Goal: Transaction & Acquisition: Purchase product/service

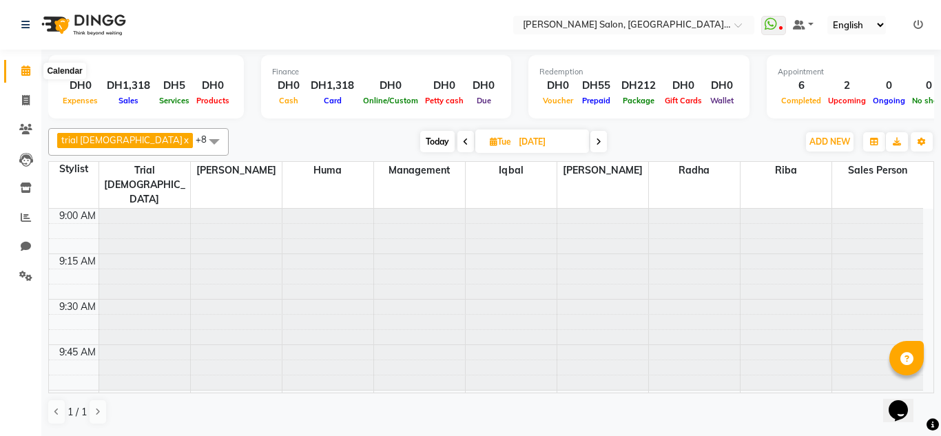
click at [4, 60] on link "Calendar" at bounding box center [20, 71] width 33 height 23
click at [27, 246] on icon at bounding box center [26, 246] width 10 height 10
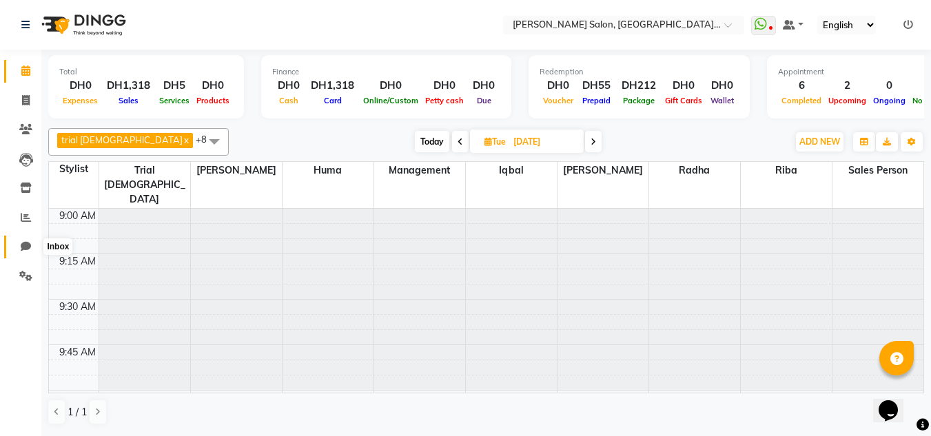
select select "100"
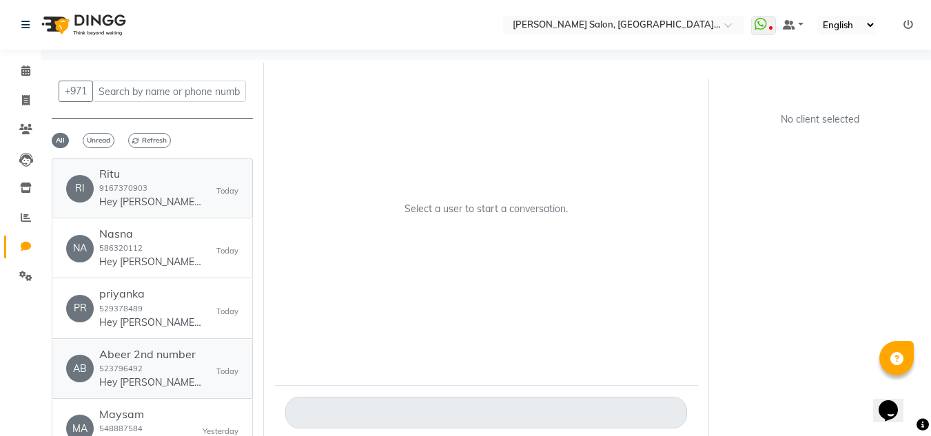
drag, startPoint x: 131, startPoint y: 214, endPoint x: 243, endPoint y: 342, distance: 169.9
click at [131, 214] on link "RI Ritu 9167370903 Hey Ritu 🎉 Thank you for choosing [PERSON_NAME] Salon, [PERS…" at bounding box center [152, 188] width 201 height 60
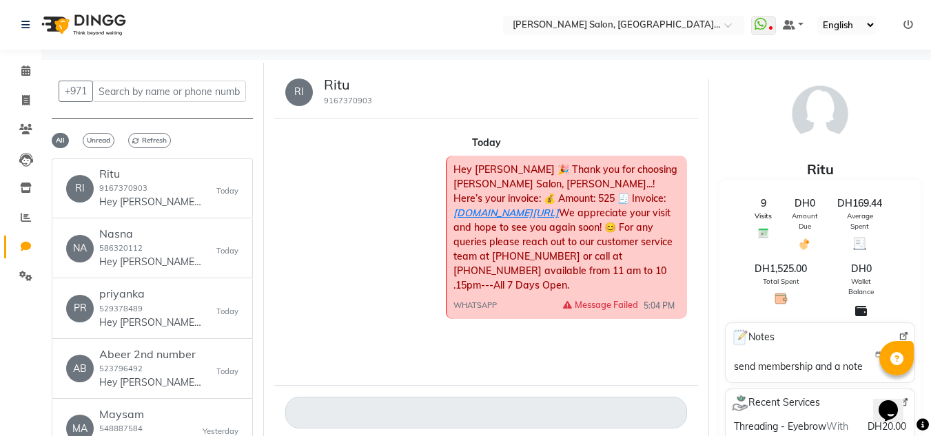
drag, startPoint x: 316, startPoint y: 100, endPoint x: 382, endPoint y: 91, distance: 66.7
click at [382, 91] on div "RI Ritu 9167370903" at bounding box center [486, 92] width 424 height 54
click at [20, 74] on span at bounding box center [26, 71] width 24 height 16
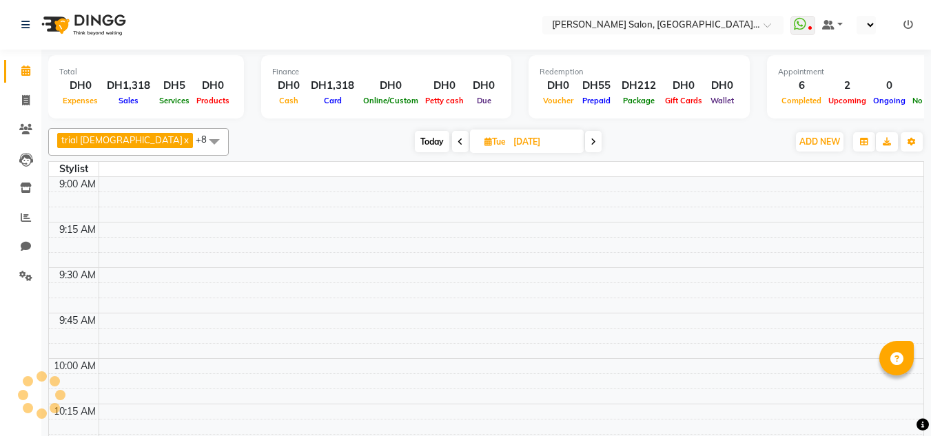
select select "en"
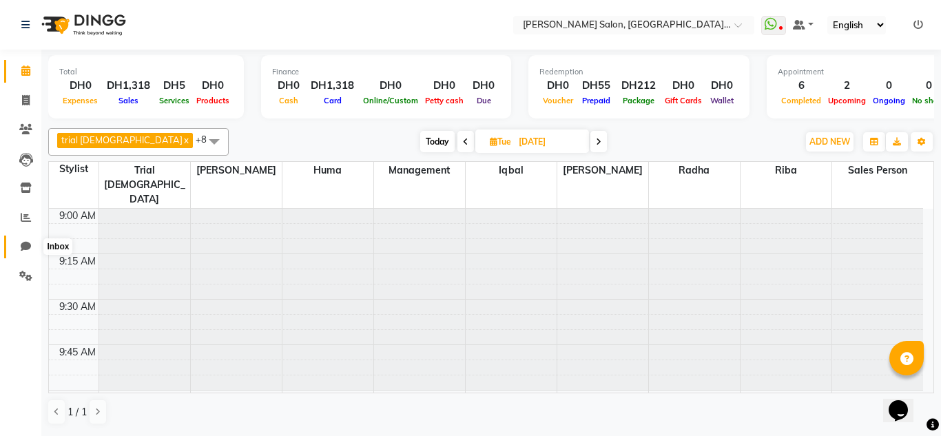
click at [28, 253] on span at bounding box center [26, 247] width 24 height 16
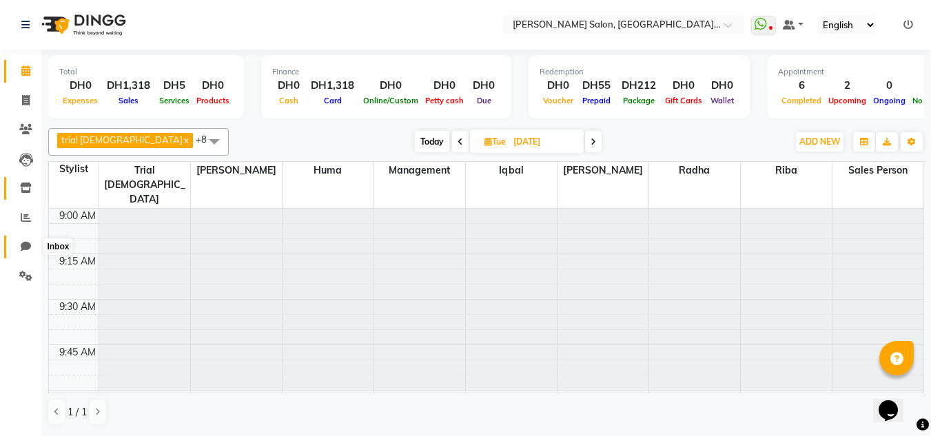
select select "100"
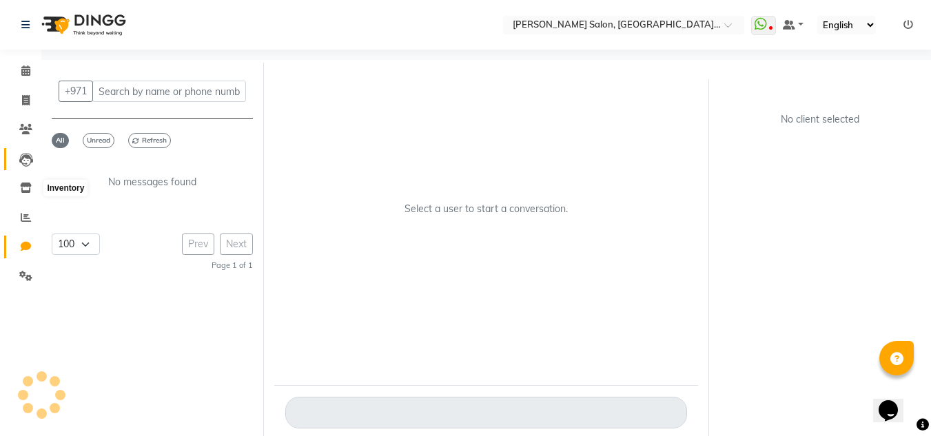
click at [22, 158] on icon at bounding box center [26, 160] width 14 height 14
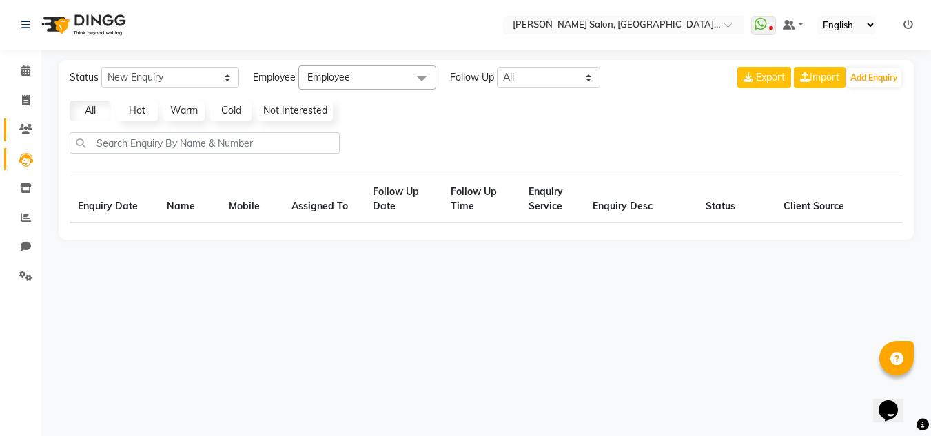
select select "10"
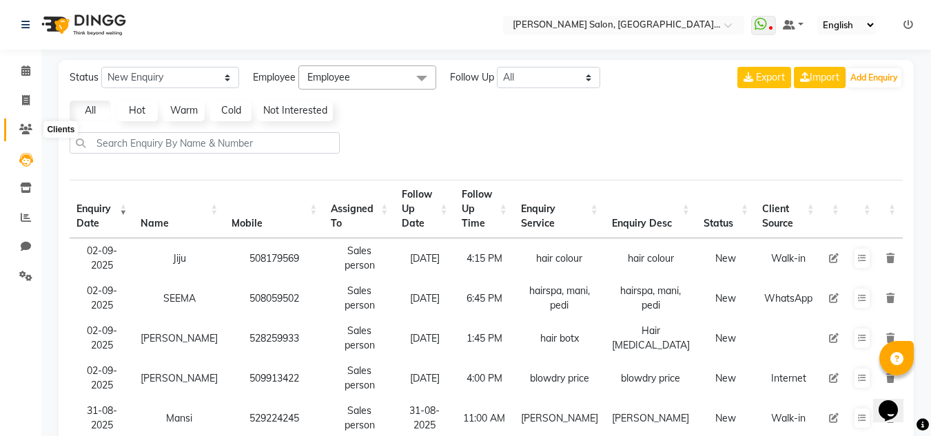
click at [31, 125] on icon at bounding box center [25, 129] width 13 height 10
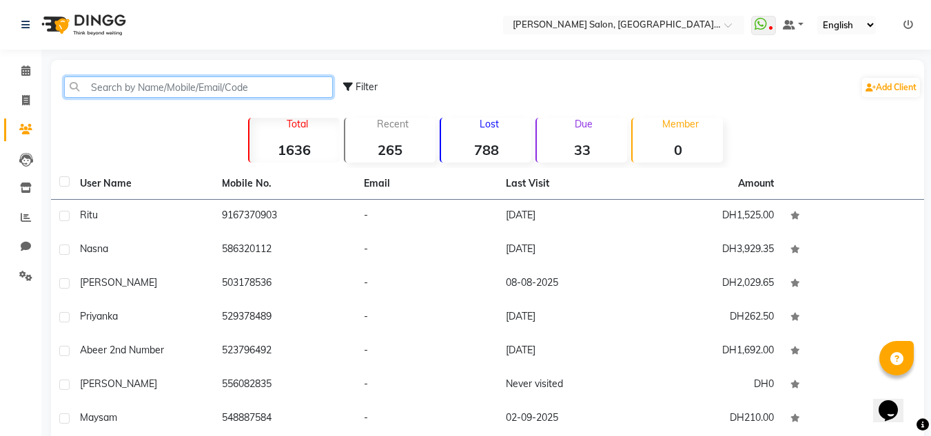
click at [104, 81] on input "text" at bounding box center [198, 86] width 269 height 21
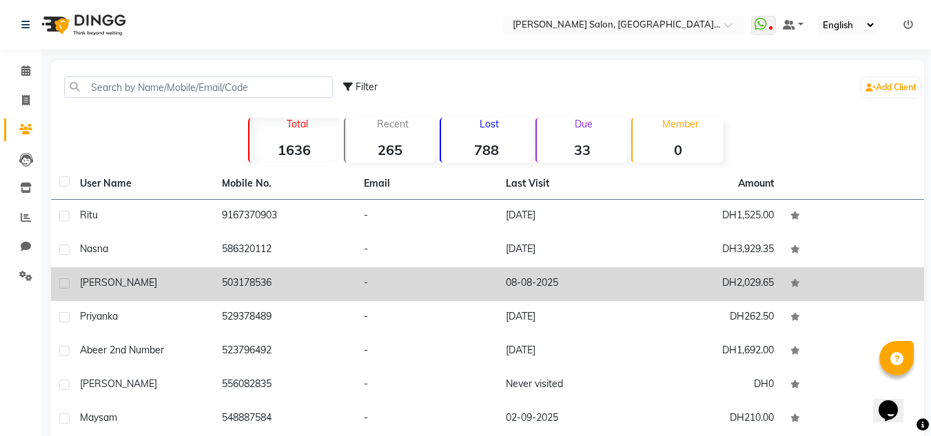
click at [728, 282] on td "DH2,029.65" at bounding box center [711, 284] width 142 height 34
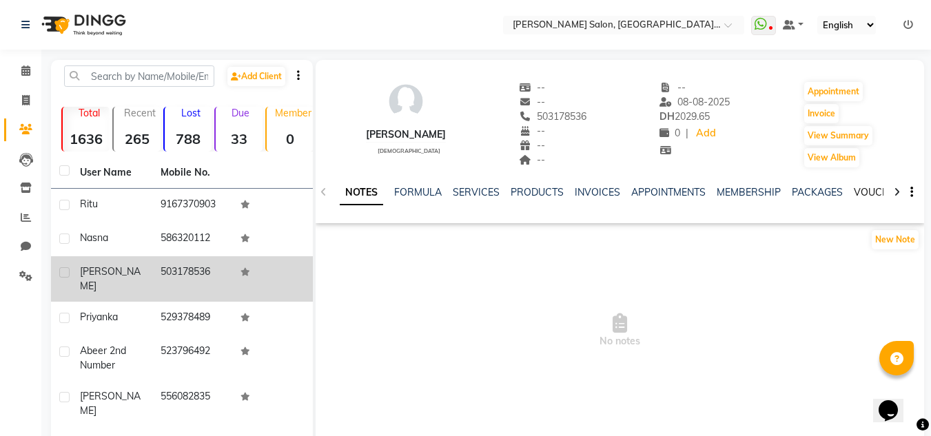
click at [857, 188] on link "VOUCHERS" at bounding box center [881, 192] width 54 height 12
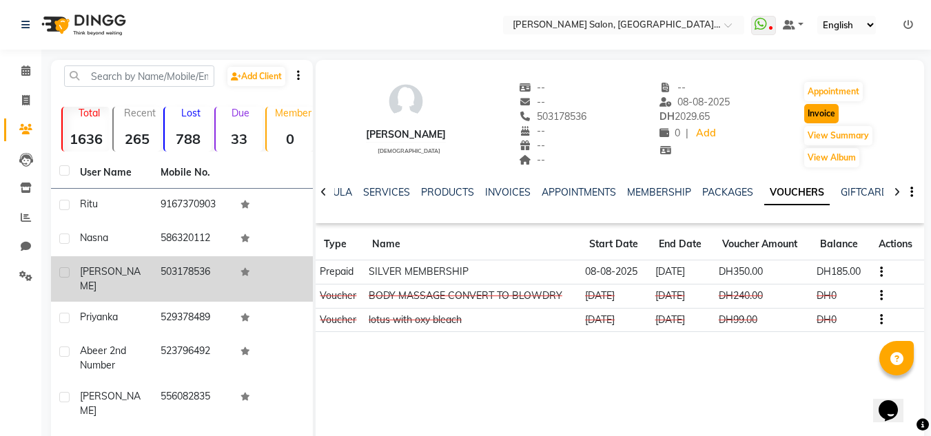
click at [807, 111] on button "Invoice" at bounding box center [821, 113] width 34 height 19
select select "service"
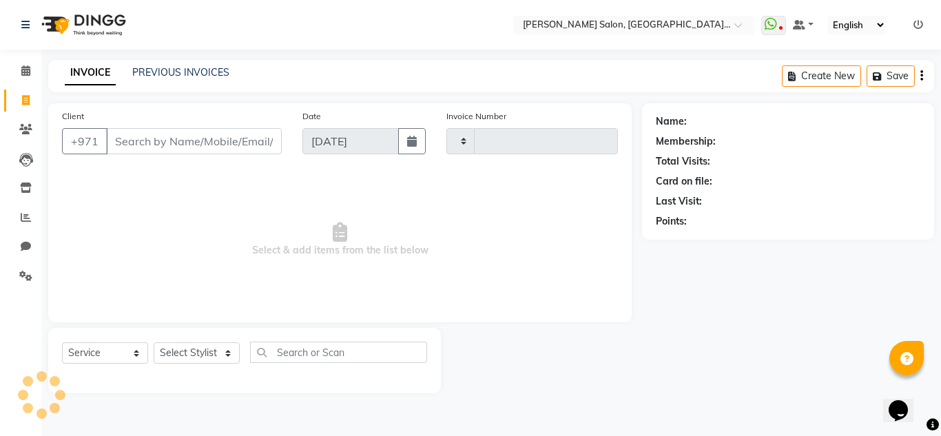
type input "1275"
select select "4069"
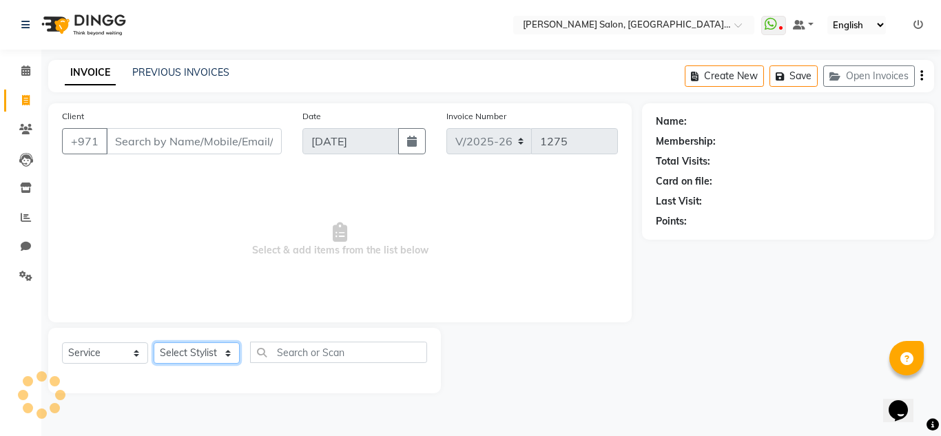
click at [189, 351] on select "Select Stylist" at bounding box center [197, 352] width 86 height 21
type input "503178536"
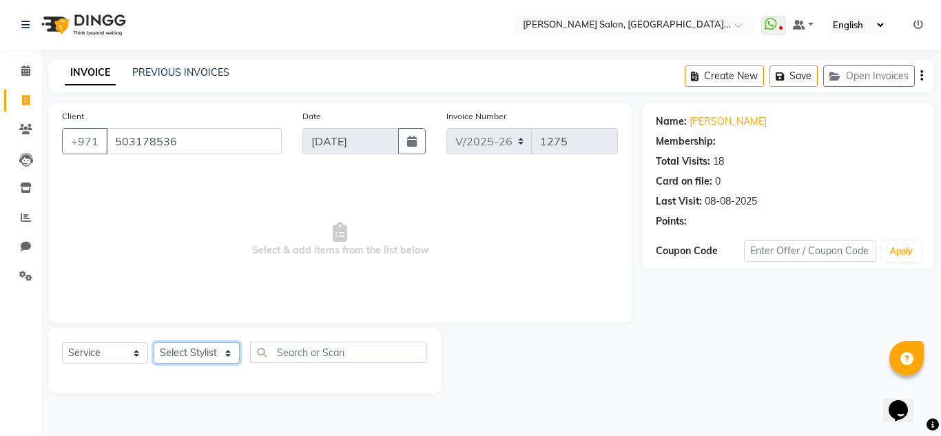
select select "1: Object"
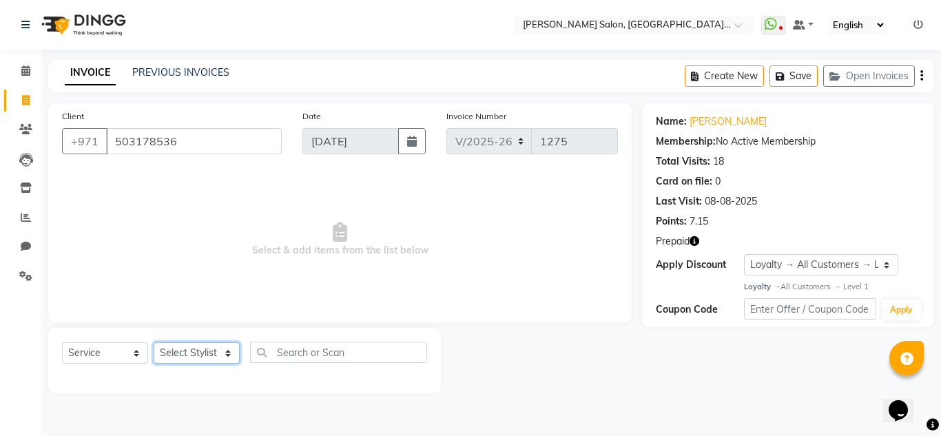
select select "89061"
click at [154, 342] on select "Select Stylist Huma Iqbal Kabita Management Radha Riba Sales person Srijana tri…" at bounding box center [197, 352] width 86 height 21
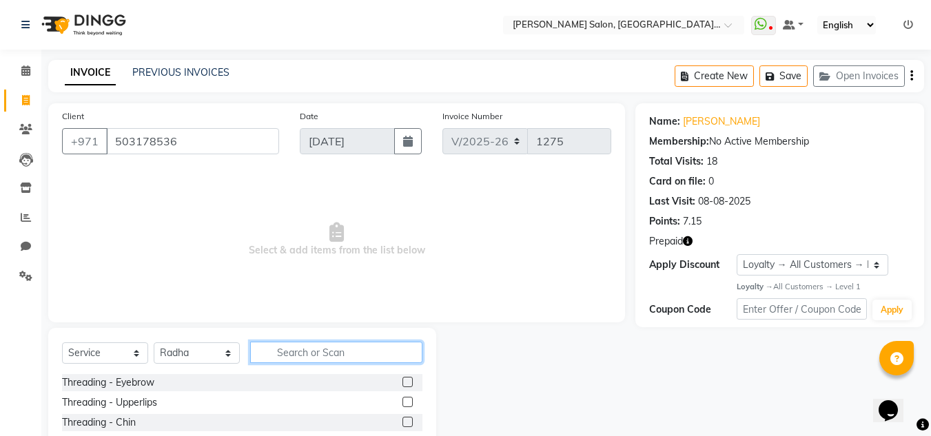
click at [289, 349] on input "text" at bounding box center [336, 352] width 172 height 21
type input "body m"
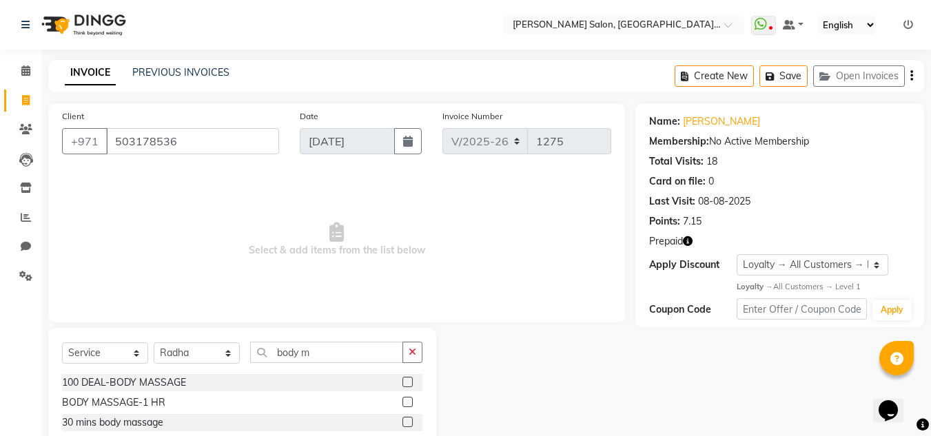
click at [402, 402] on label at bounding box center [407, 402] width 10 height 10
click at [402, 402] on input "checkbox" at bounding box center [406, 402] width 9 height 9
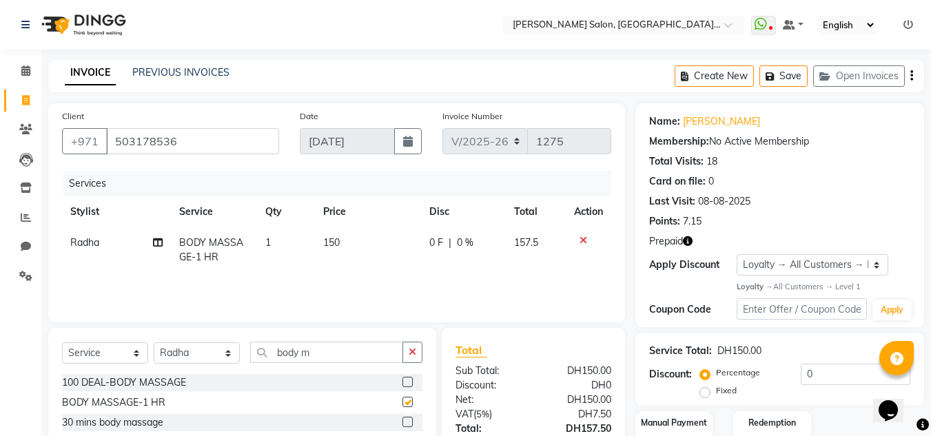
checkbox input "false"
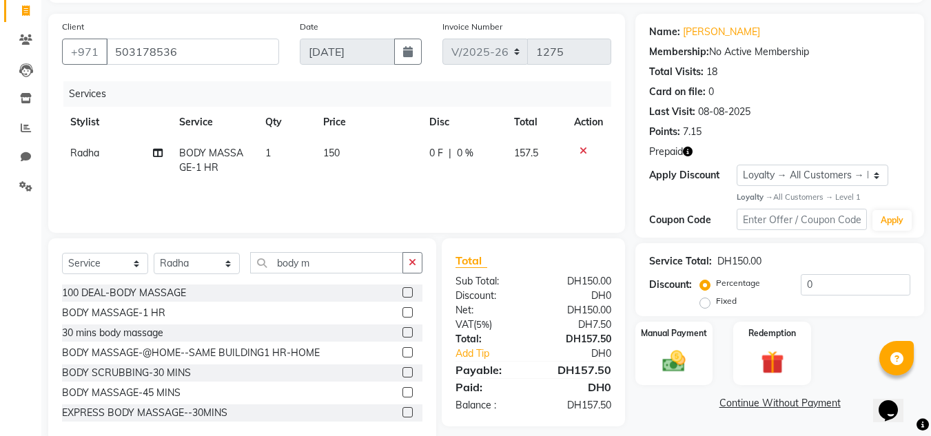
scroll to position [116, 0]
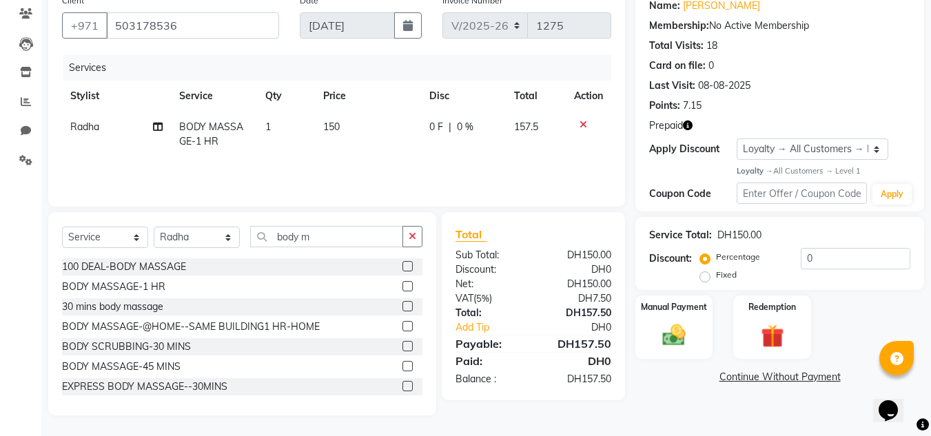
click at [471, 145] on td "0 F | 0 %" at bounding box center [463, 134] width 85 height 45
select select "89061"
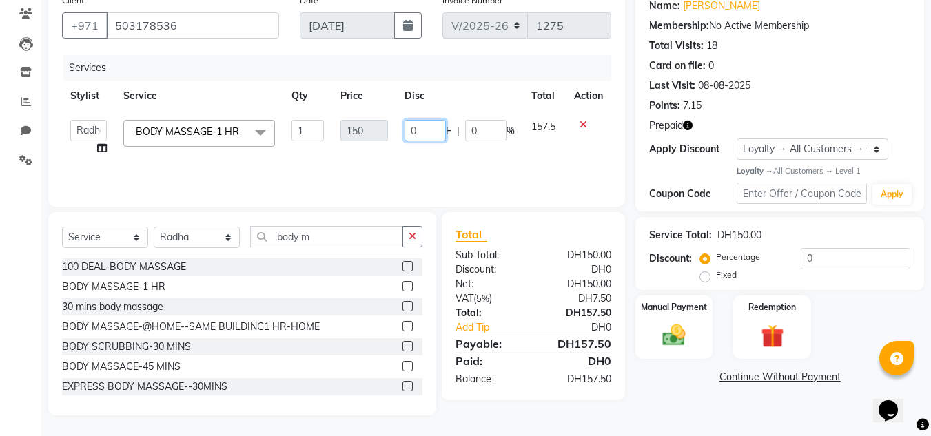
click at [428, 133] on input "0" at bounding box center [424, 130] width 41 height 21
type input "50"
click at [811, 74] on div "Name: Aya Fares Membership: No Active Membership Total Visits: 18 Card on file:…" at bounding box center [779, 53] width 261 height 120
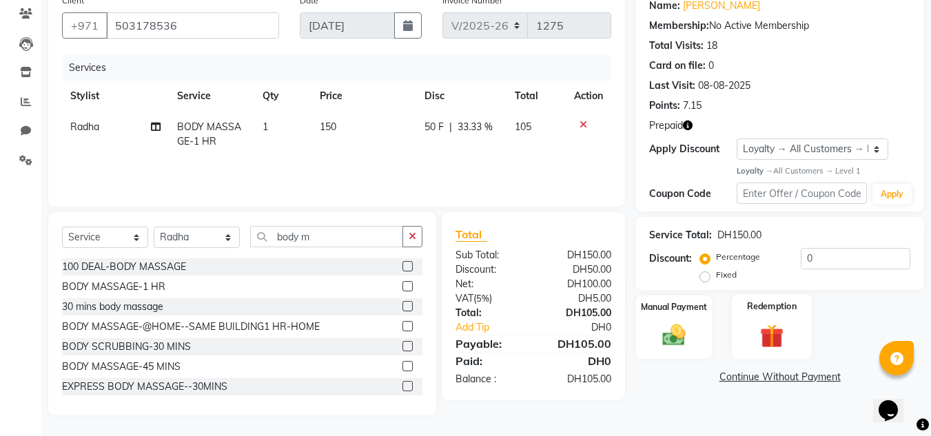
click at [792, 352] on div "Redemption" at bounding box center [772, 326] width 81 height 65
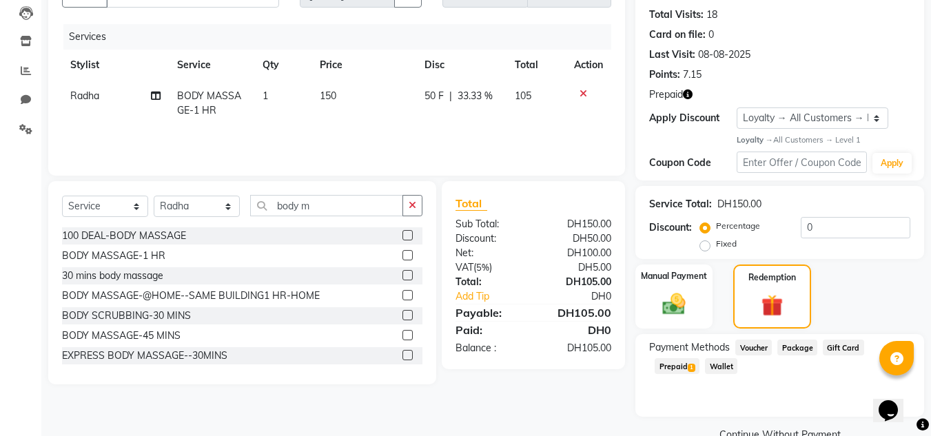
scroll to position [176, 0]
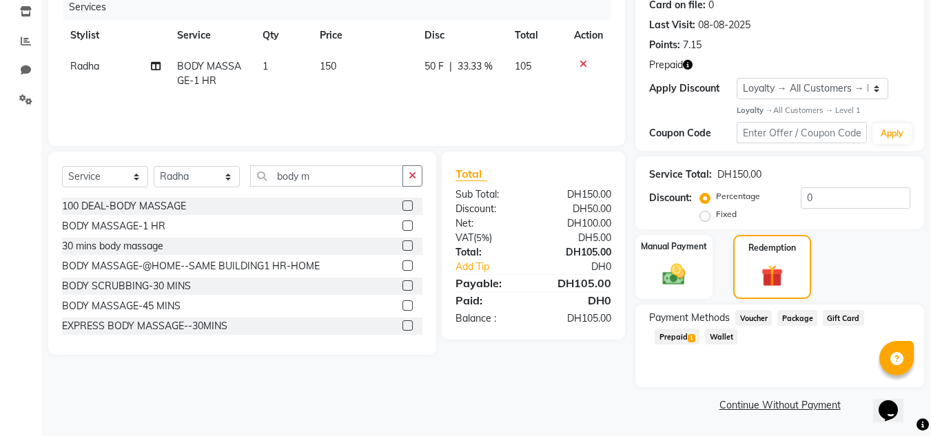
drag, startPoint x: 672, startPoint y: 322, endPoint x: 681, endPoint y: 346, distance: 25.7
click at [670, 327] on div "Payment Methods Voucher Package Gift Card Prepaid 1 Wallet" at bounding box center [779, 328] width 261 height 37
click at [681, 346] on div "Prepaid 1" at bounding box center [674, 338] width 50 height 19
click at [692, 338] on span "1" at bounding box center [692, 338] width 8 height 8
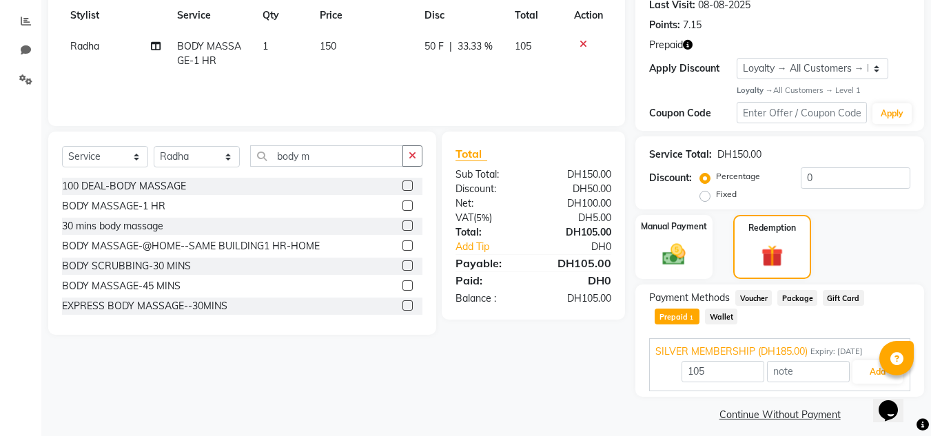
scroll to position [206, 0]
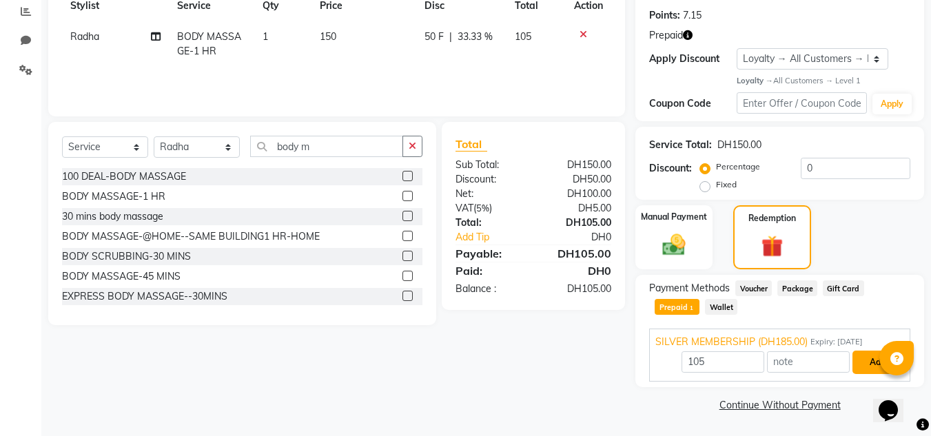
click at [874, 369] on button "Add" at bounding box center [877, 362] width 50 height 23
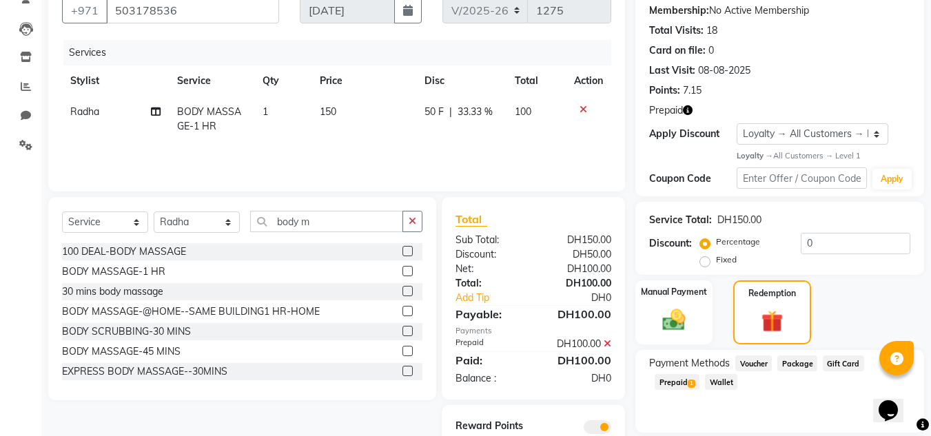
scroll to position [254, 0]
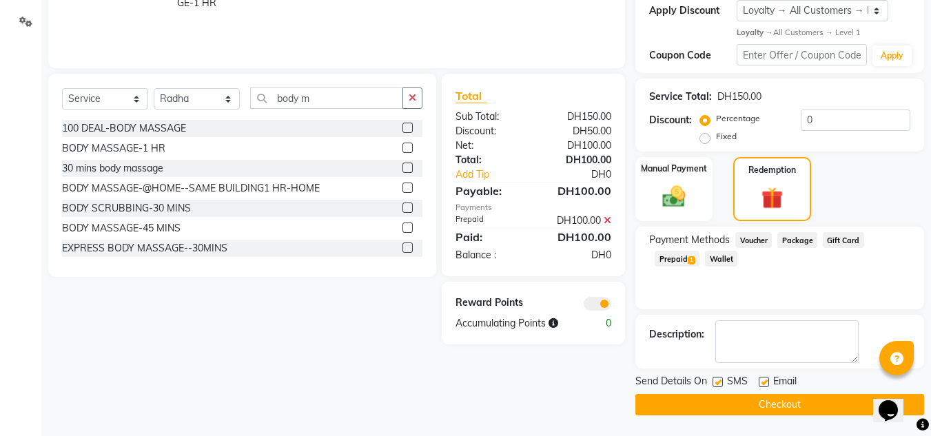
drag, startPoint x: 670, startPoint y: 410, endPoint x: 569, endPoint y: 375, distance: 106.5
click at [665, 410] on button "Checkout" at bounding box center [779, 404] width 289 height 21
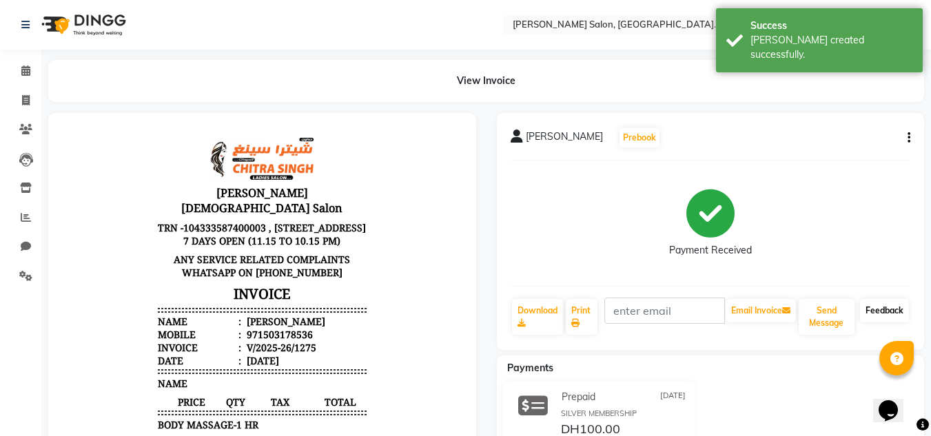
click at [874, 302] on link "Feedback" at bounding box center [884, 310] width 49 height 23
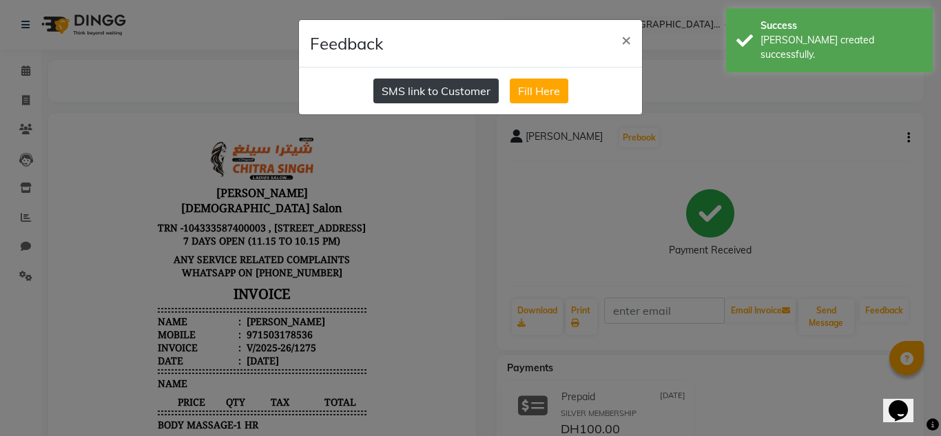
drag, startPoint x: 430, startPoint y: 94, endPoint x: 0, endPoint y: 167, distance: 436.1
click at [428, 94] on button "SMS link to Customer" at bounding box center [435, 91] width 125 height 25
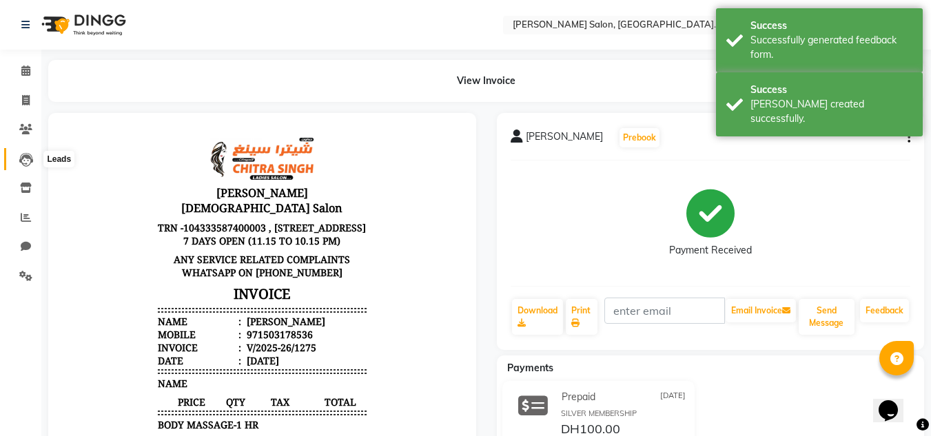
click at [17, 163] on span at bounding box center [26, 160] width 24 height 16
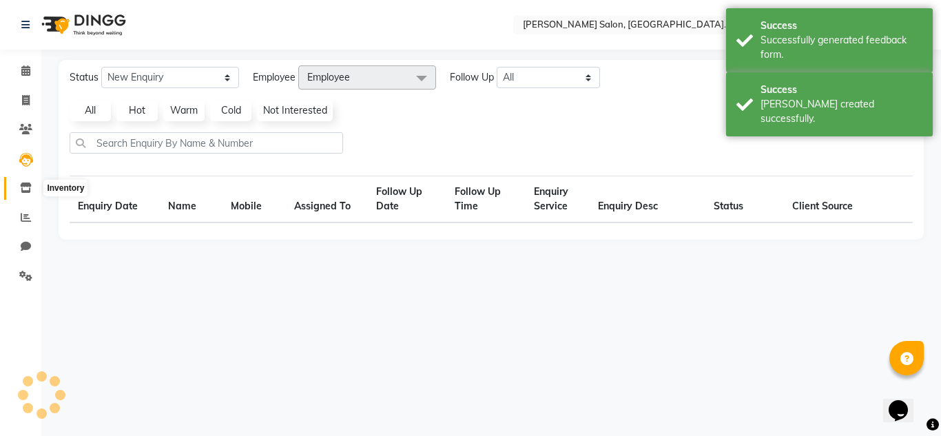
click at [25, 192] on icon at bounding box center [26, 188] width 12 height 10
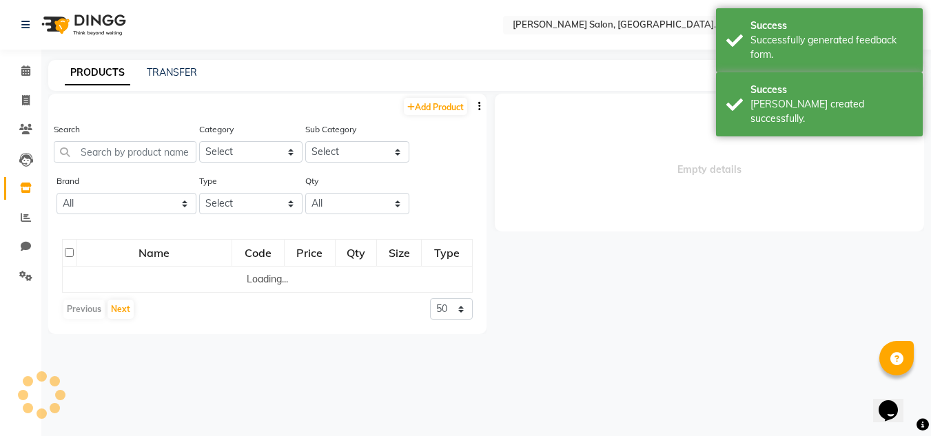
select select
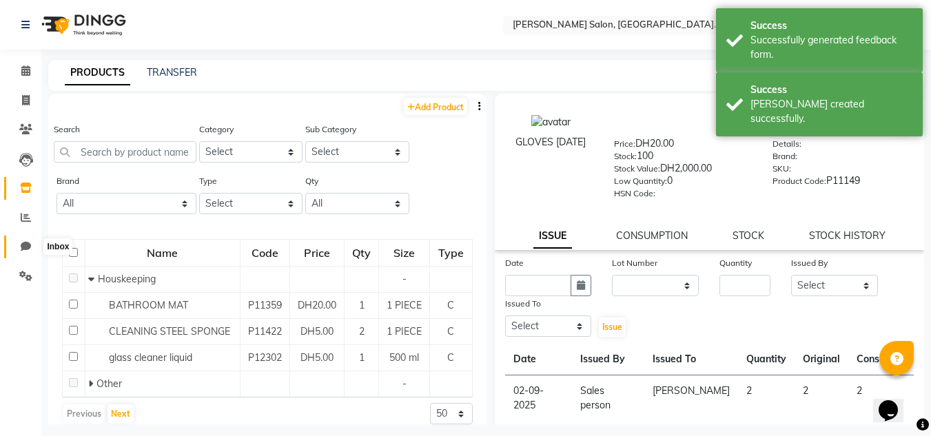
click at [21, 248] on icon at bounding box center [26, 246] width 10 height 10
select select "100"
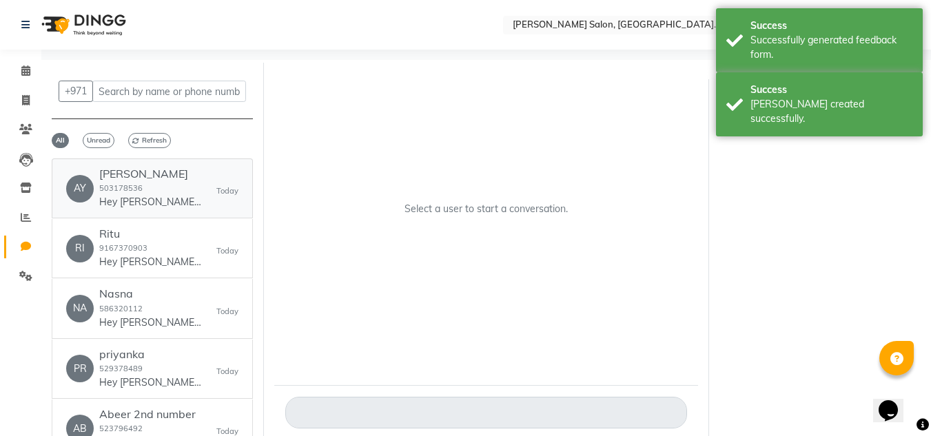
click at [150, 214] on link "AY Aya Fares 503178536 Hey Aya Fares 🎉 Thank you for choosing Chitra Singh Salo…" at bounding box center [152, 188] width 201 height 60
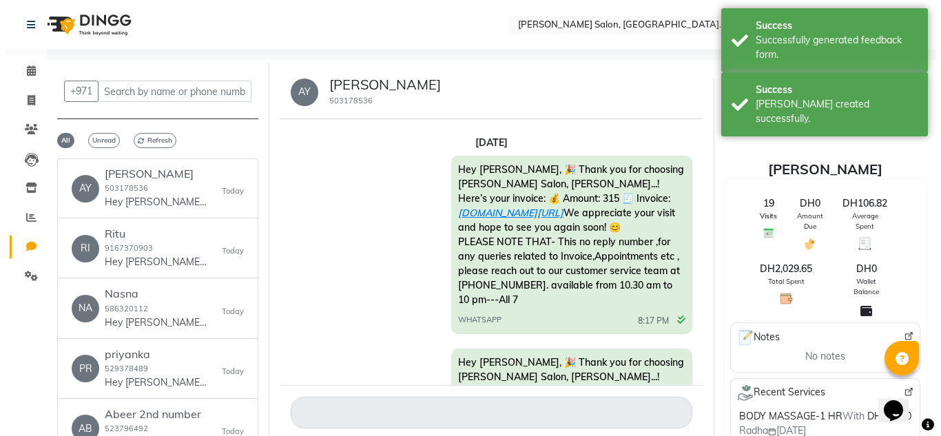
scroll to position [329, 0]
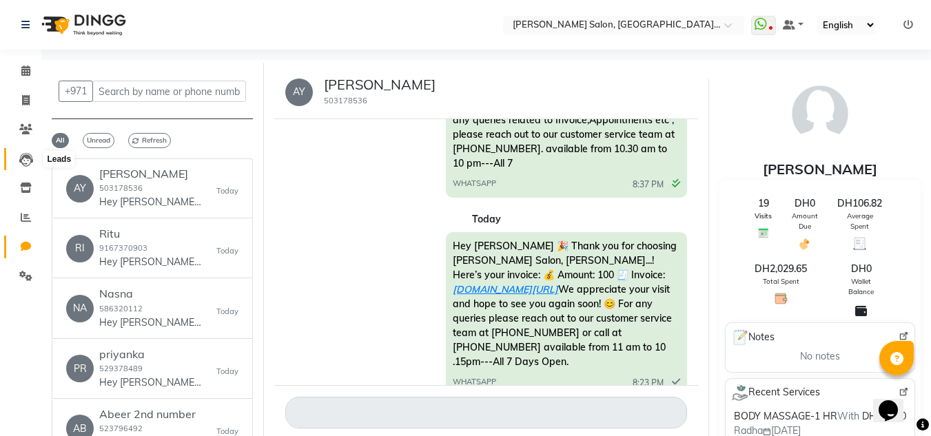
click at [27, 161] on icon at bounding box center [26, 160] width 14 height 14
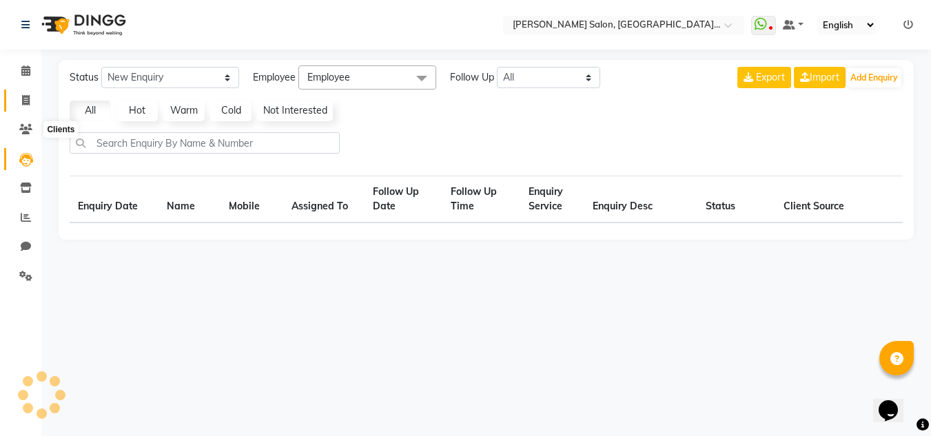
select select "10"
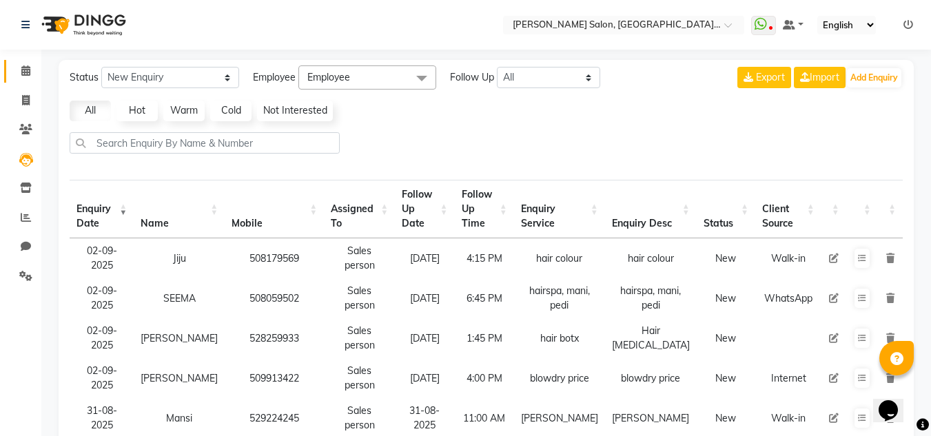
click at [27, 81] on link "Calendar" at bounding box center [20, 71] width 33 height 23
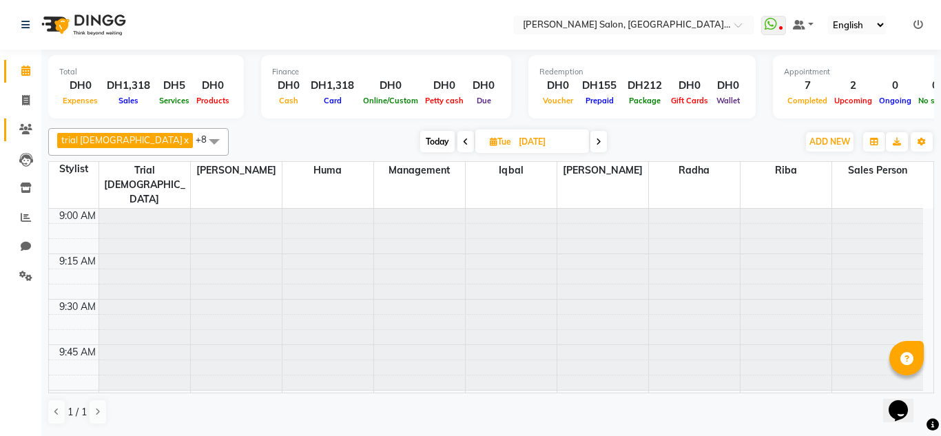
click at [14, 121] on link "Clients" at bounding box center [20, 129] width 33 height 23
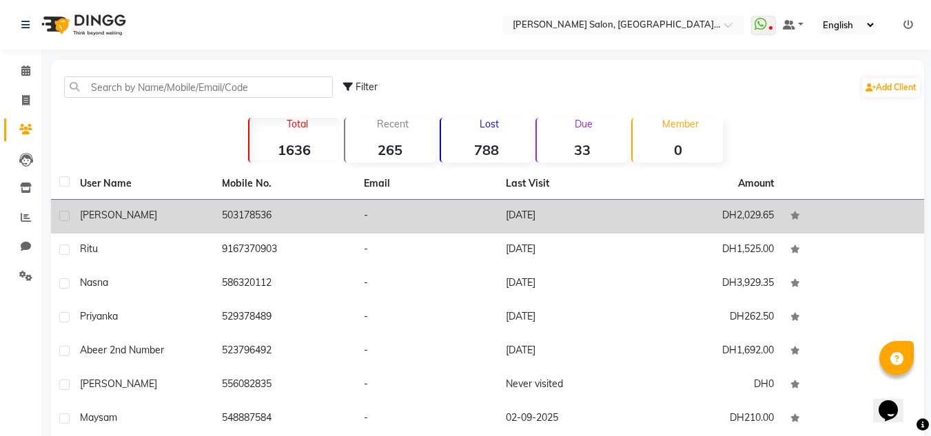
click at [123, 220] on span "Aya Fares" at bounding box center [118, 215] width 77 height 12
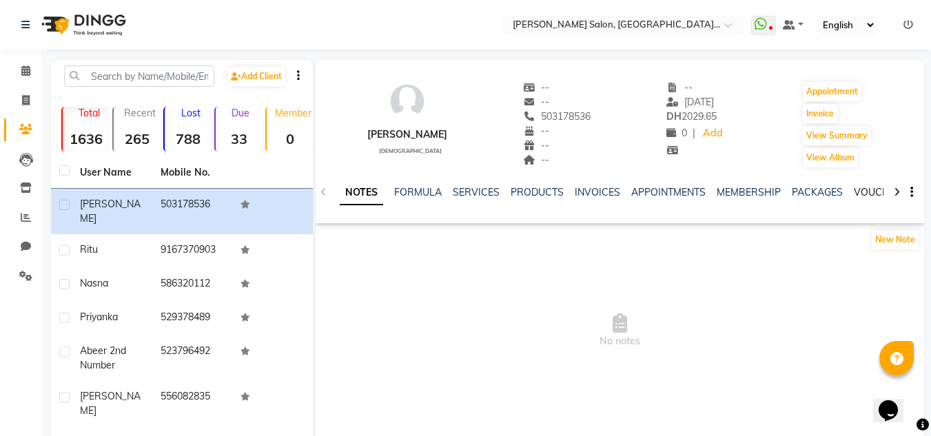
click at [854, 194] on link "VOUCHERS" at bounding box center [881, 192] width 54 height 12
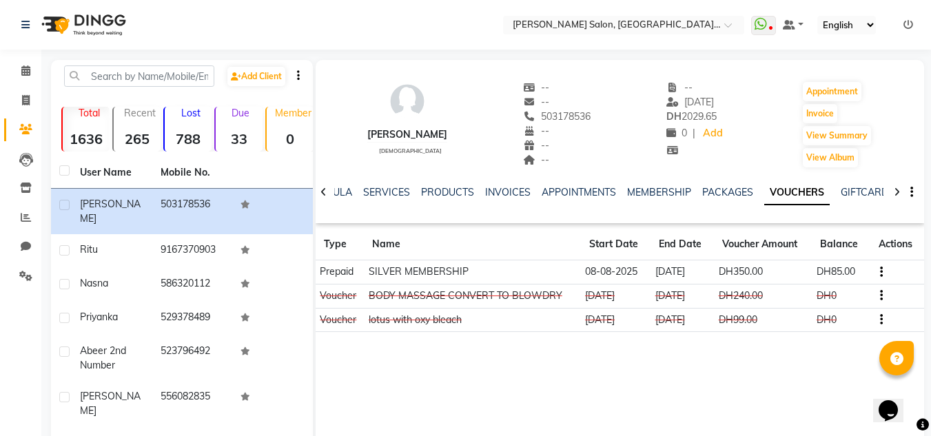
click at [152, 92] on div "Add Client" at bounding box center [182, 81] width 256 height 32
drag, startPoint x: 143, startPoint y: 74, endPoint x: 105, endPoint y: 100, distance: 46.6
click at [143, 74] on input "text" at bounding box center [139, 75] width 150 height 21
click at [21, 201] on li "Inventory" at bounding box center [20, 189] width 41 height 30
click at [25, 189] on icon at bounding box center [26, 188] width 12 height 10
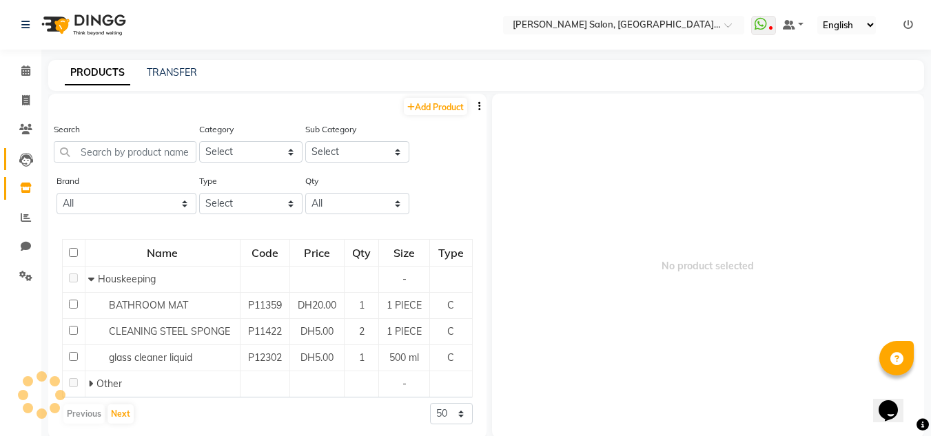
click at [22, 168] on link "Leads" at bounding box center [20, 159] width 33 height 23
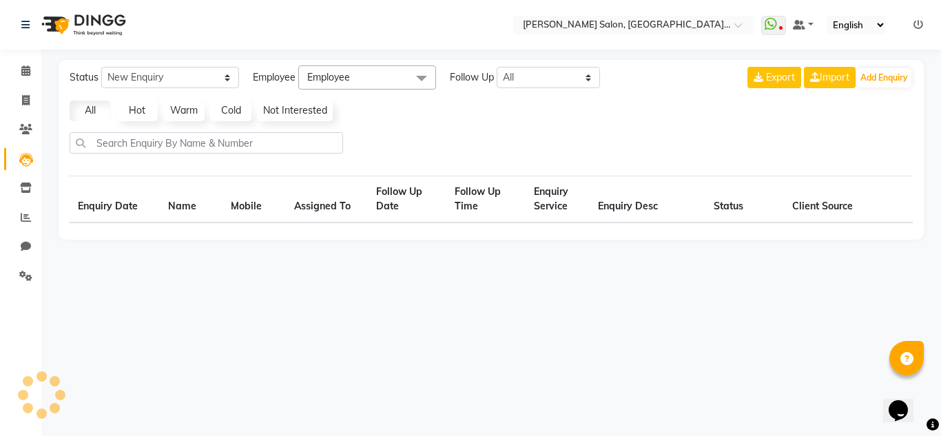
select select "10"
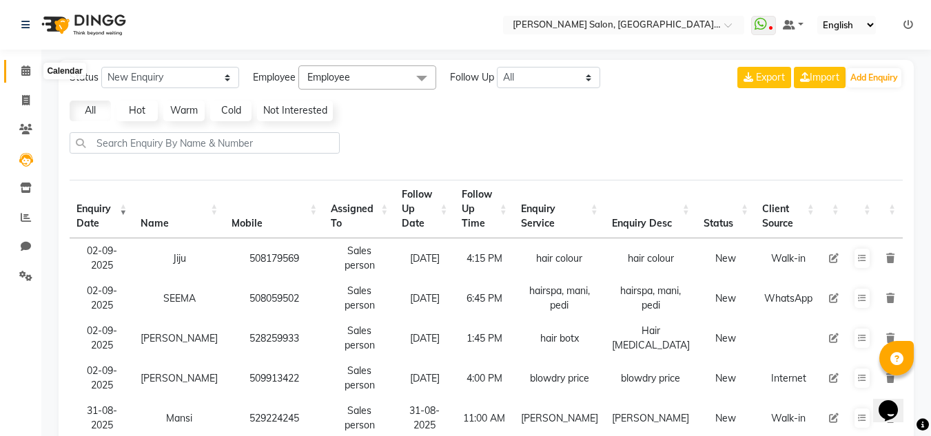
click at [36, 72] on span at bounding box center [26, 71] width 24 height 16
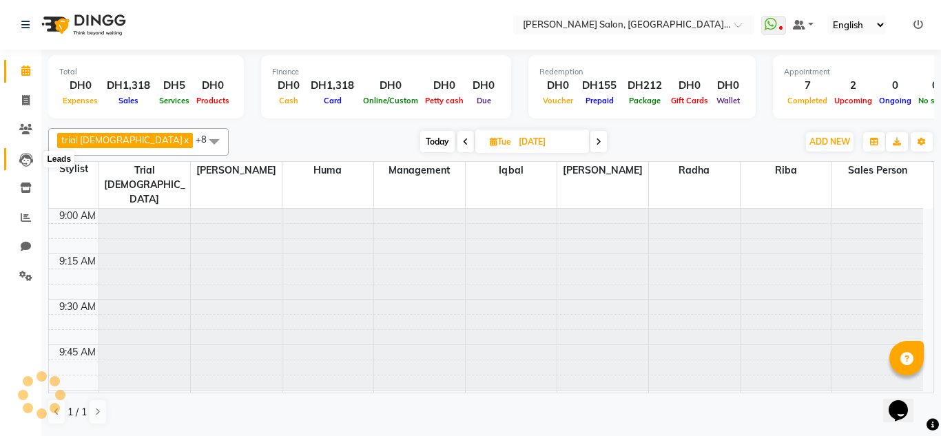
click at [28, 158] on icon at bounding box center [26, 160] width 14 height 14
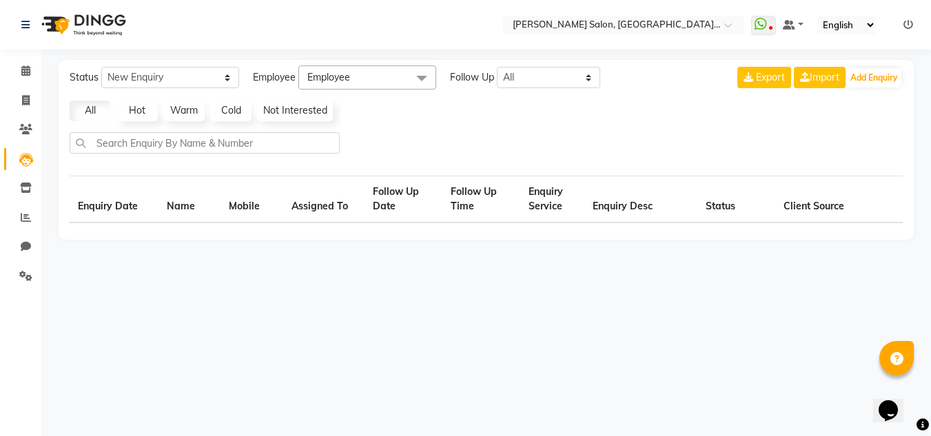
select select "10"
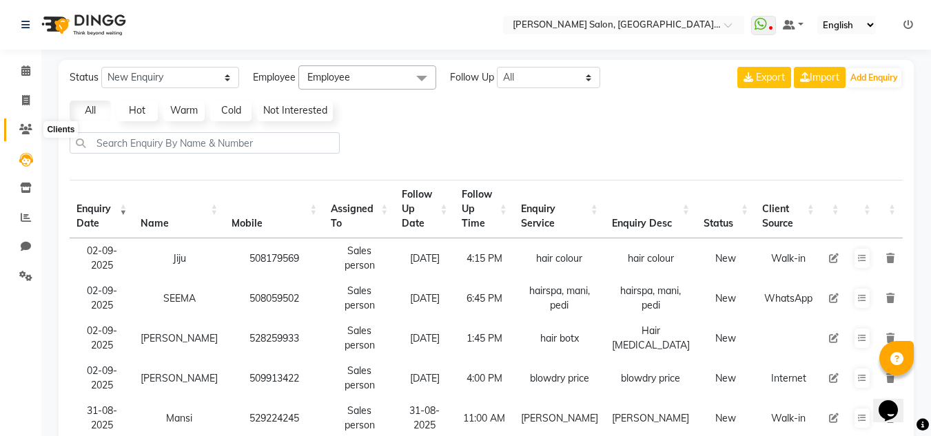
click at [27, 134] on span at bounding box center [26, 130] width 24 height 16
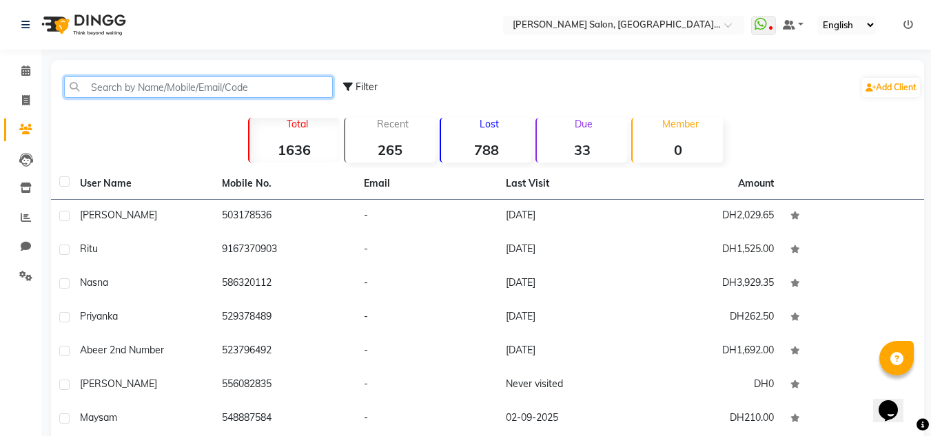
click at [197, 88] on input "text" at bounding box center [198, 86] width 269 height 21
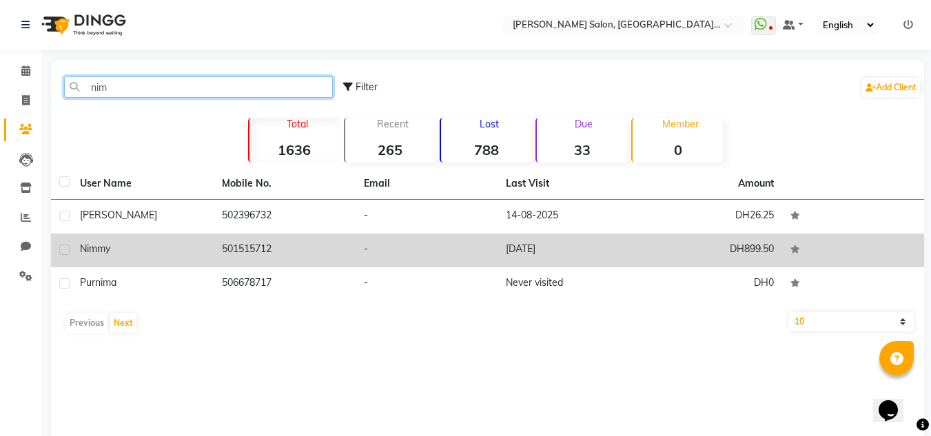
type input "nim"
click at [313, 252] on td "501515712" at bounding box center [285, 251] width 142 height 34
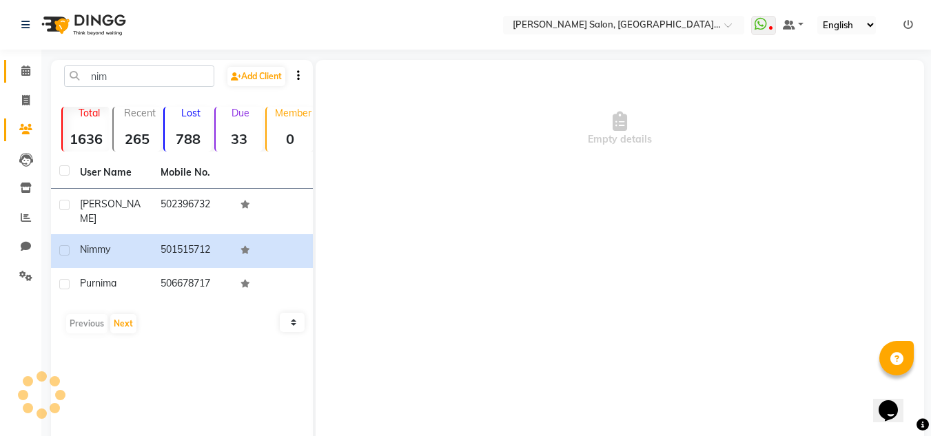
click at [7, 76] on link "Calendar" at bounding box center [20, 71] width 33 height 23
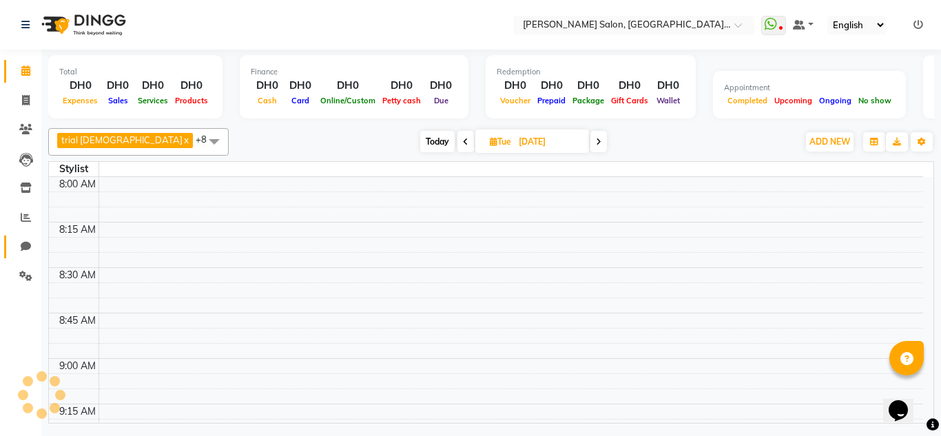
click at [19, 249] on span at bounding box center [26, 247] width 24 height 16
select select "100"
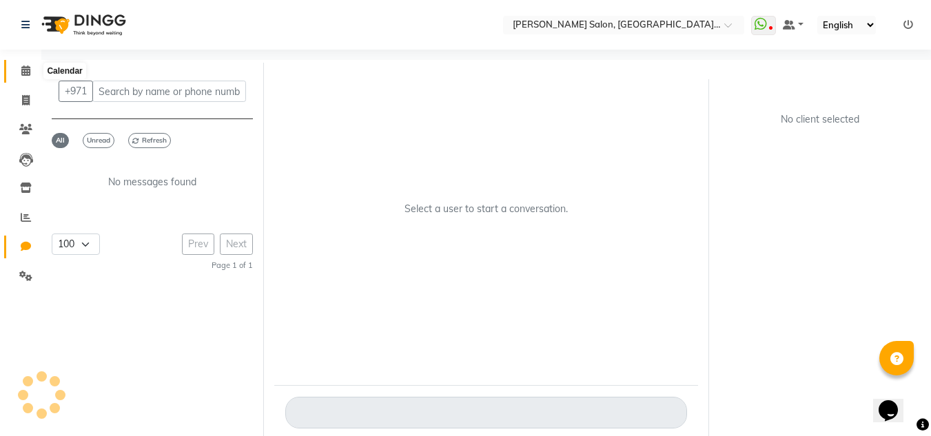
click at [19, 70] on span at bounding box center [26, 71] width 24 height 16
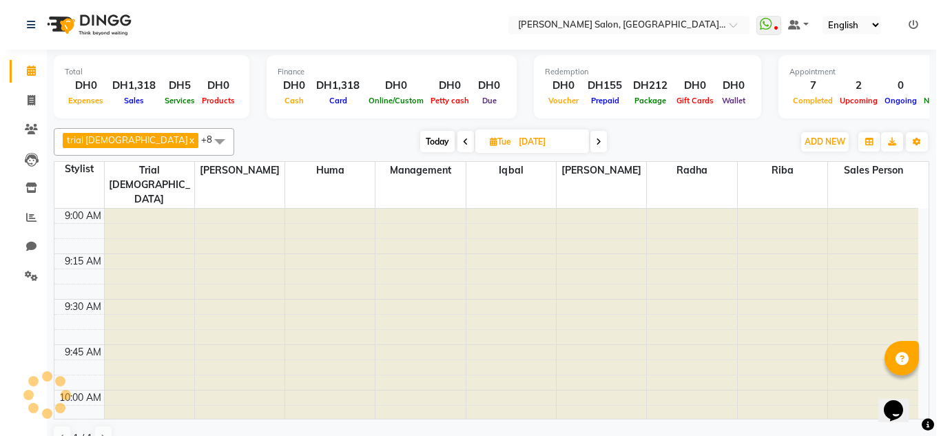
scroll to position [2001, 0]
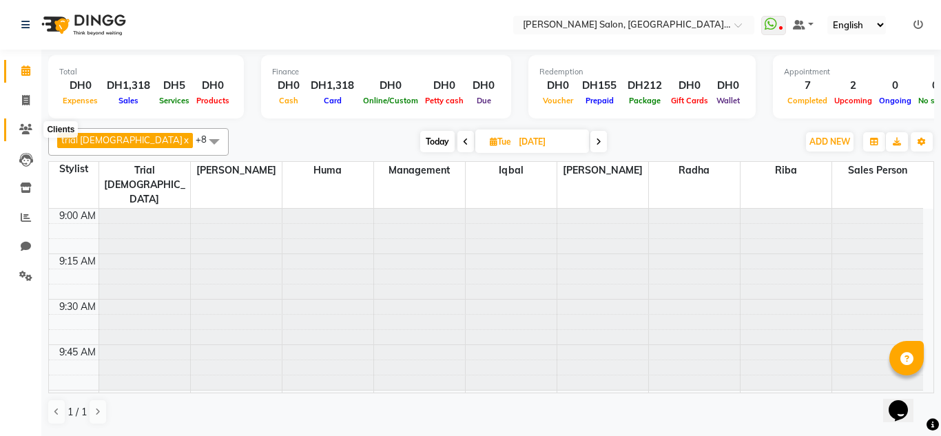
click at [28, 136] on span at bounding box center [26, 130] width 24 height 16
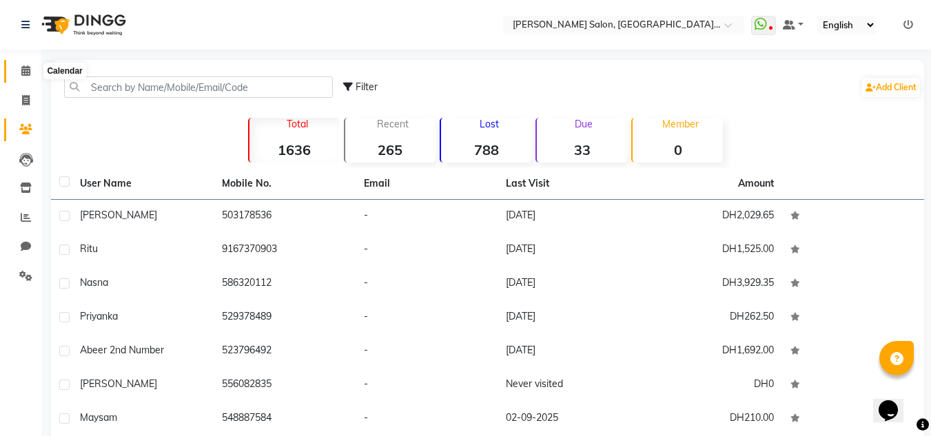
click at [24, 79] on span at bounding box center [26, 71] width 24 height 16
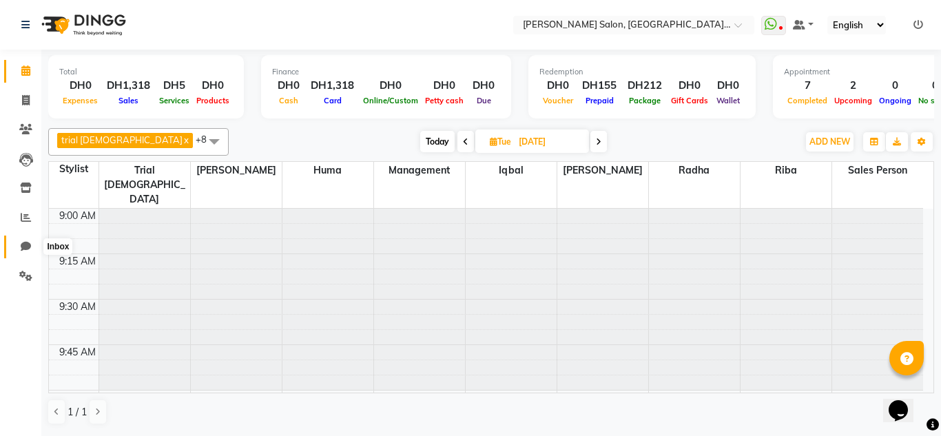
click at [16, 251] on span at bounding box center [26, 247] width 24 height 16
select select "100"
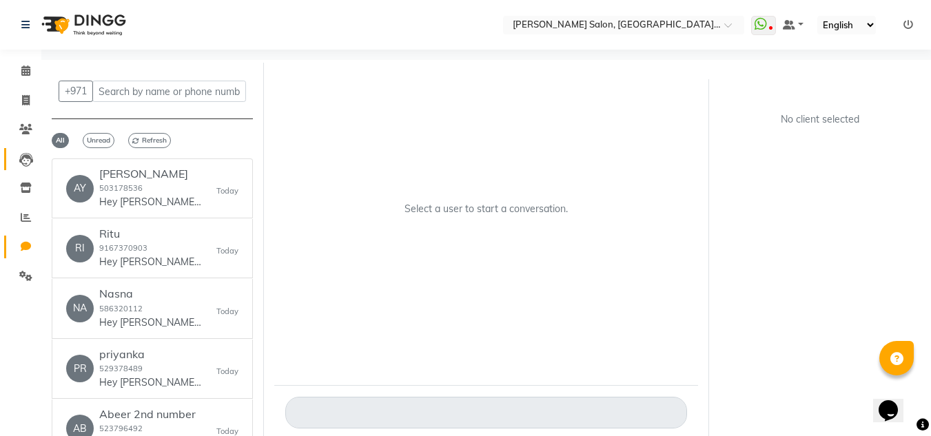
click at [21, 152] on span at bounding box center [26, 160] width 24 height 16
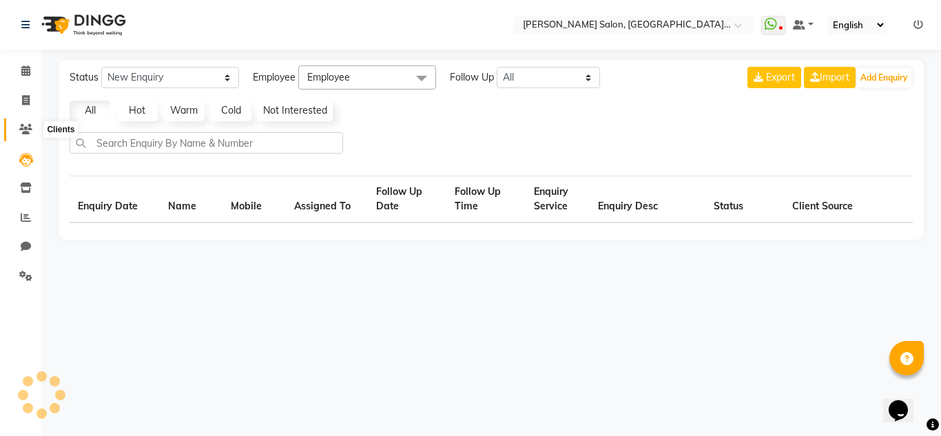
select select "10"
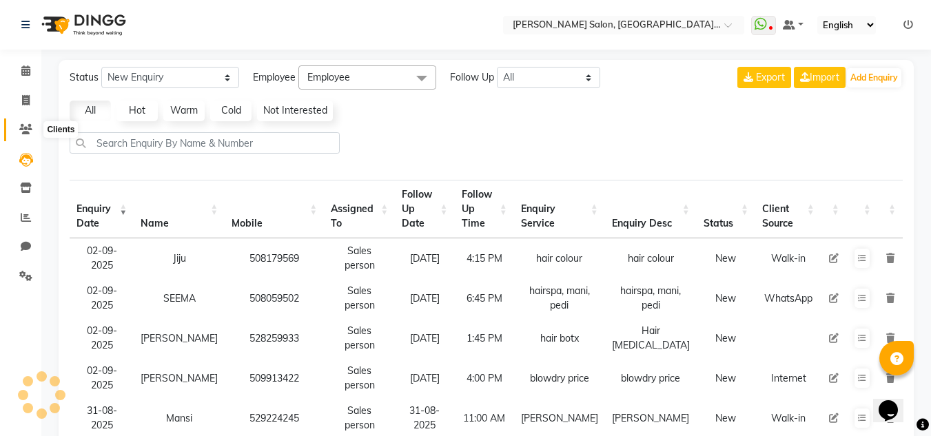
click at [30, 132] on icon at bounding box center [25, 129] width 13 height 10
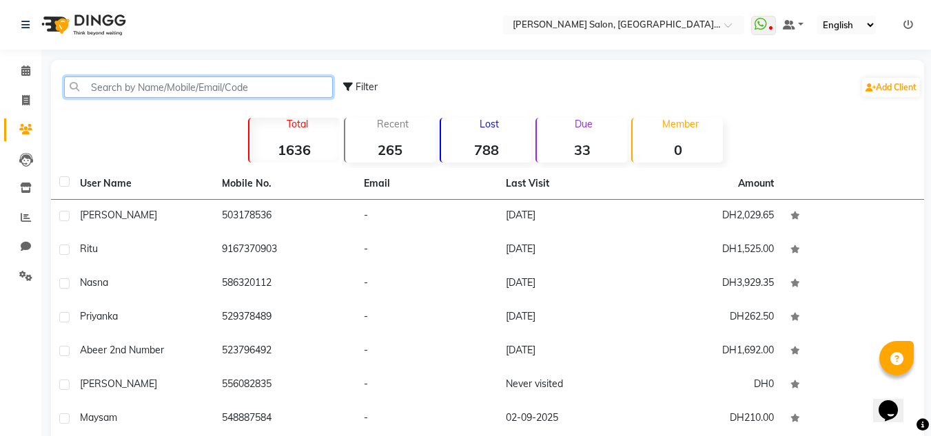
click at [143, 94] on input "text" at bounding box center [198, 86] width 269 height 21
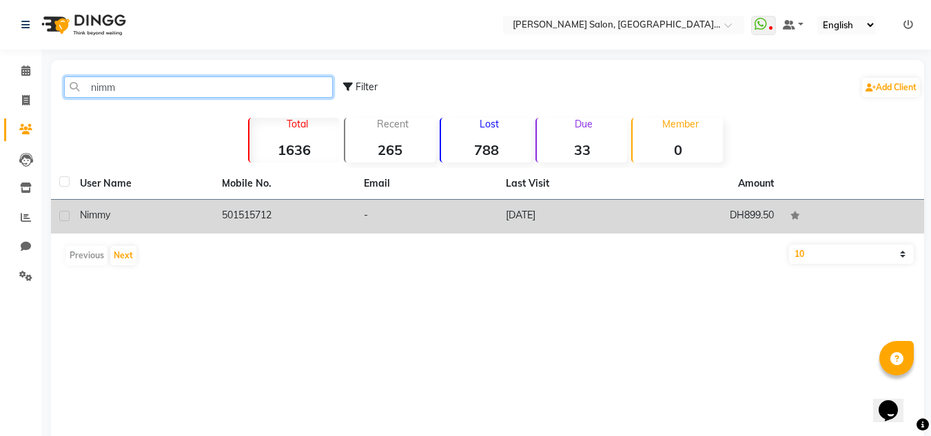
type input "nimm"
click at [282, 203] on td "501515712" at bounding box center [285, 217] width 142 height 34
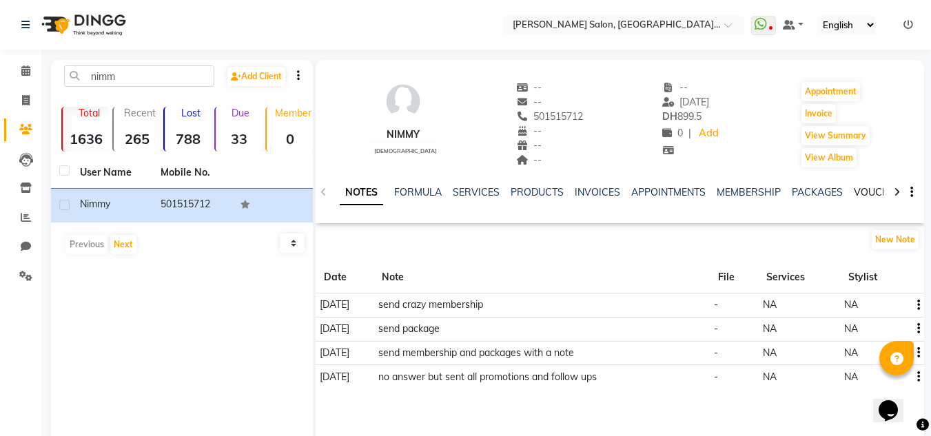
click at [871, 187] on link "VOUCHERS" at bounding box center [881, 192] width 54 height 12
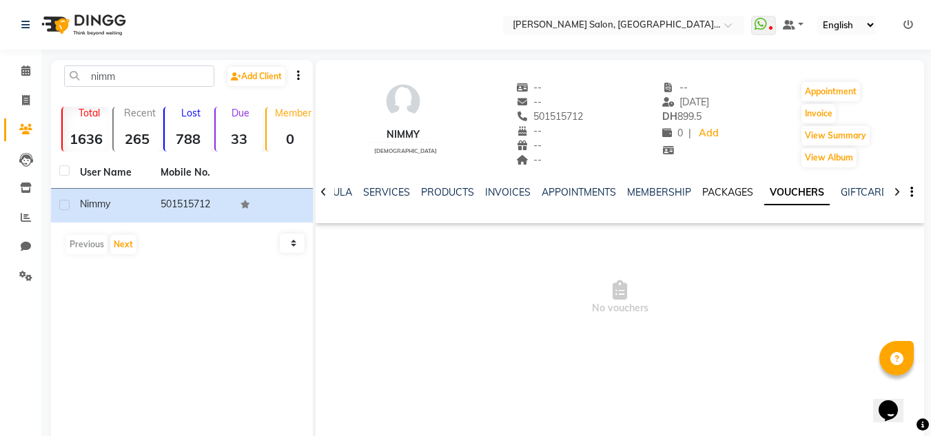
click at [707, 188] on div "PACKAGES" at bounding box center [727, 192] width 51 height 14
click at [707, 191] on link "PACKAGES" at bounding box center [727, 192] width 51 height 12
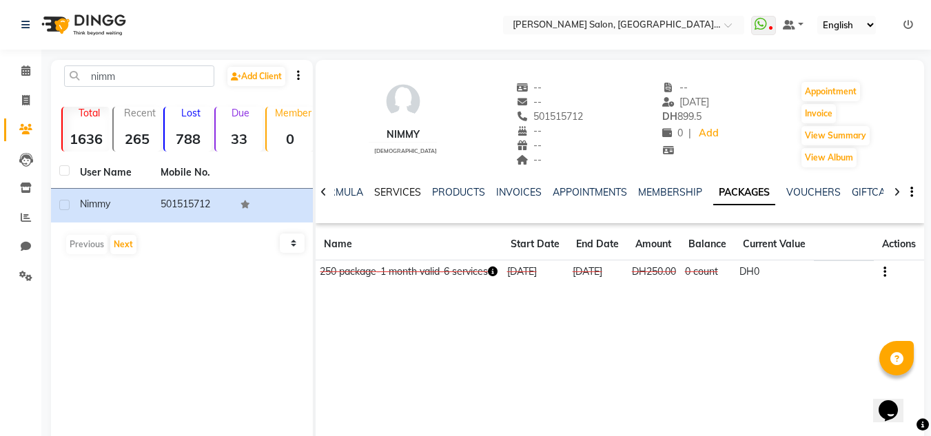
click at [383, 193] on link "SERVICES" at bounding box center [397, 192] width 47 height 12
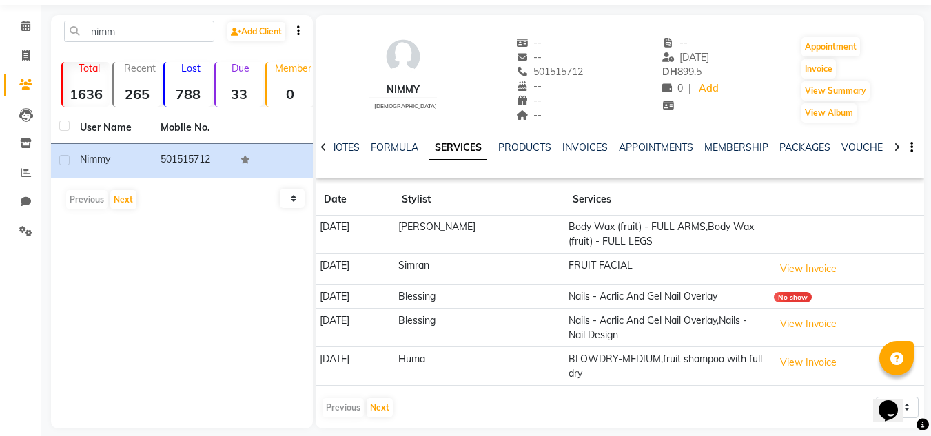
scroll to position [58, 0]
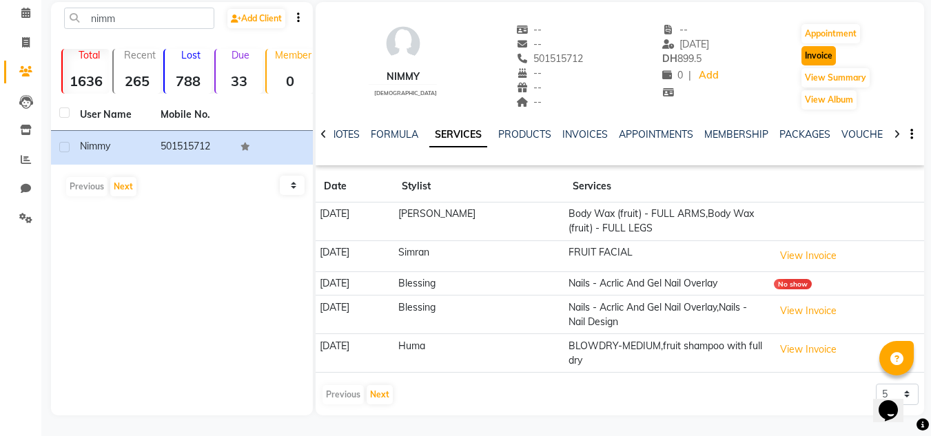
click at [805, 51] on button "Invoice" at bounding box center [818, 55] width 34 height 19
select select "service"
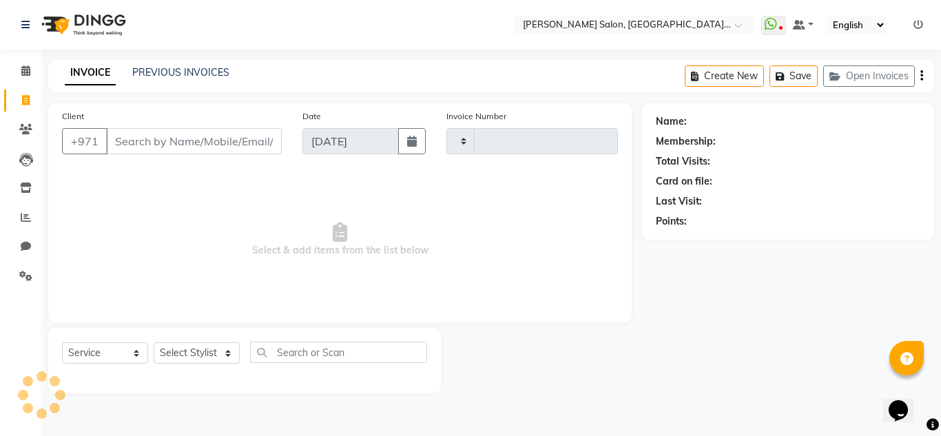
type input "1276"
select select "4069"
type input "501515712"
select select "1: Object"
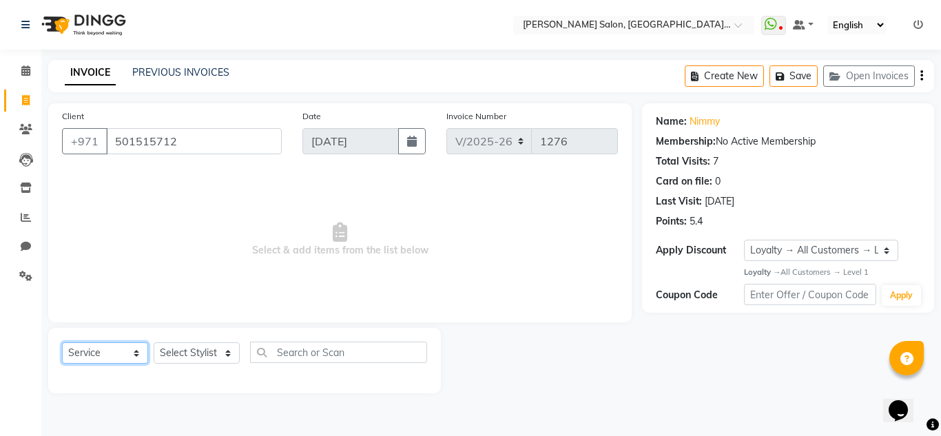
click at [132, 360] on select "Select Service Product Membership Package Voucher Prepaid Gift Card" at bounding box center [105, 352] width 86 height 21
select select "P"
click at [62, 342] on select "Select Service Product Membership Package Voucher Prepaid Gift Card" at bounding box center [105, 352] width 86 height 21
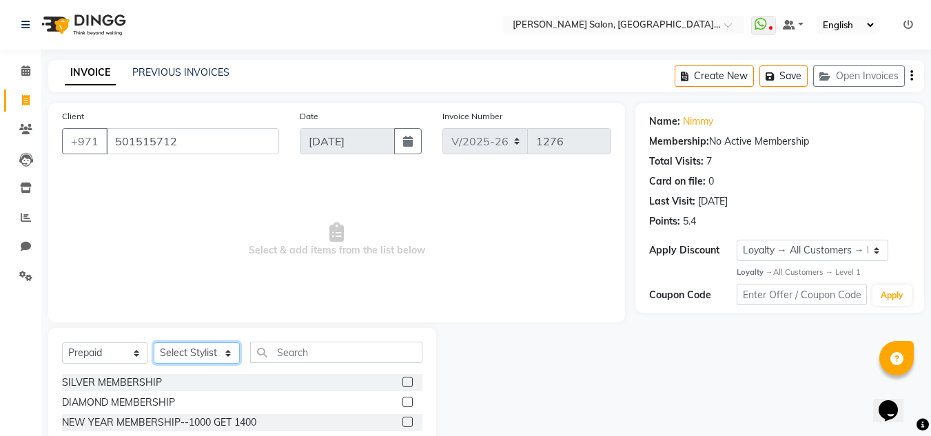
click at [194, 348] on select "Select Stylist Huma Iqbal Kabita Management Radha Riba Sales person Srijana tri…" at bounding box center [197, 352] width 86 height 21
select select "86712"
click at [154, 342] on select "Select Stylist Huma Iqbal Kabita Management Radha Riba Sales person Srijana tri…" at bounding box center [197, 352] width 86 height 21
click at [408, 378] on label at bounding box center [407, 382] width 10 height 10
click at [408, 378] on input "checkbox" at bounding box center [406, 382] width 9 height 9
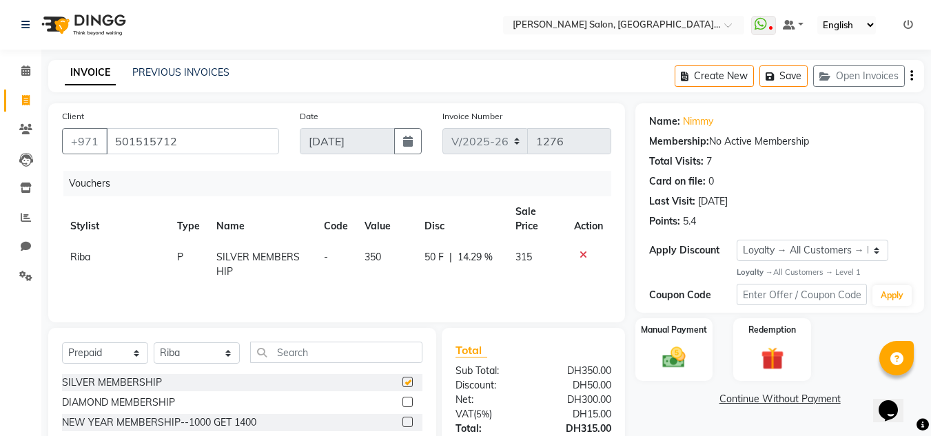
checkbox input "false"
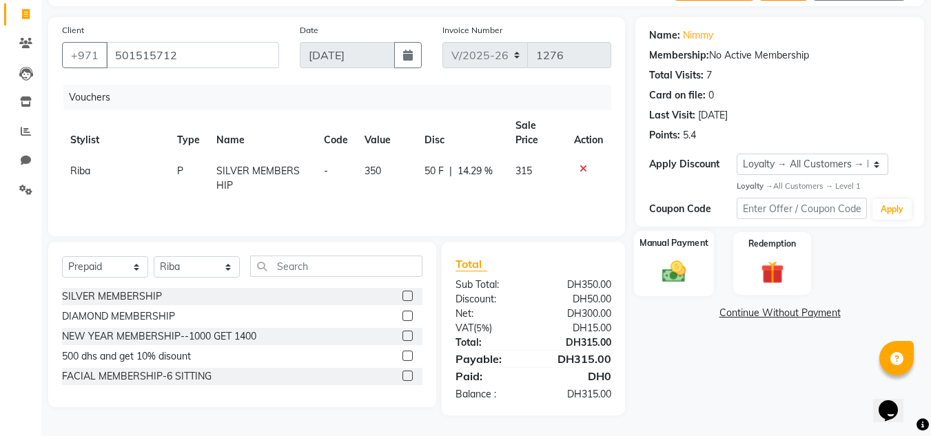
click at [643, 249] on label "Manual Payment" at bounding box center [673, 242] width 69 height 13
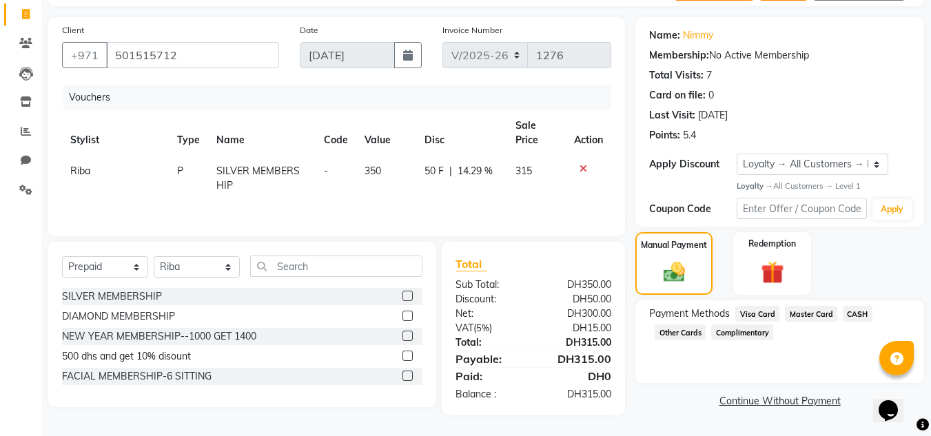
click at [810, 313] on span "Master Card" at bounding box center [811, 314] width 52 height 16
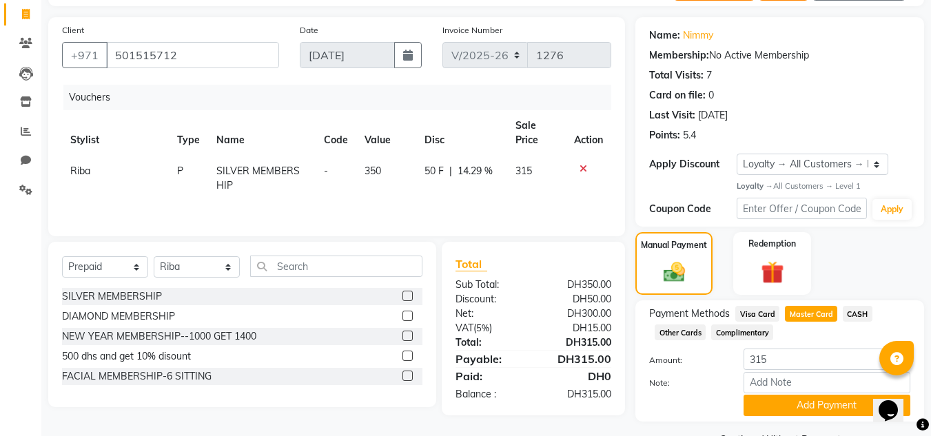
scroll to position [121, 0]
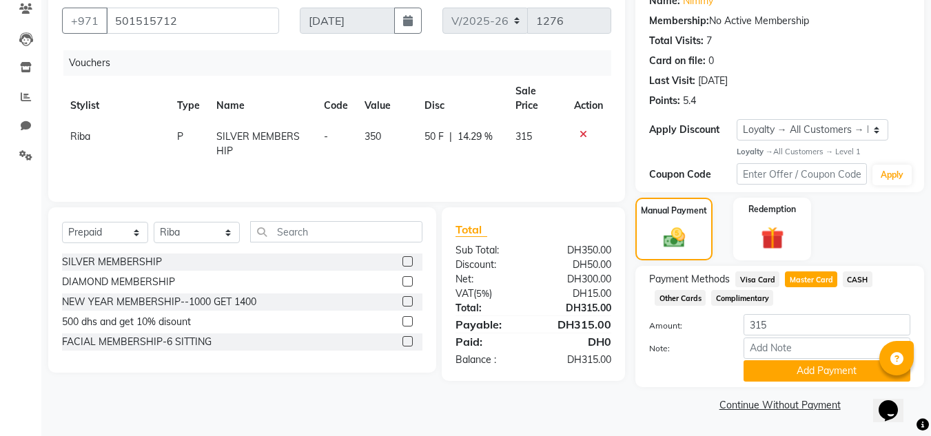
click at [744, 275] on span "Visa Card" at bounding box center [757, 279] width 44 height 16
click at [775, 340] on input "Note:" at bounding box center [826, 348] width 167 height 21
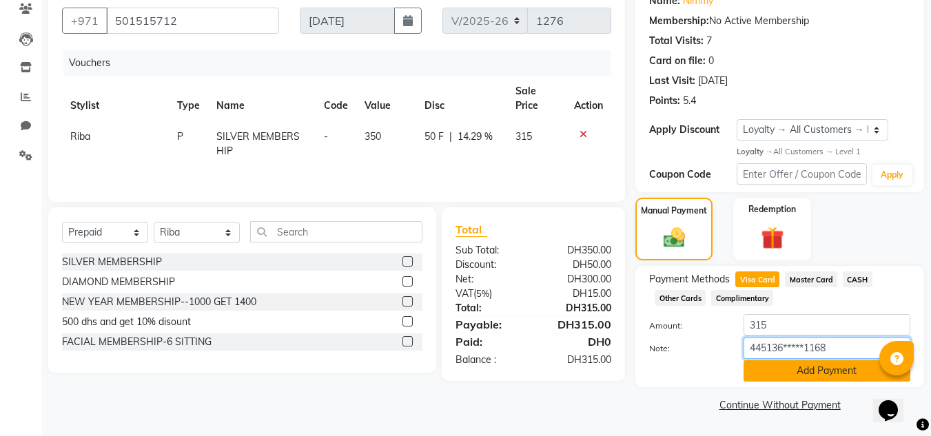
type input "445136*****1168"
click at [770, 368] on button "Add Payment" at bounding box center [826, 370] width 167 height 21
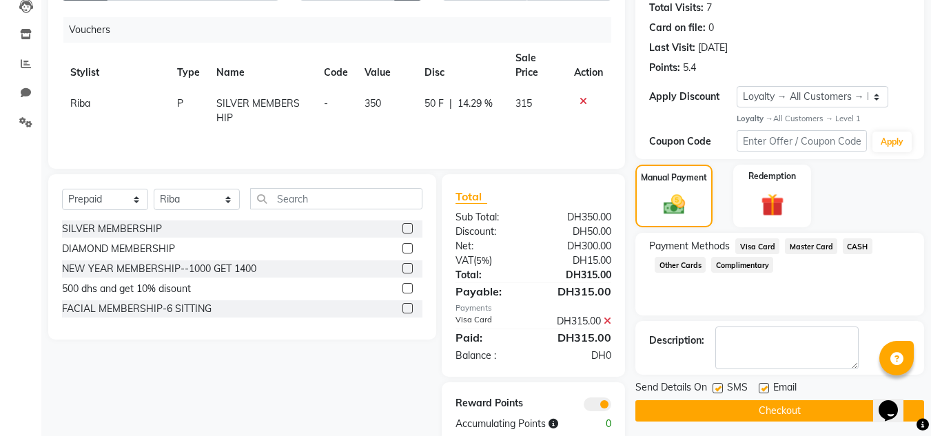
scroll to position [183, 0]
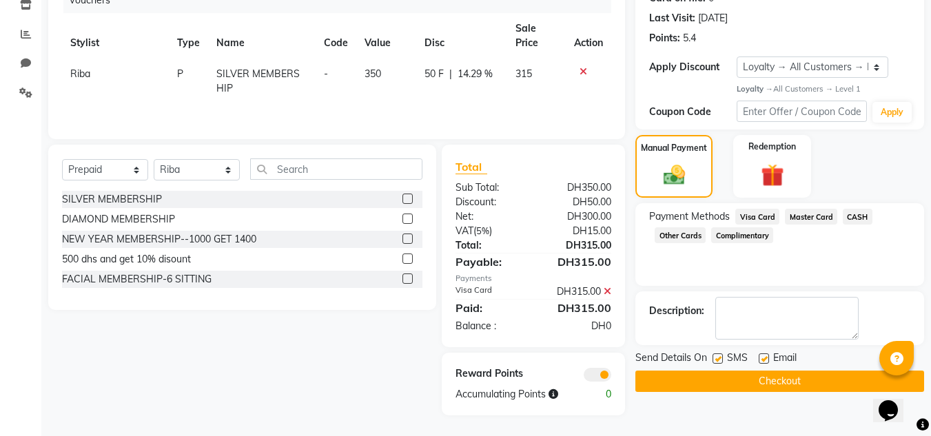
click at [762, 391] on button "Checkout" at bounding box center [779, 381] width 289 height 21
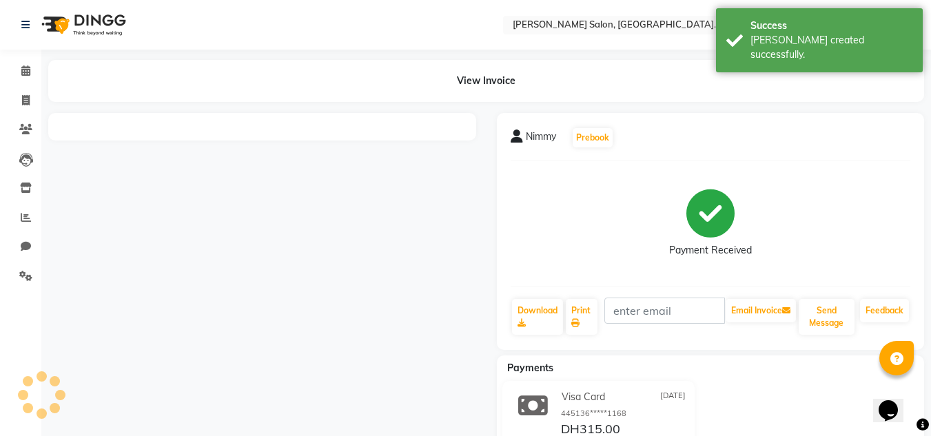
click at [872, 296] on div "Nimmy Prebook Payment Received Download Print Email Invoice Send Message Feedba…" at bounding box center [711, 231] width 428 height 237
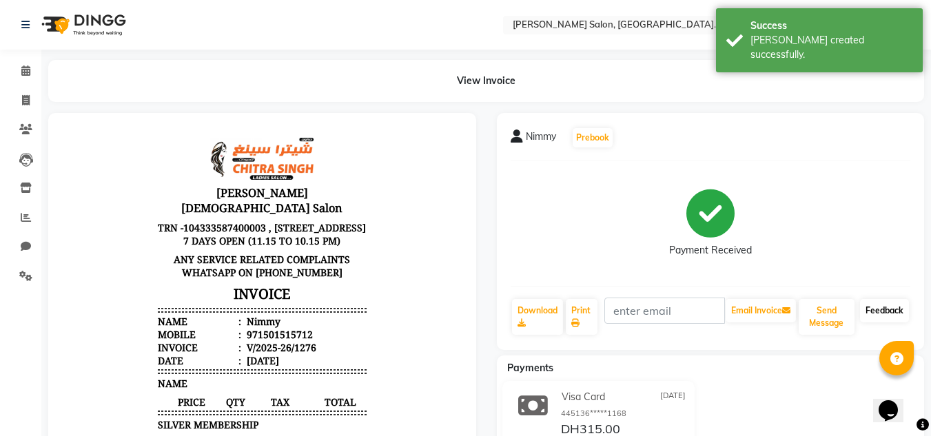
click at [878, 306] on link "Feedback" at bounding box center [884, 310] width 49 height 23
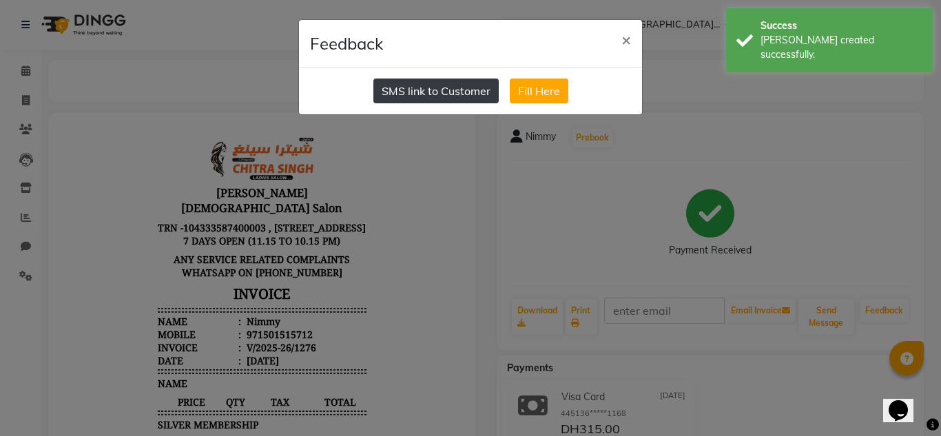
click at [420, 94] on button "SMS link to Customer" at bounding box center [435, 91] width 125 height 25
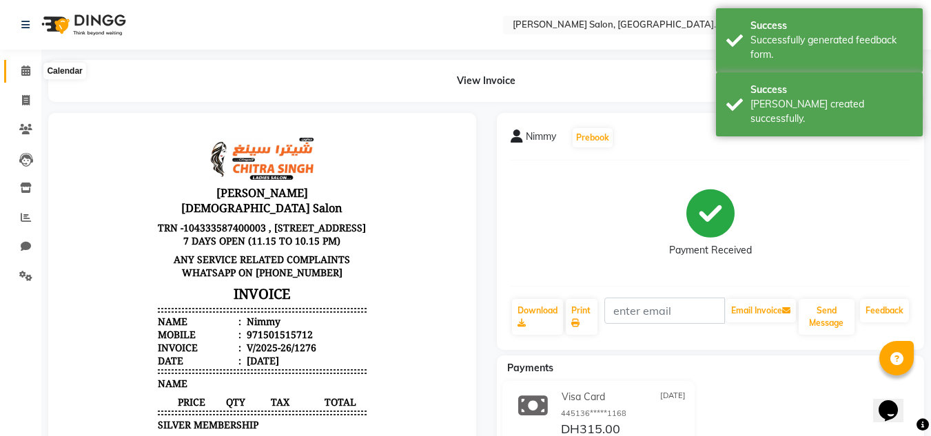
click at [17, 76] on span at bounding box center [26, 71] width 24 height 16
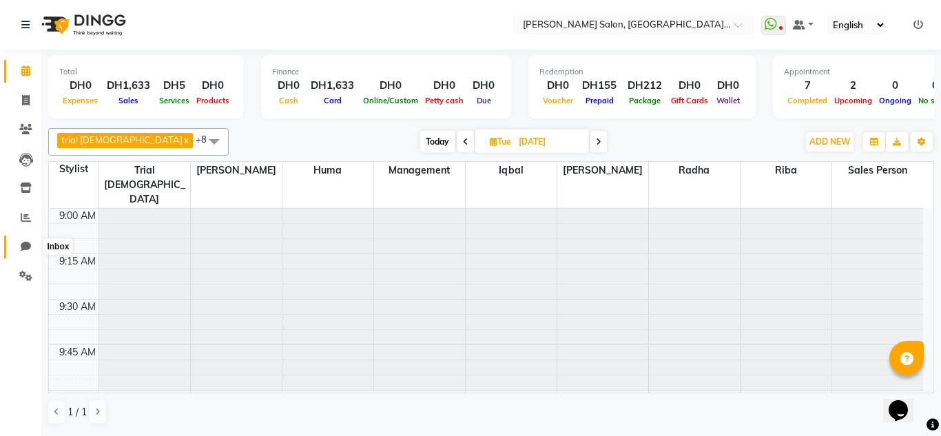
click at [28, 254] on span at bounding box center [26, 247] width 24 height 16
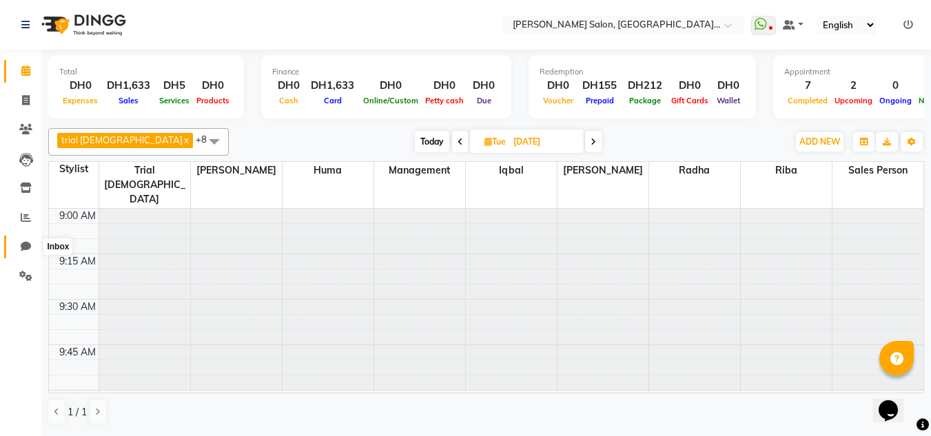
select select "100"
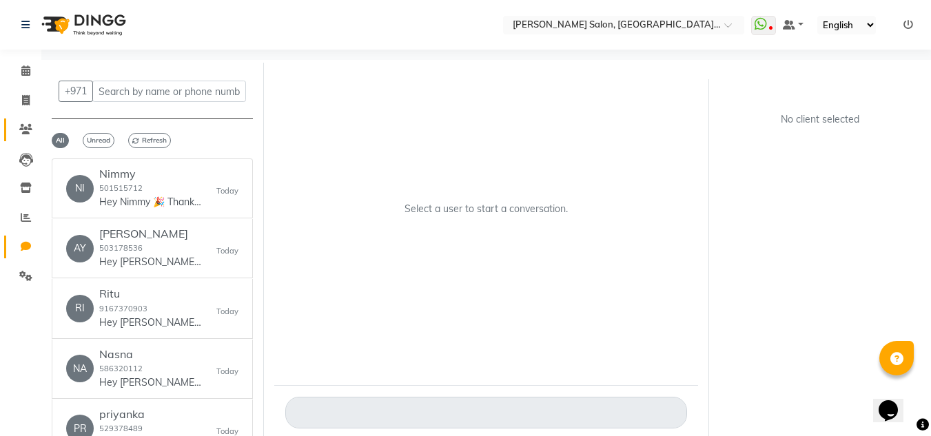
click at [12, 130] on link "Clients" at bounding box center [20, 129] width 33 height 23
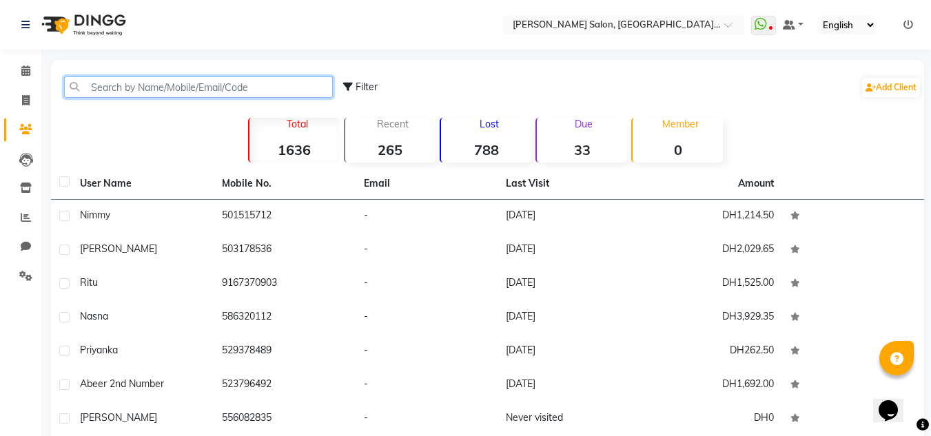
click at [95, 92] on input "text" at bounding box center [198, 86] width 269 height 21
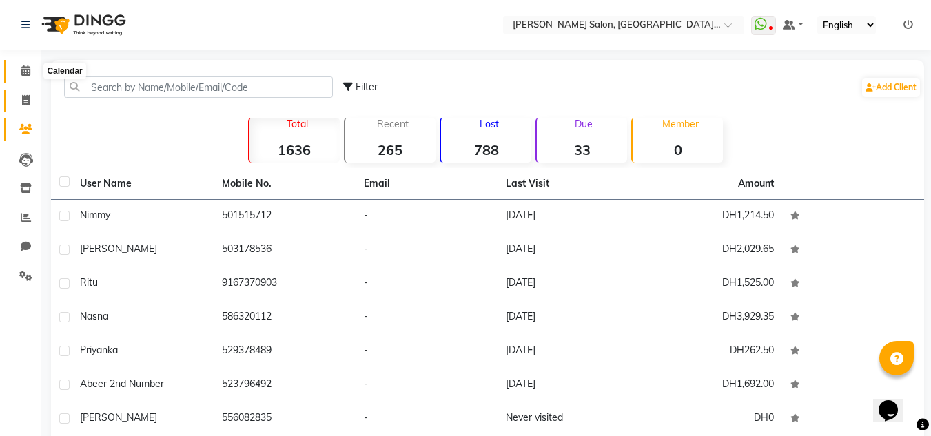
drag, startPoint x: 36, startPoint y: 72, endPoint x: 36, endPoint y: 99, distance: 26.9
click at [36, 72] on span at bounding box center [26, 71] width 24 height 16
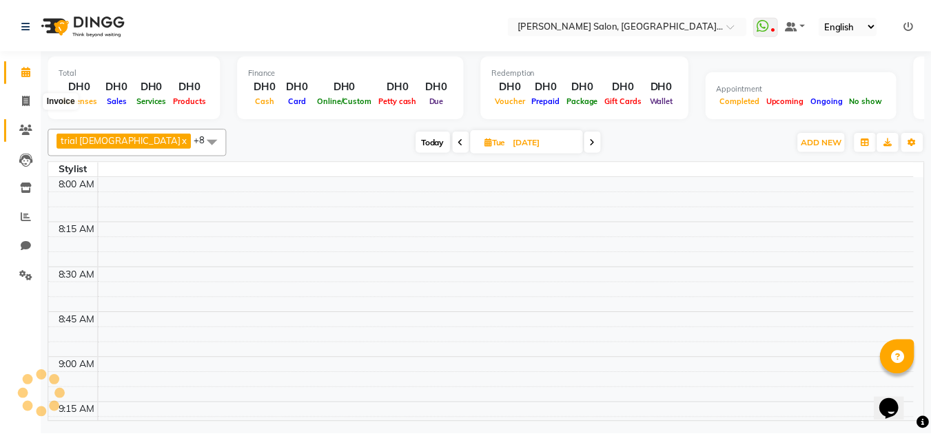
scroll to position [2001, 0]
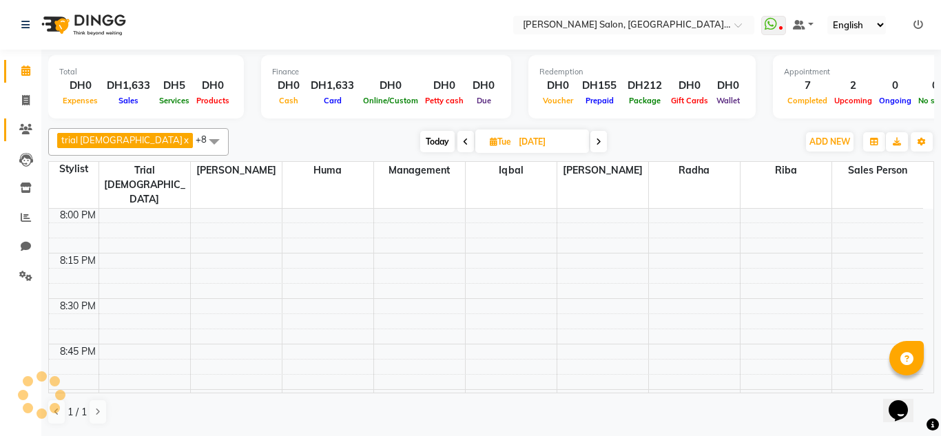
click at [22, 141] on li "Clients" at bounding box center [20, 130] width 41 height 30
click at [29, 156] on icon at bounding box center [26, 160] width 14 height 14
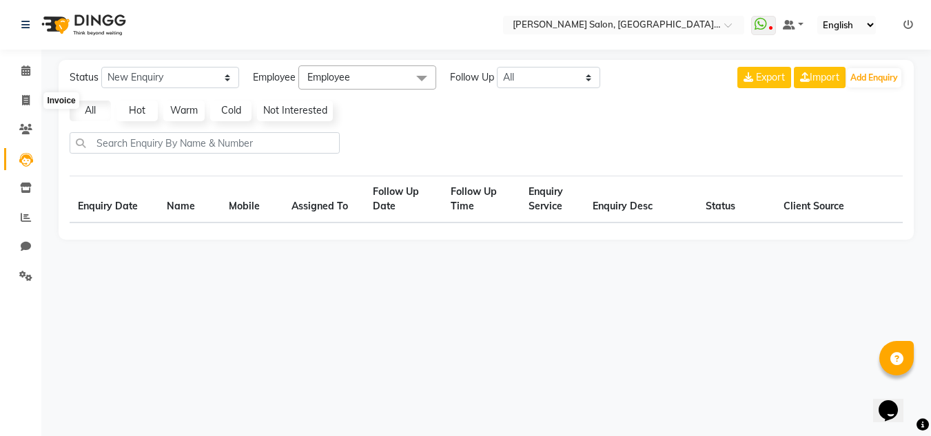
click at [35, 156] on span at bounding box center [26, 160] width 24 height 16
select select "10"
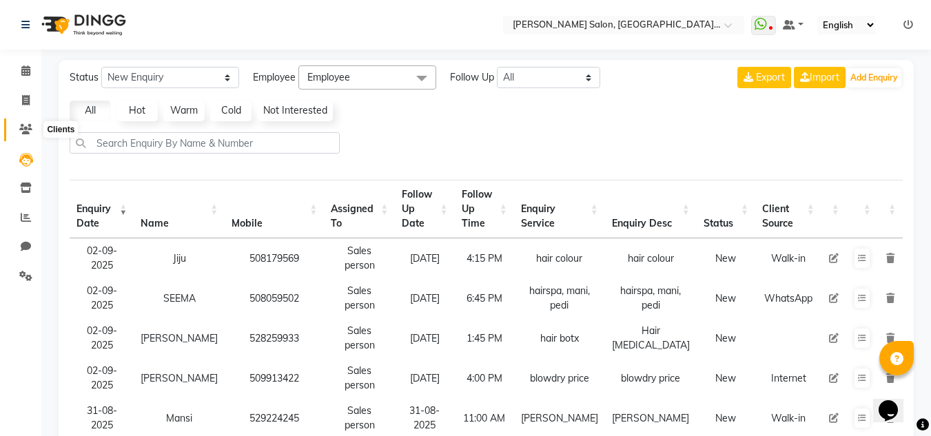
click at [25, 130] on icon at bounding box center [25, 129] width 13 height 10
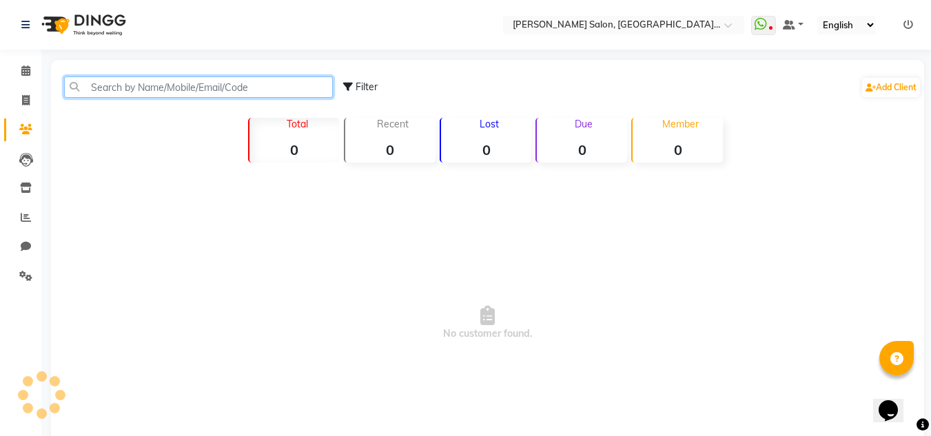
click at [106, 81] on input "text" at bounding box center [198, 86] width 269 height 21
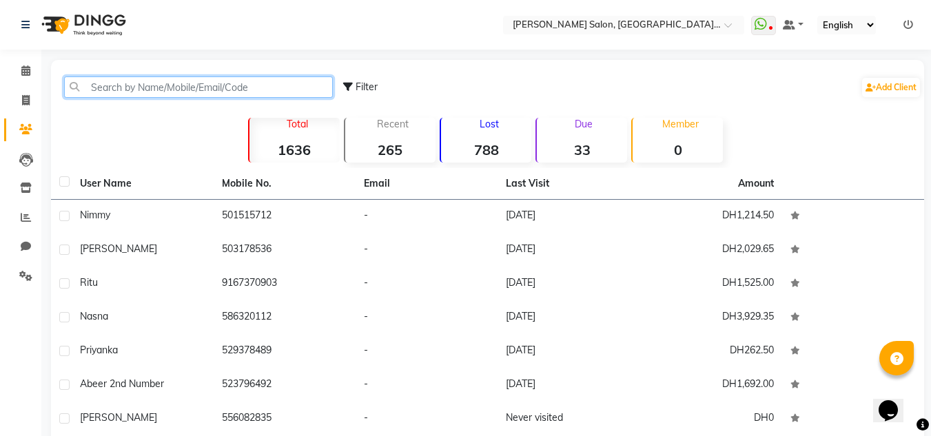
drag, startPoint x: 134, startPoint y: 96, endPoint x: 86, endPoint y: 107, distance: 48.8
click at [130, 99] on div "Filter Add Client" at bounding box center [487, 86] width 867 height 43
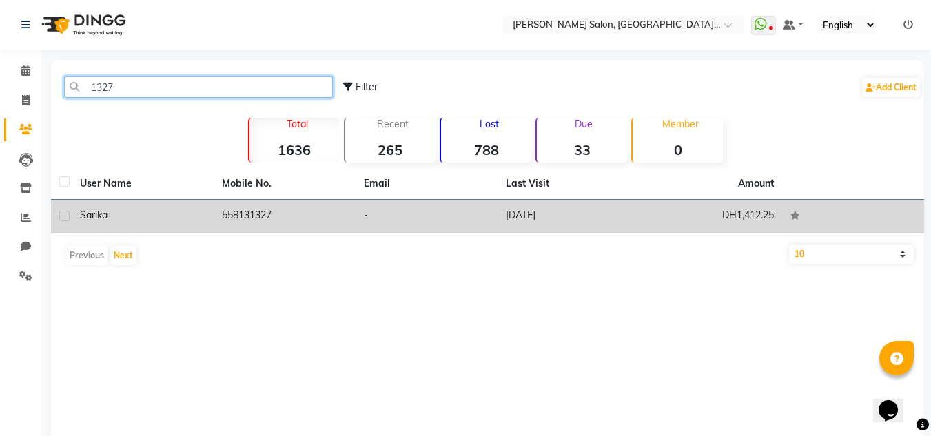
type input "1327"
click at [296, 218] on td "558131327" at bounding box center [285, 217] width 142 height 34
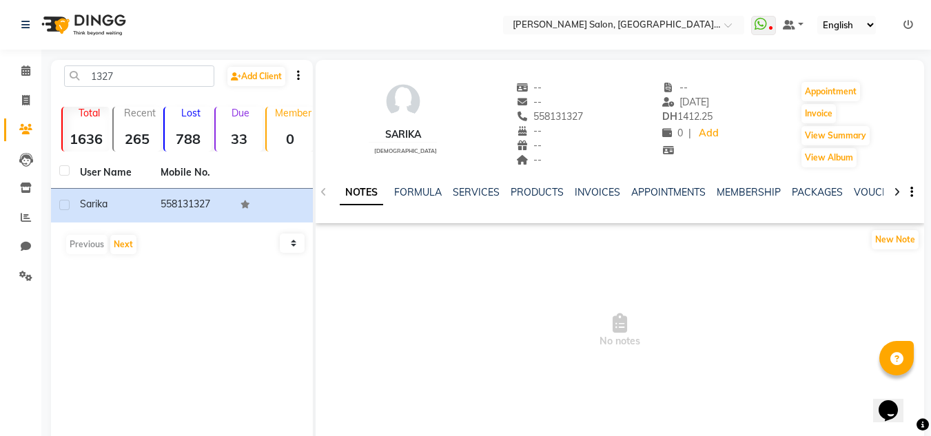
click at [460, 181] on div "NOTES FORMULA SERVICES PRODUCTS INVOICES APPOINTMENTS MEMBERSHIP PACKAGES VOUCH…" at bounding box center [620, 193] width 608 height 48
click at [477, 189] on link "SERVICES" at bounding box center [476, 192] width 47 height 12
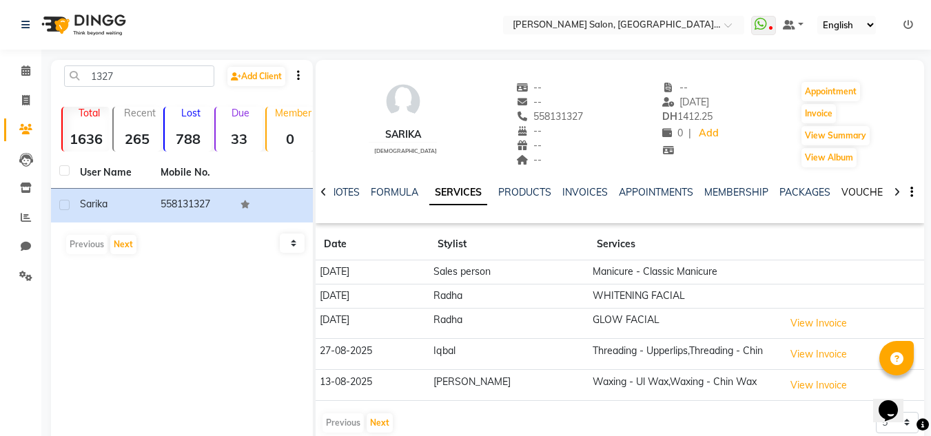
click at [849, 190] on link "VOUCHERS" at bounding box center [868, 192] width 54 height 12
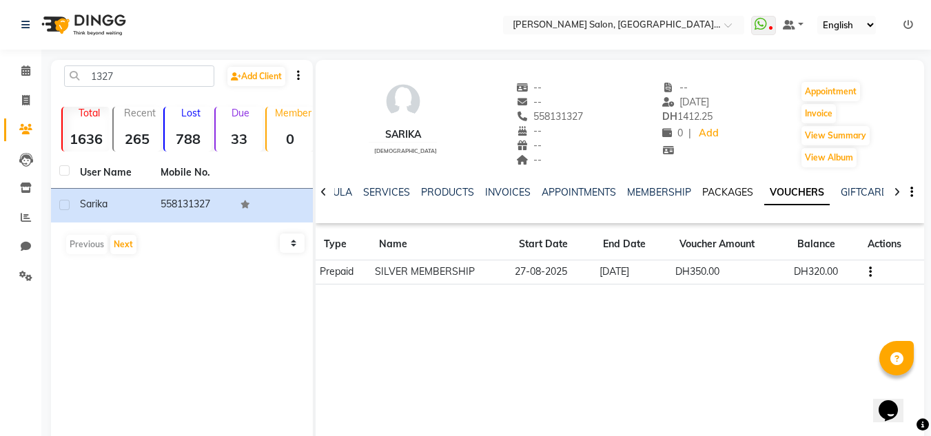
click at [715, 192] on link "PACKAGES" at bounding box center [727, 192] width 51 height 12
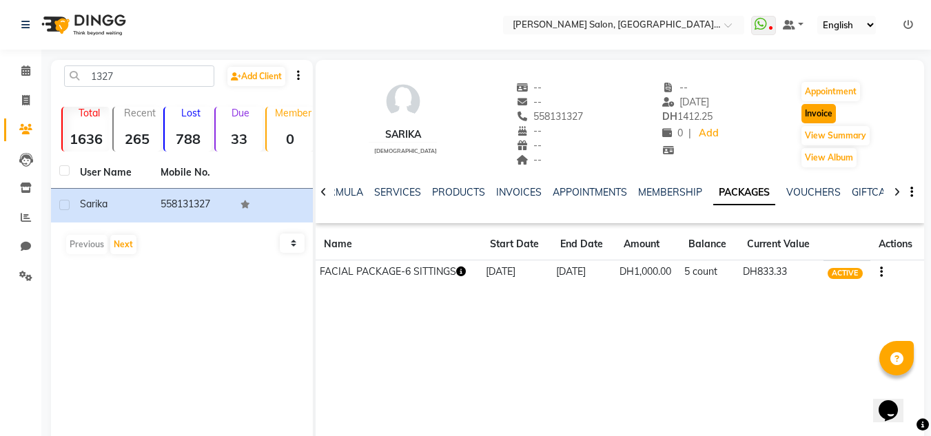
click at [807, 110] on button "Invoice" at bounding box center [818, 113] width 34 height 19
select select "service"
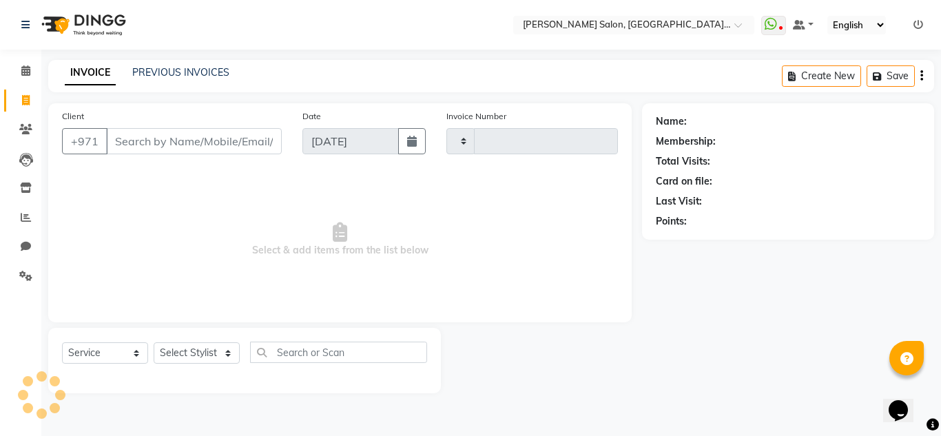
type input "1277"
select select "4069"
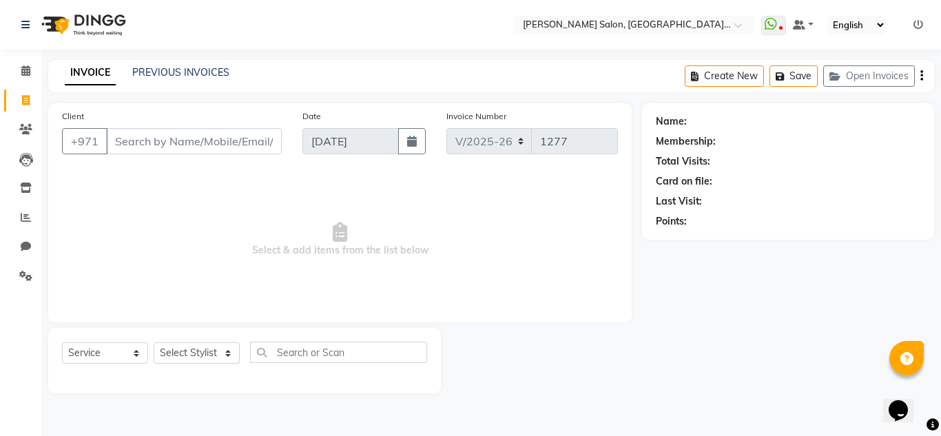
type input "558131327"
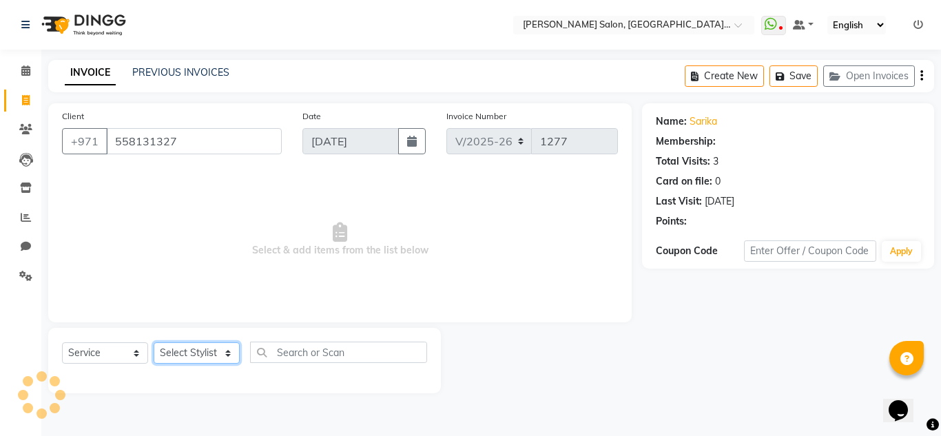
select select "1: Object"
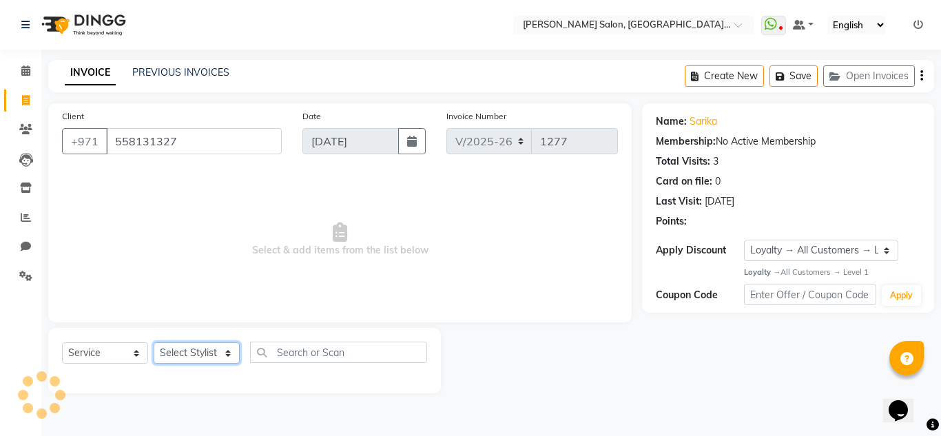
click at [190, 349] on select "Select Stylist Huma Iqbal Kabita Management Radha Riba Sales person Srijana tri…" at bounding box center [197, 352] width 86 height 21
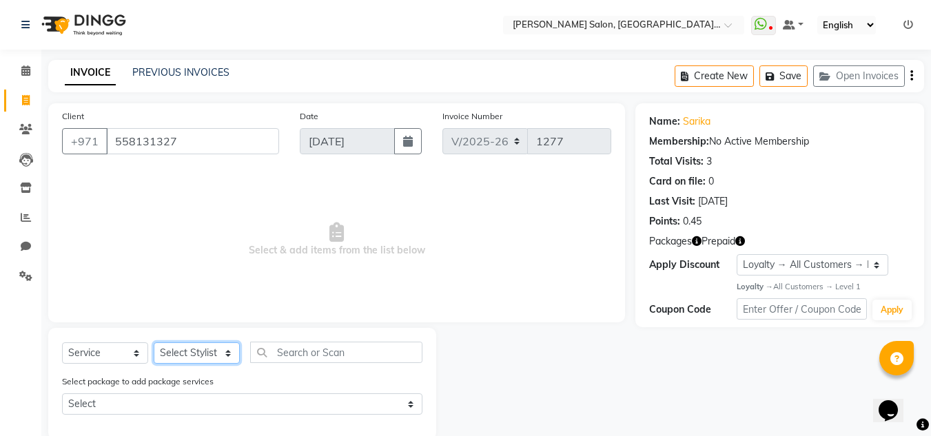
select select "89061"
click at [154, 342] on select "Select Stylist Huma Iqbal Kabita Management Radha Riba Sales person Srijana tri…" at bounding box center [197, 352] width 86 height 21
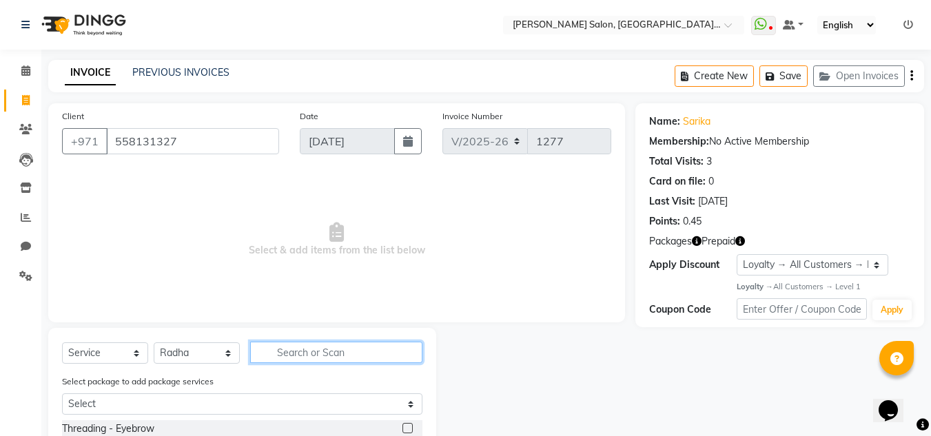
click at [318, 351] on input "text" at bounding box center [336, 352] width 172 height 21
type input "glo"
click at [411, 429] on label at bounding box center [407, 428] width 10 height 10
click at [411, 429] on input "checkbox" at bounding box center [406, 428] width 9 height 9
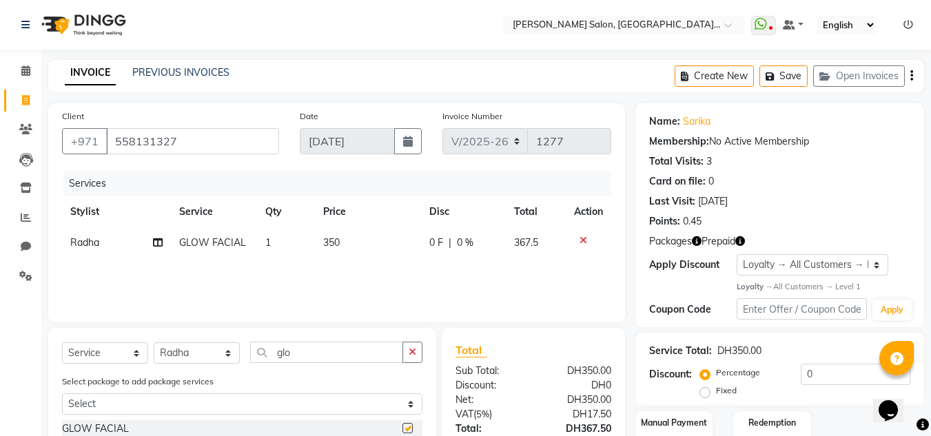
checkbox input "false"
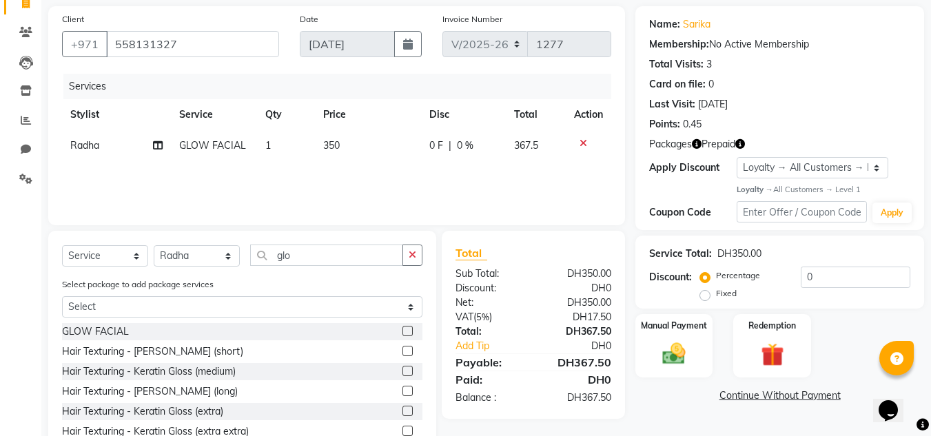
scroll to position [142, 0]
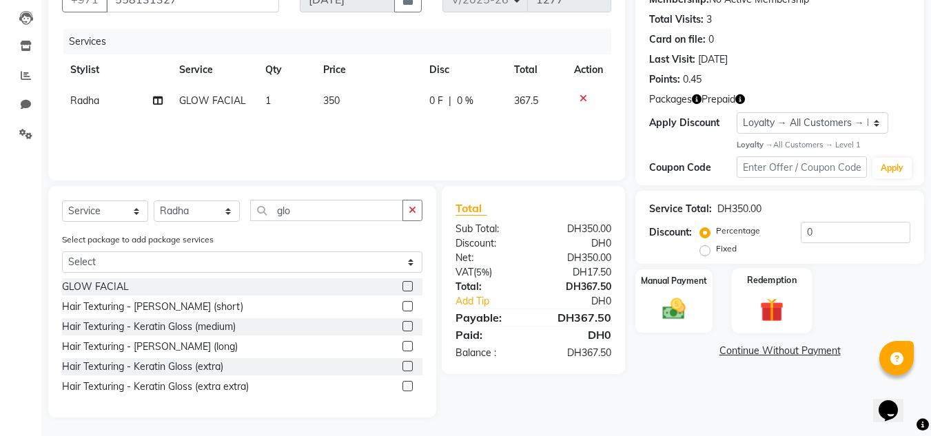
click at [751, 317] on div "Redemption" at bounding box center [772, 300] width 81 height 65
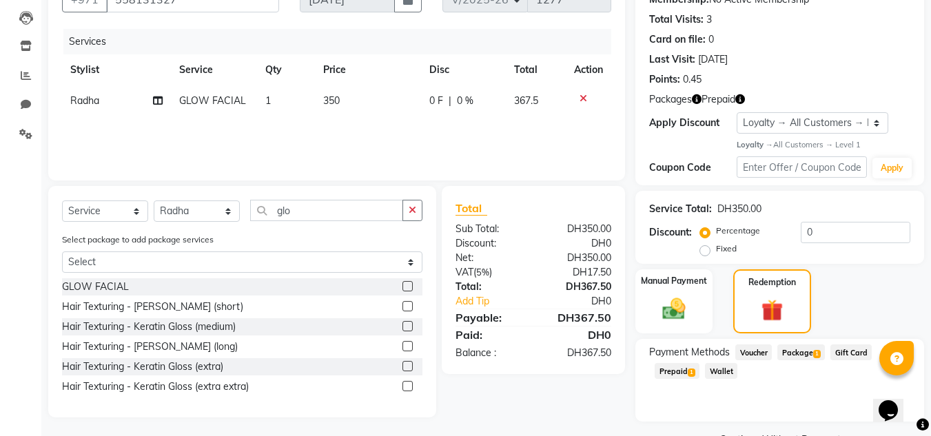
drag, startPoint x: 688, startPoint y: 374, endPoint x: 782, endPoint y: 359, distance: 95.6
click at [782, 359] on div "Payment Methods Voucher Package 1 Gift Card Prepaid 1 Wallet" at bounding box center [779, 362] width 261 height 37
click at [790, 353] on span "Package 1" at bounding box center [801, 352] width 48 height 16
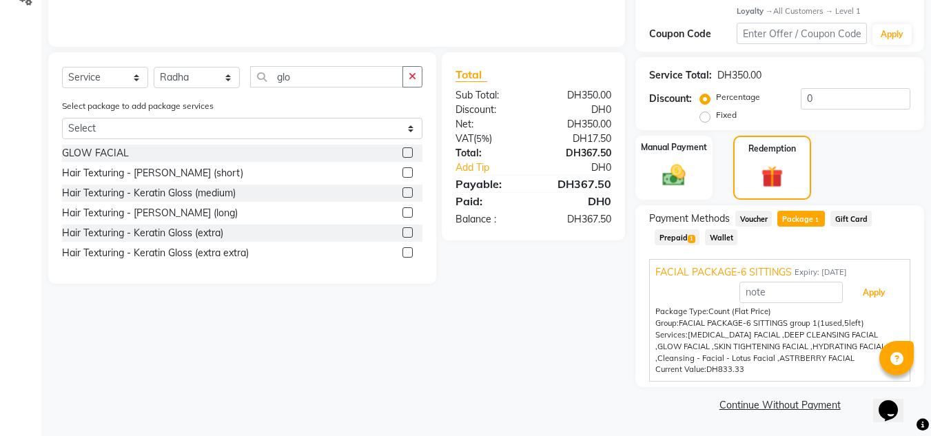
click at [874, 298] on button "Apply" at bounding box center [873, 292] width 57 height 23
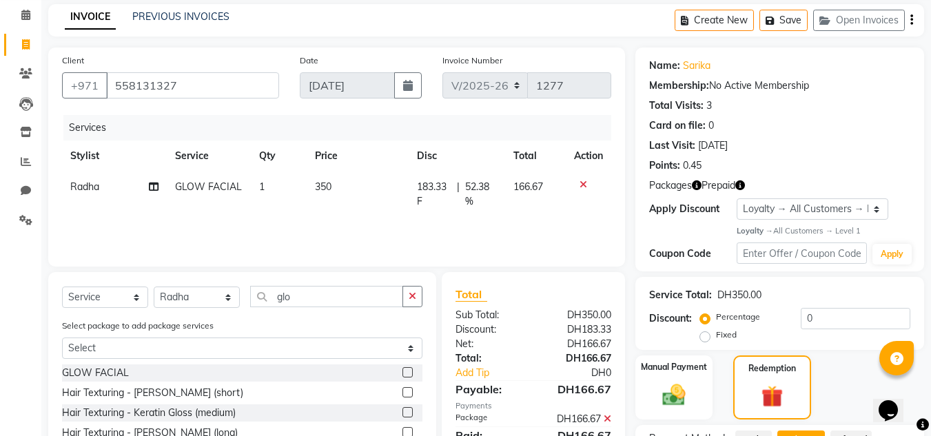
scroll to position [54, 0]
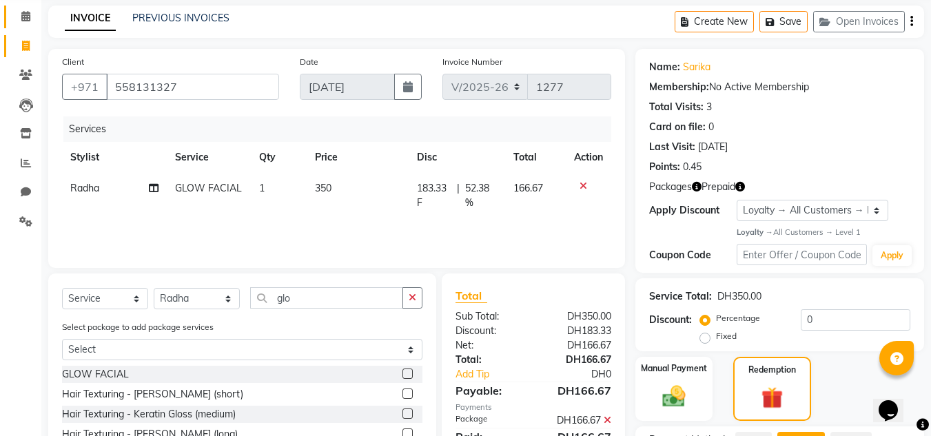
click at [4, 20] on link "Calendar" at bounding box center [20, 17] width 33 height 23
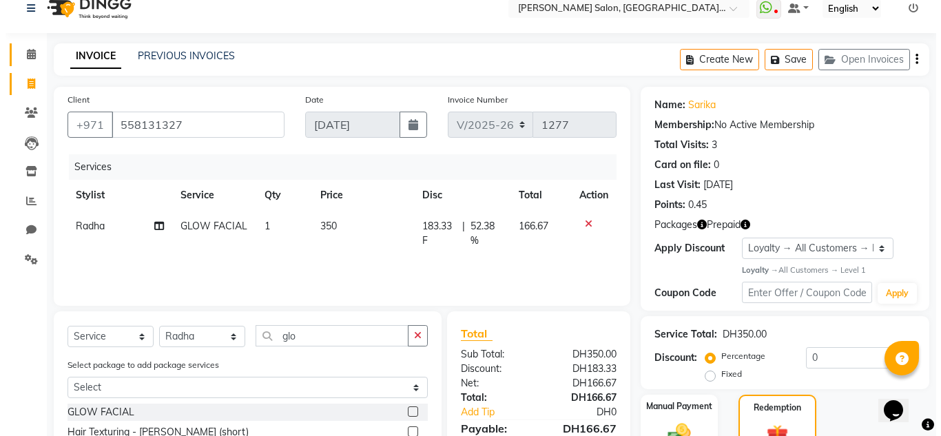
scroll to position [0, 0]
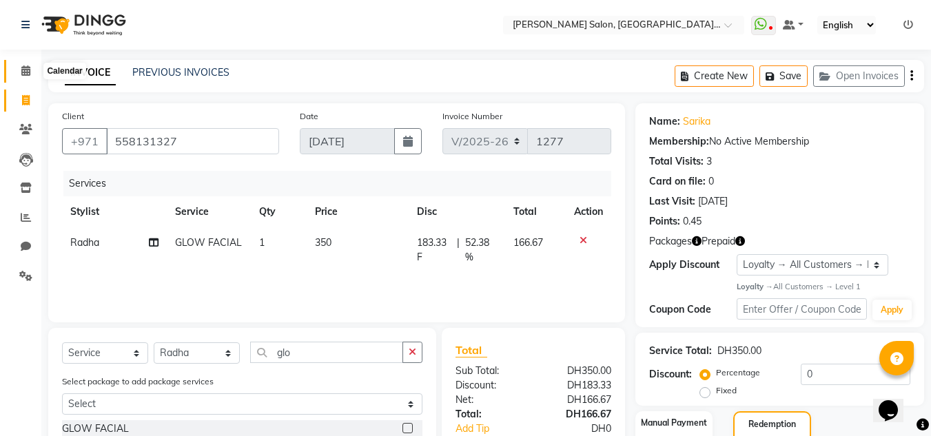
click at [22, 67] on icon at bounding box center [25, 70] width 9 height 10
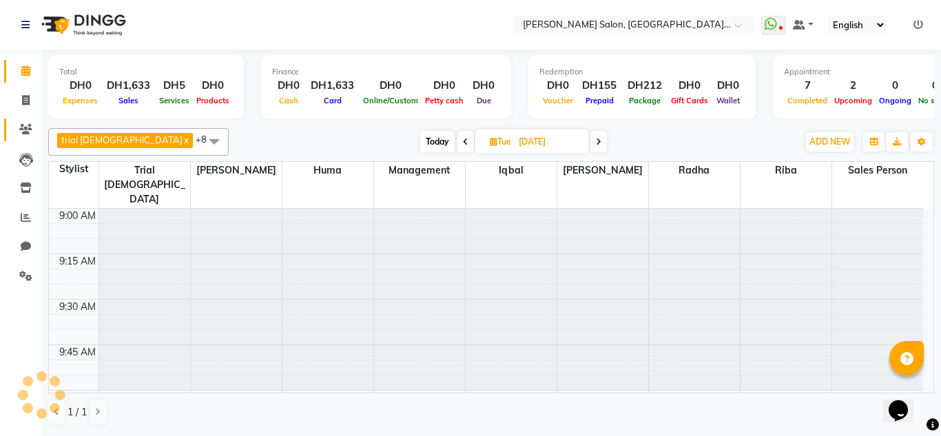
click at [20, 140] on link "Clients" at bounding box center [20, 129] width 33 height 23
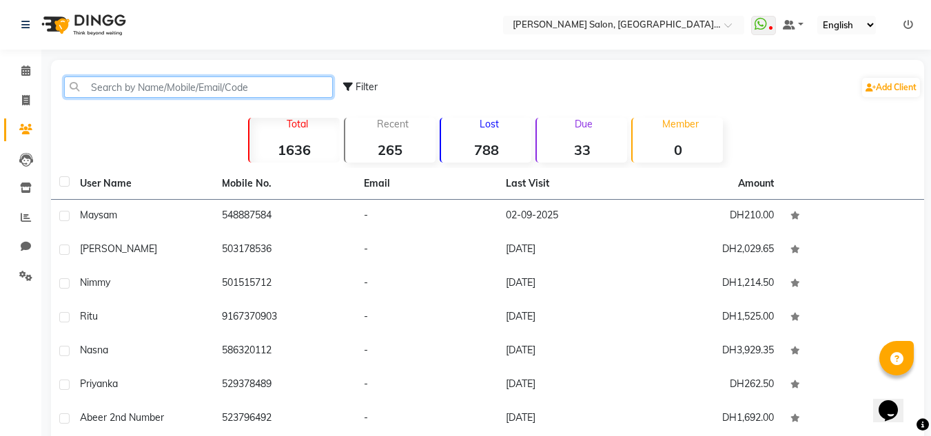
drag, startPoint x: 84, startPoint y: 86, endPoint x: 114, endPoint y: 98, distance: 32.5
click at [114, 98] on div "Filter Add Client" at bounding box center [487, 86] width 867 height 43
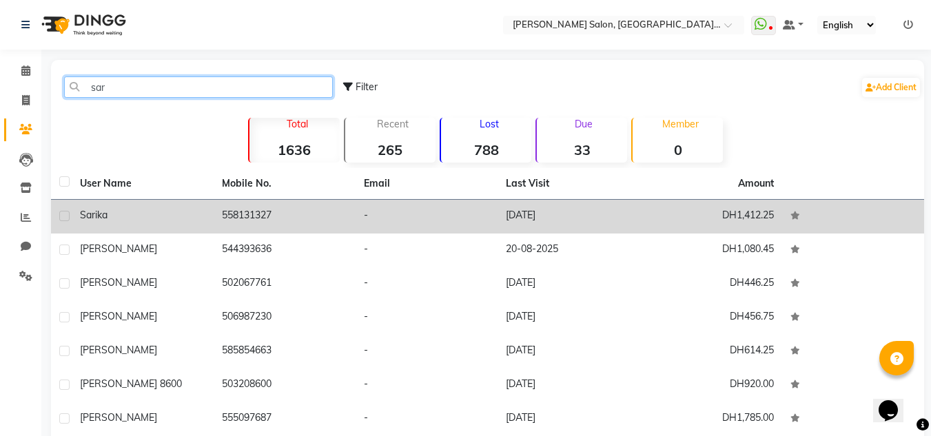
type input "sar"
drag, startPoint x: 223, startPoint y: 223, endPoint x: 256, endPoint y: 211, distance: 35.3
click at [223, 224] on td "558131327" at bounding box center [285, 217] width 142 height 34
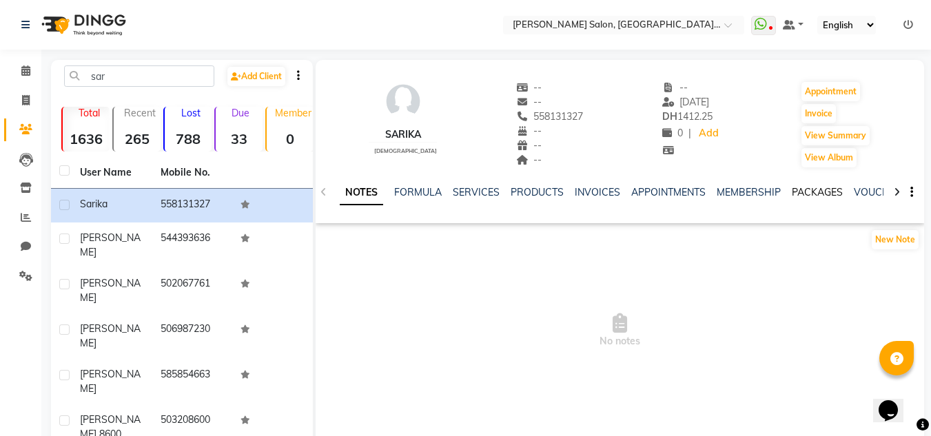
click at [817, 197] on link "PACKAGES" at bounding box center [817, 192] width 51 height 12
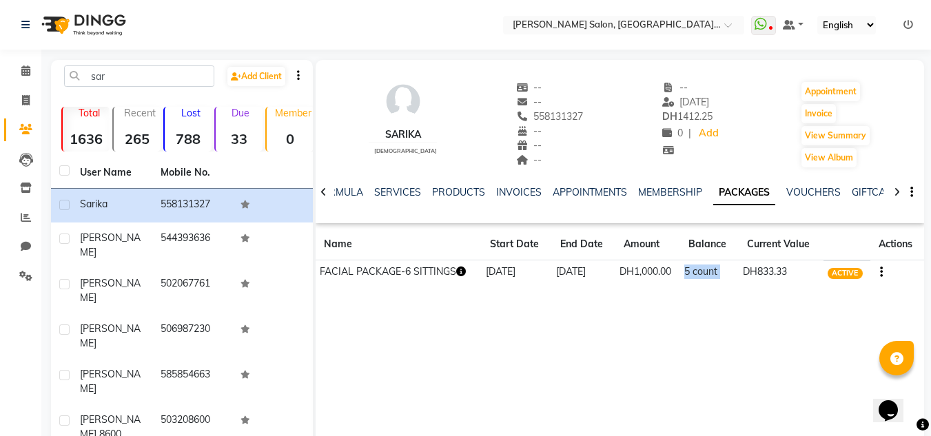
drag, startPoint x: 672, startPoint y: 262, endPoint x: 742, endPoint y: 260, distance: 70.3
click at [742, 260] on tr "FACIAL PACKAGE-6 SITTINGS 29-08-2025 29-08-2026 DH1,000.00 5 count DH833.33 ACT…" at bounding box center [620, 272] width 608 height 24
click at [794, 194] on link "VOUCHERS" at bounding box center [813, 192] width 54 height 12
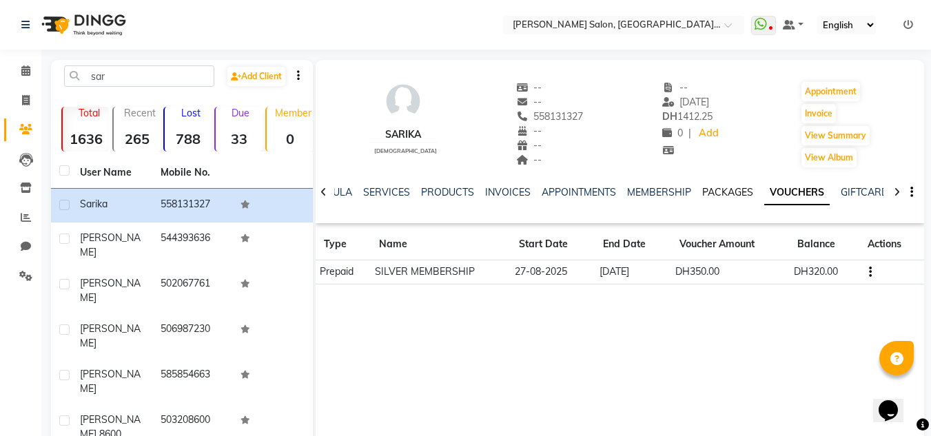
click at [702, 196] on link "PACKAGES" at bounding box center [727, 192] width 51 height 12
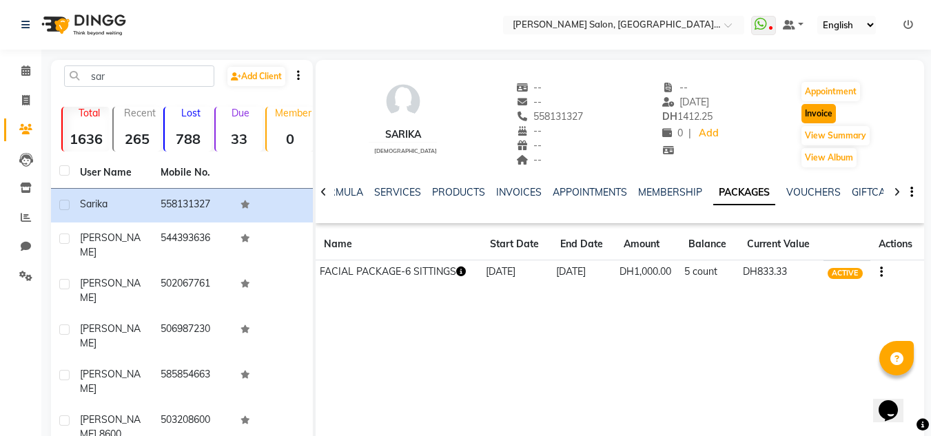
click at [834, 113] on button "Invoice" at bounding box center [818, 113] width 34 height 19
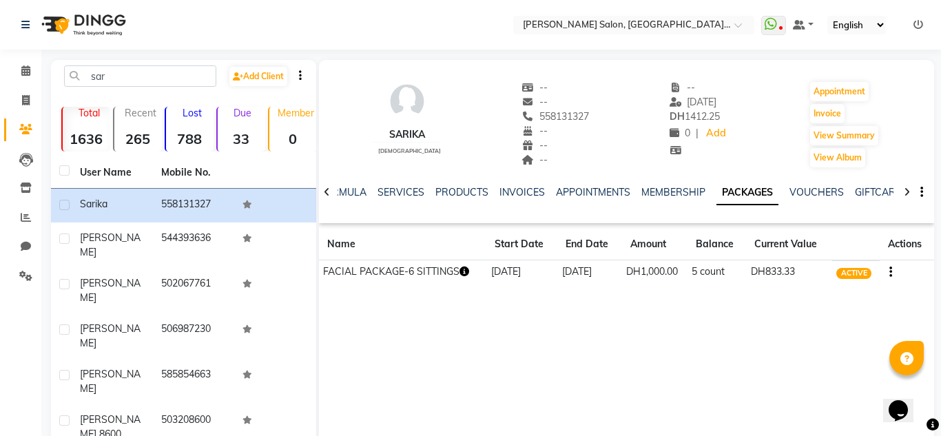
select select "4069"
select select "service"
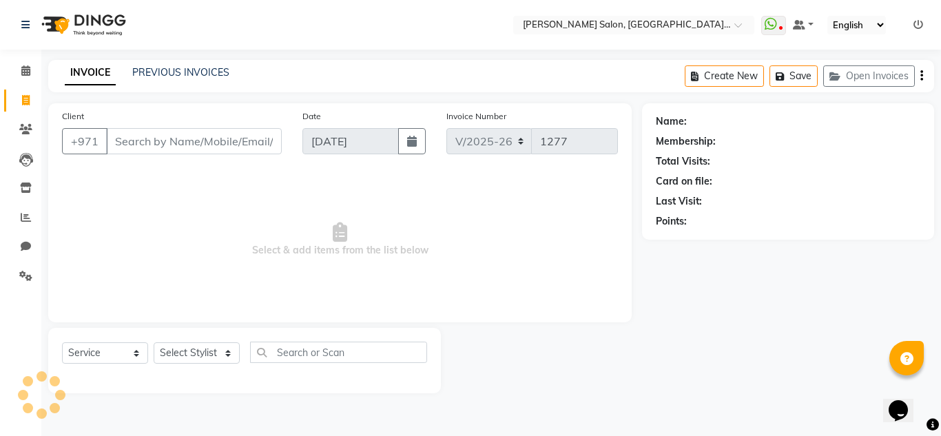
type input "558131327"
drag, startPoint x: 193, startPoint y: 344, endPoint x: 198, endPoint y: 357, distance: 13.6
click at [196, 353] on select "Select Stylist Huma Iqbal Kabita Management Radha Riba Sales person Srijana tri…" at bounding box center [197, 352] width 86 height 21
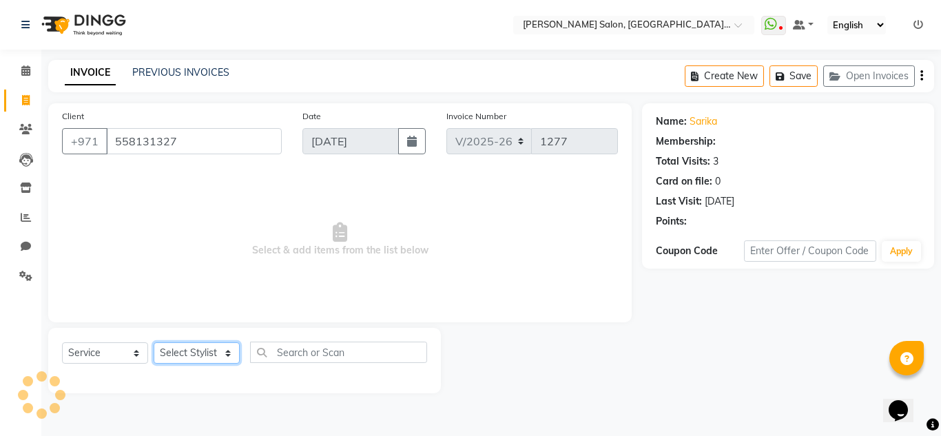
select select "1: Object"
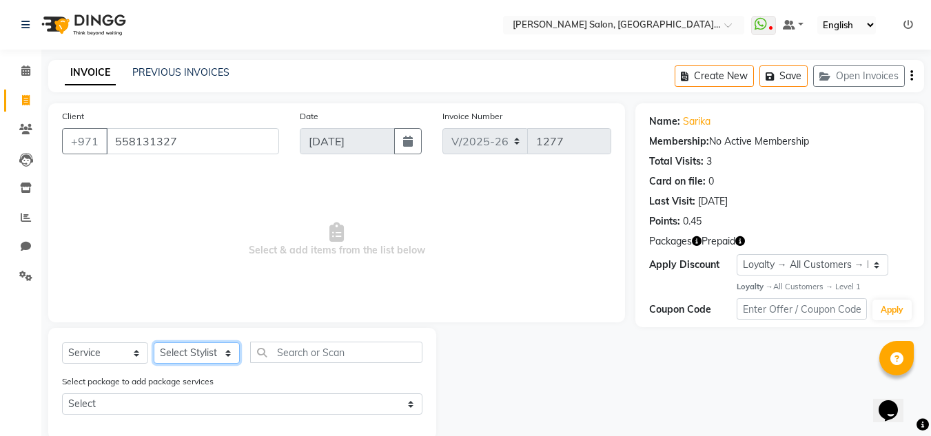
select select "86711"
click at [154, 342] on select "Select Stylist Huma Iqbal Kabita Management Radha Riba Sales person Srijana tri…" at bounding box center [197, 352] width 86 height 21
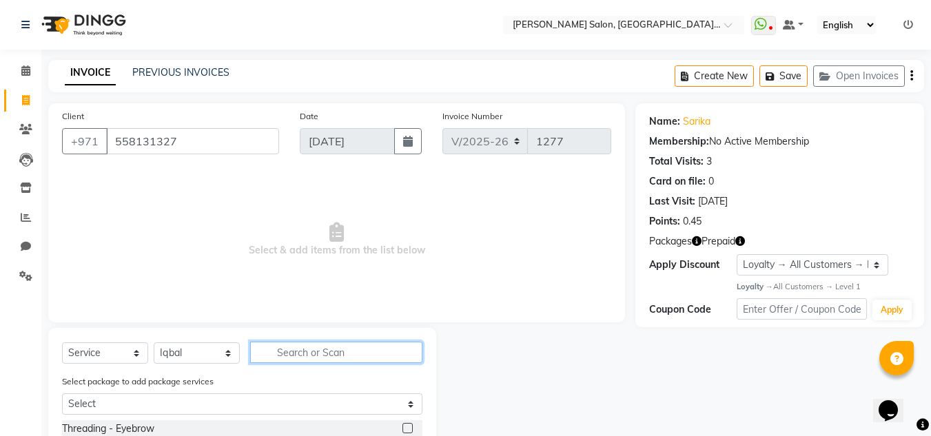
click at [302, 360] on input "text" at bounding box center [336, 352] width 172 height 21
type input "glow"
click at [402, 424] on div "GLOW FACIAL" at bounding box center [242, 428] width 360 height 17
click at [412, 429] on label at bounding box center [407, 428] width 10 height 10
click at [411, 429] on input "checkbox" at bounding box center [406, 428] width 9 height 9
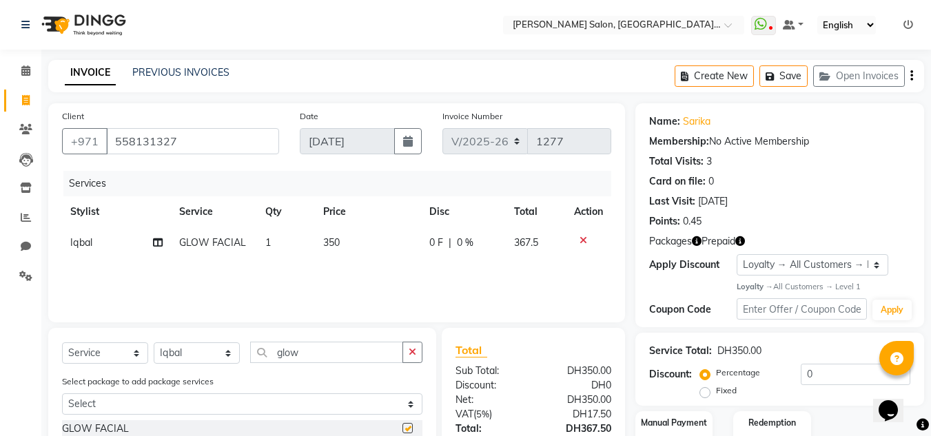
checkbox input "false"
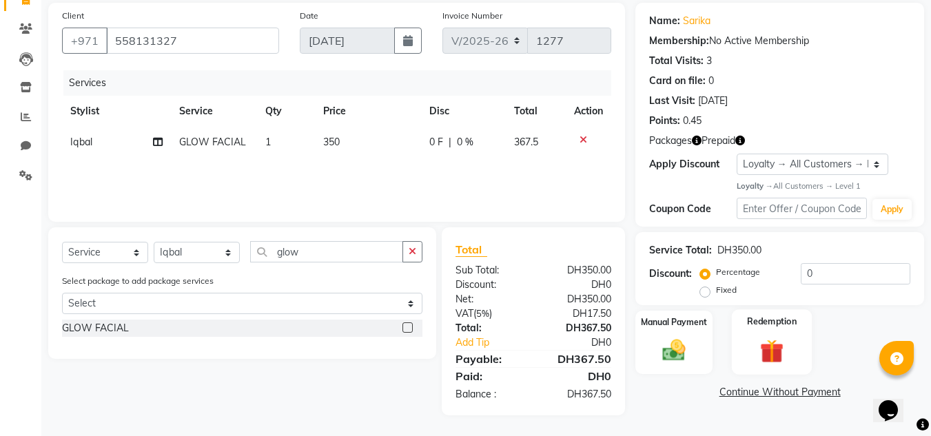
click at [756, 344] on img at bounding box center [771, 352] width 39 height 30
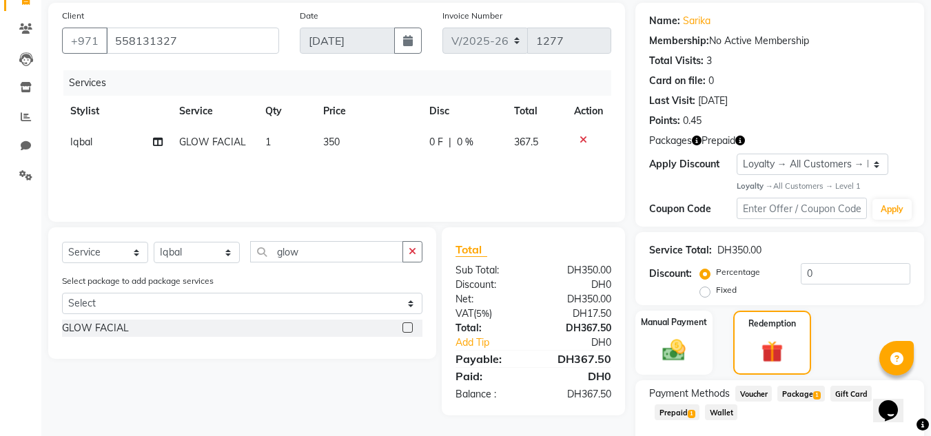
scroll to position [176, 0]
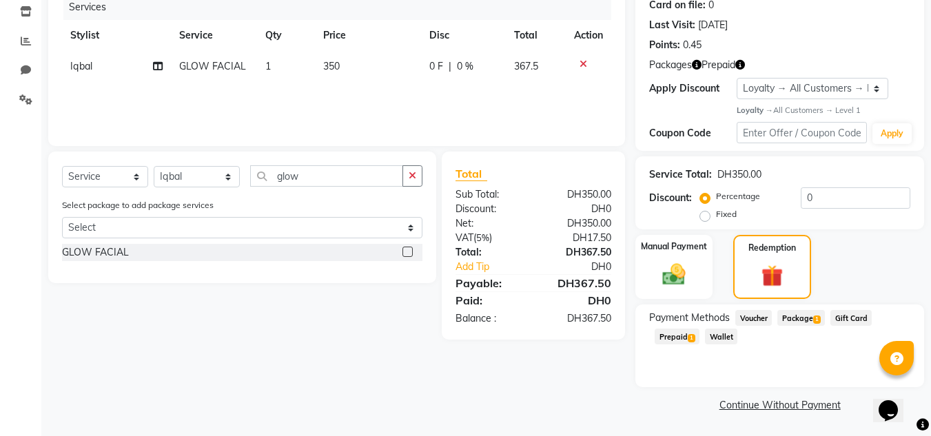
click at [796, 315] on span "Package 1" at bounding box center [801, 318] width 48 height 16
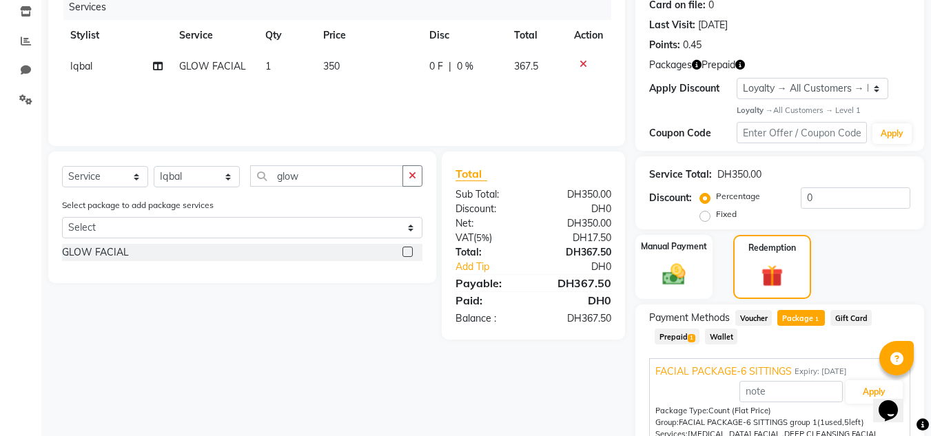
scroll to position [276, 0]
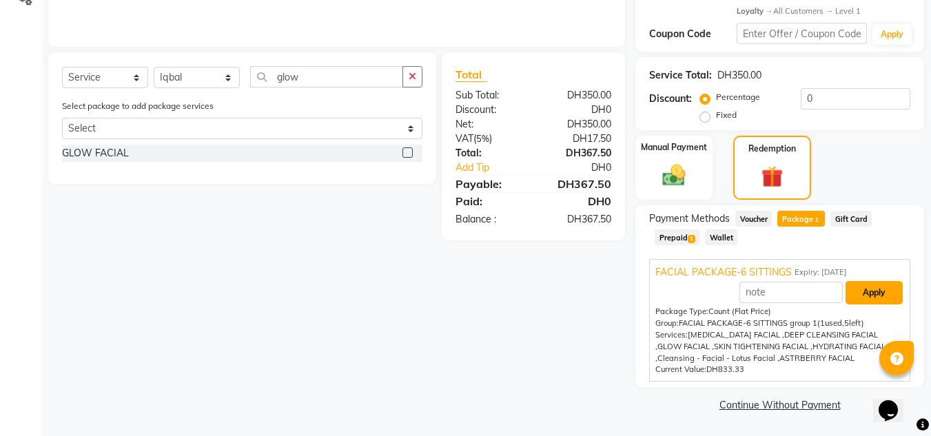
drag, startPoint x: 880, startPoint y: 296, endPoint x: 874, endPoint y: 297, distance: 6.9
click at [880, 296] on button "Apply" at bounding box center [873, 292] width 57 height 23
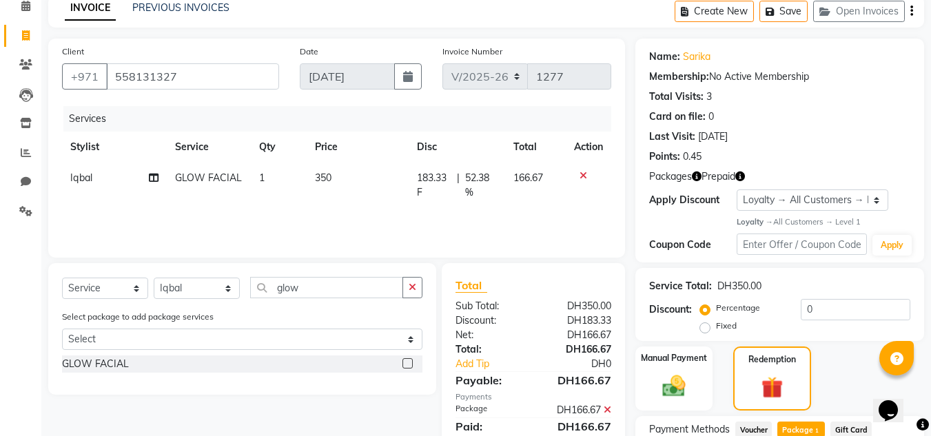
scroll to position [0, 0]
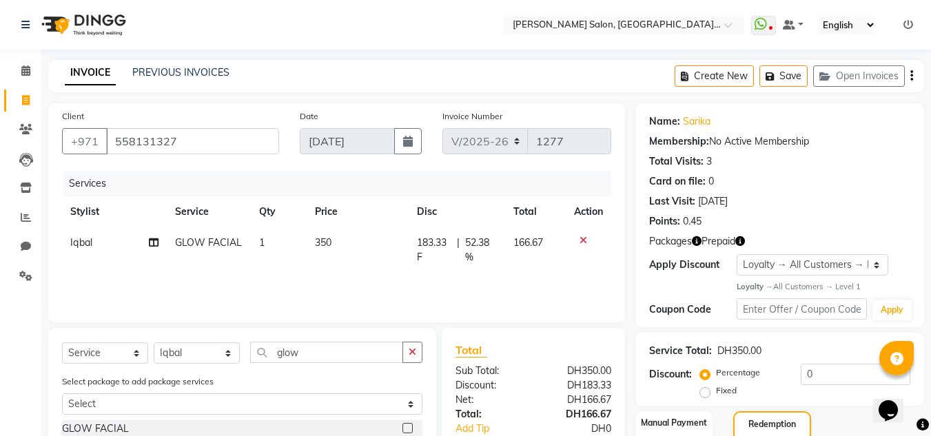
drag, startPoint x: 62, startPoint y: 256, endPoint x: 68, endPoint y: 247, distance: 9.9
click at [62, 256] on td "Iqbal" at bounding box center [114, 249] width 105 height 45
select select "86711"
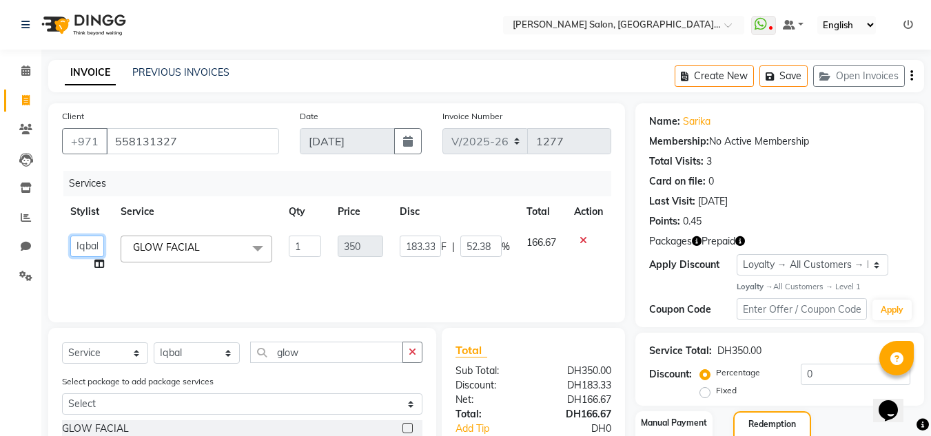
click at [76, 242] on select "Huma Iqbal Kabita Management Radha Riba Sales person Srijana trial lady" at bounding box center [87, 246] width 34 height 21
select select "89061"
drag, startPoint x: 316, startPoint y: 114, endPoint x: 305, endPoint y: 120, distance: 11.7
click at [316, 114] on label "Date" at bounding box center [309, 116] width 19 height 12
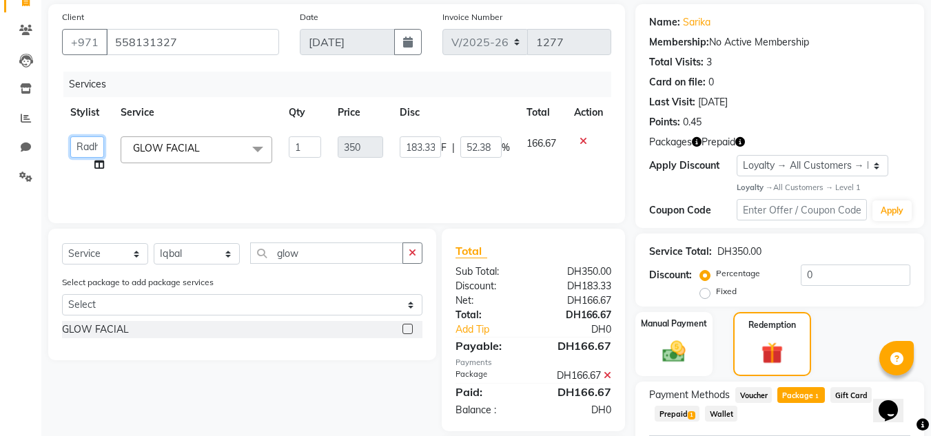
click at [92, 154] on select "Huma Iqbal Kabita Management Radha Riba Sales person Srijana trial lady" at bounding box center [87, 146] width 34 height 21
click at [70, 136] on select "Huma Iqbal Kabita Management Radha Riba Sales person Srijana trial lady" at bounding box center [87, 146] width 34 height 21
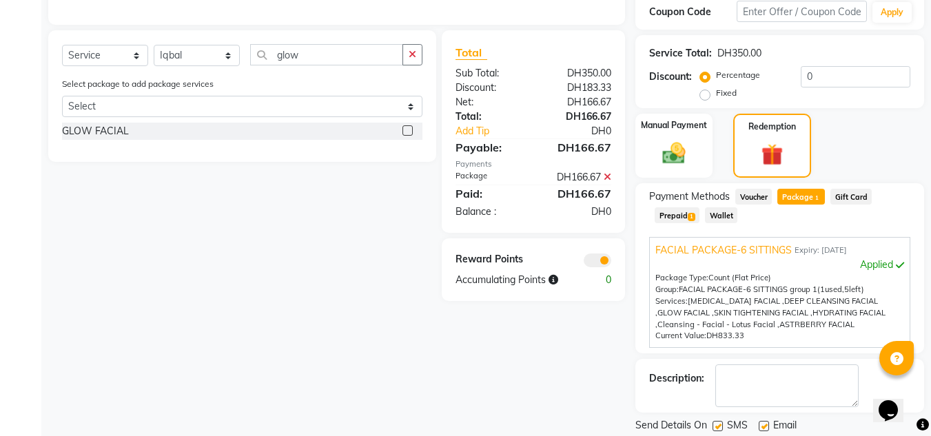
scroll to position [342, 0]
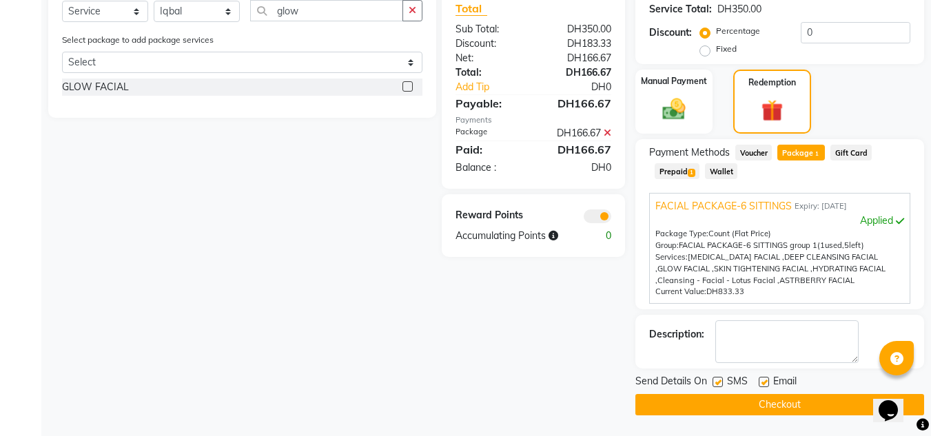
drag, startPoint x: 676, startPoint y: 404, endPoint x: 670, endPoint y: 398, distance: 8.3
click at [675, 404] on button "Checkout" at bounding box center [779, 404] width 289 height 21
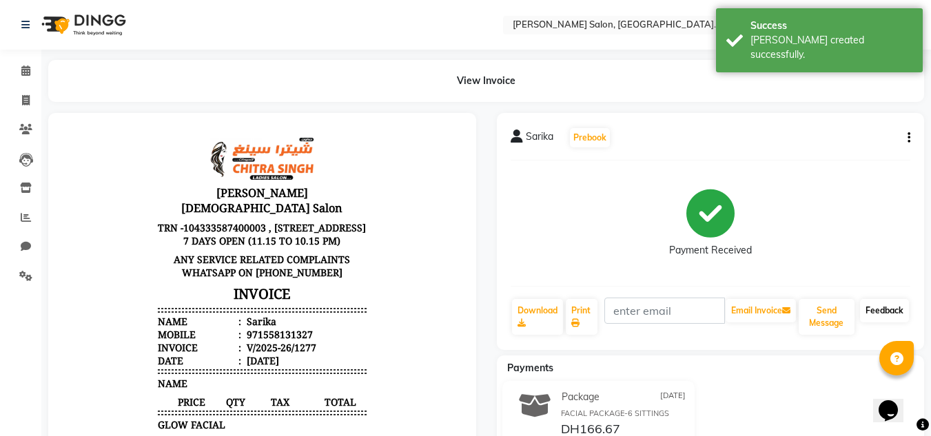
click at [883, 313] on link "Feedback" at bounding box center [884, 310] width 49 height 23
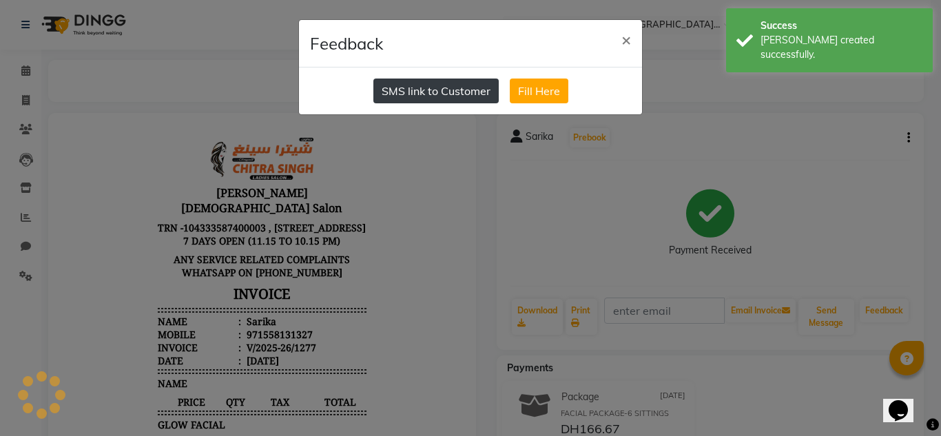
click at [425, 85] on button "SMS link to Customer" at bounding box center [435, 91] width 125 height 25
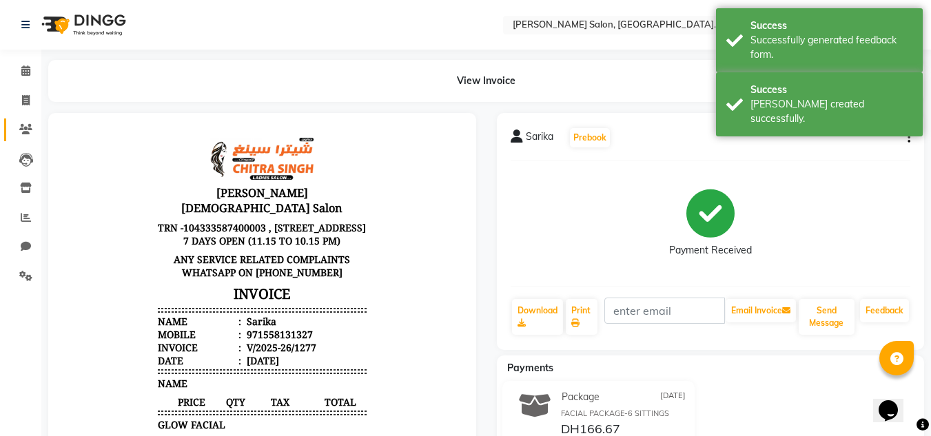
click at [19, 132] on span at bounding box center [26, 130] width 24 height 16
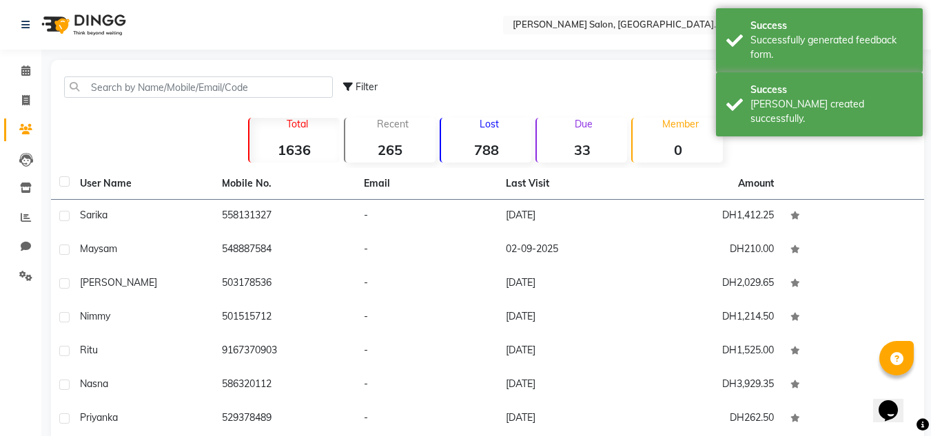
click at [136, 227] on td "Sarika" at bounding box center [143, 217] width 142 height 34
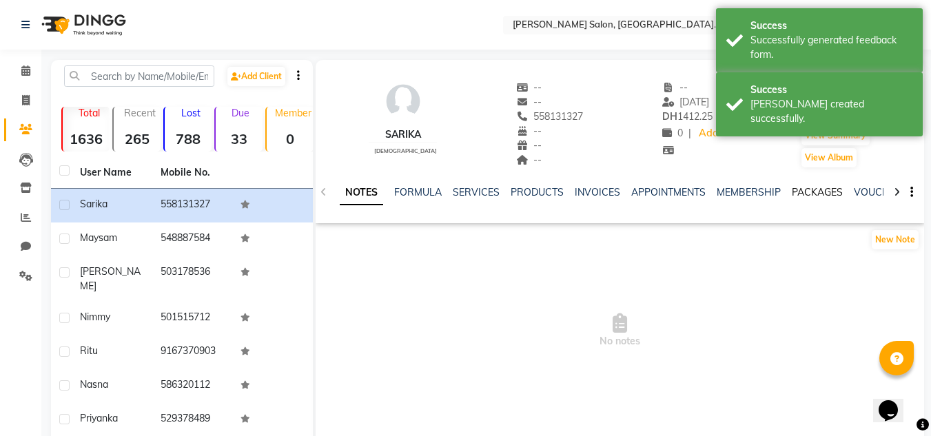
click at [816, 192] on link "PACKAGES" at bounding box center [817, 192] width 51 height 12
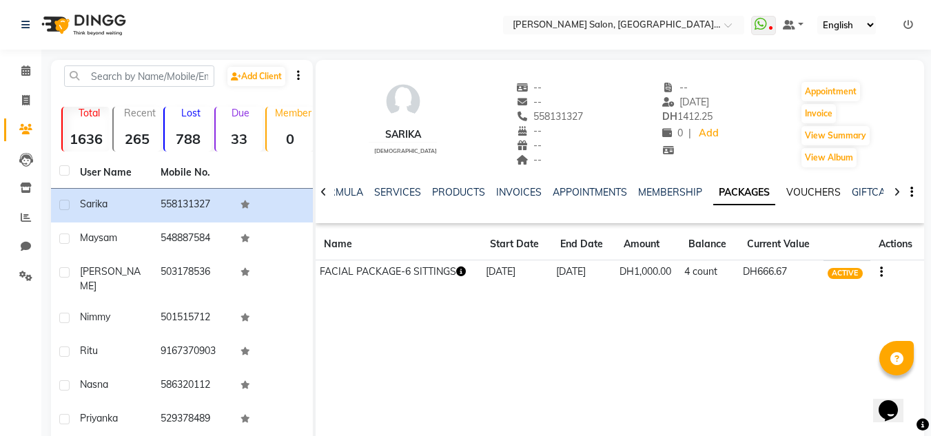
click at [807, 188] on link "VOUCHERS" at bounding box center [813, 192] width 54 height 12
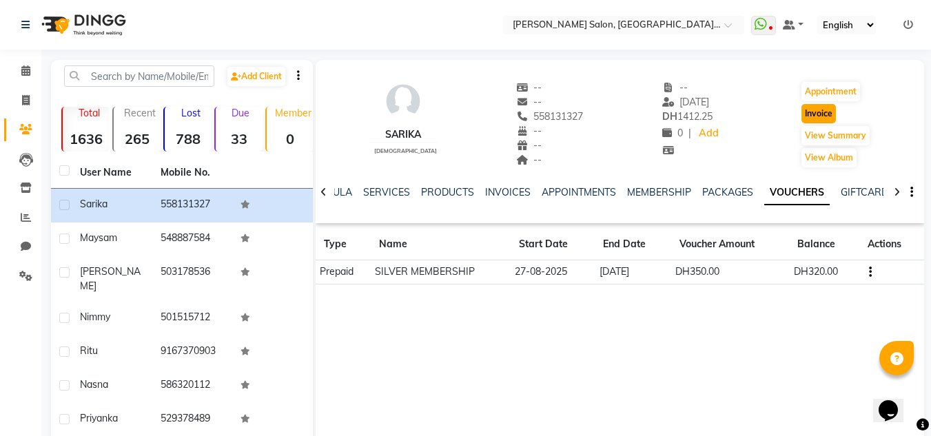
click at [825, 117] on button "Invoice" at bounding box center [818, 113] width 34 height 19
select select "service"
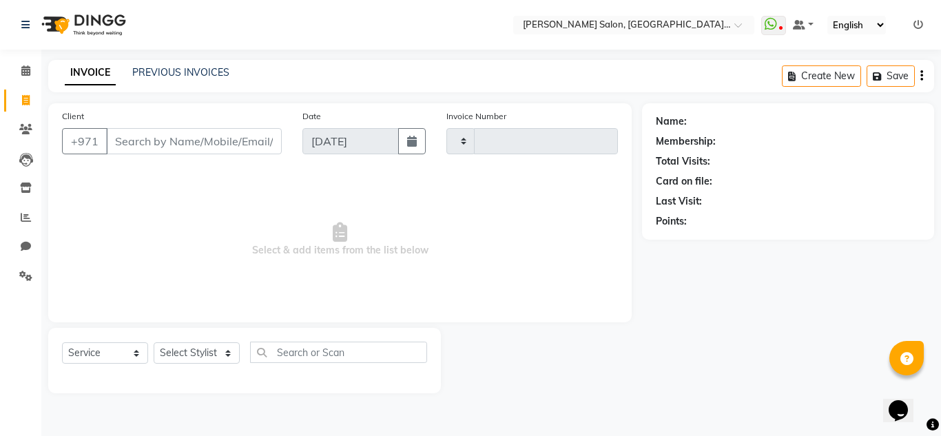
type input "1278"
select select "4069"
drag, startPoint x: 183, startPoint y: 353, endPoint x: 184, endPoint y: 341, distance: 11.7
click at [185, 352] on select "Select Stylist" at bounding box center [197, 352] width 86 height 21
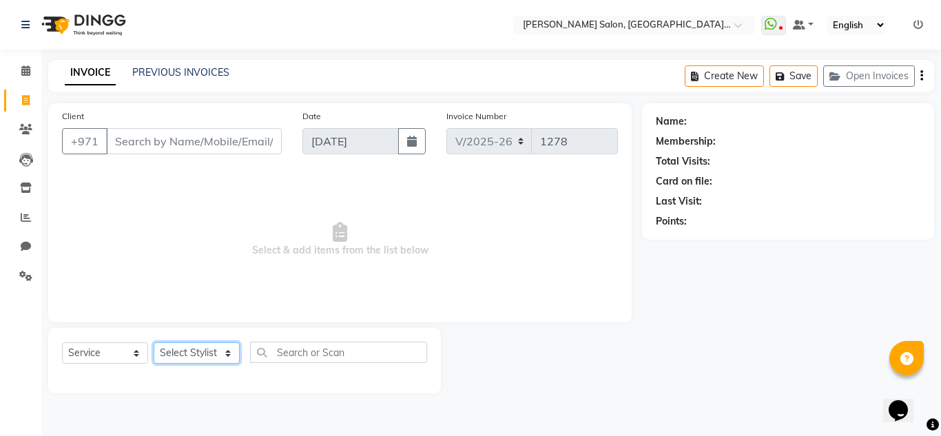
type input "558131327"
select select "1: Object"
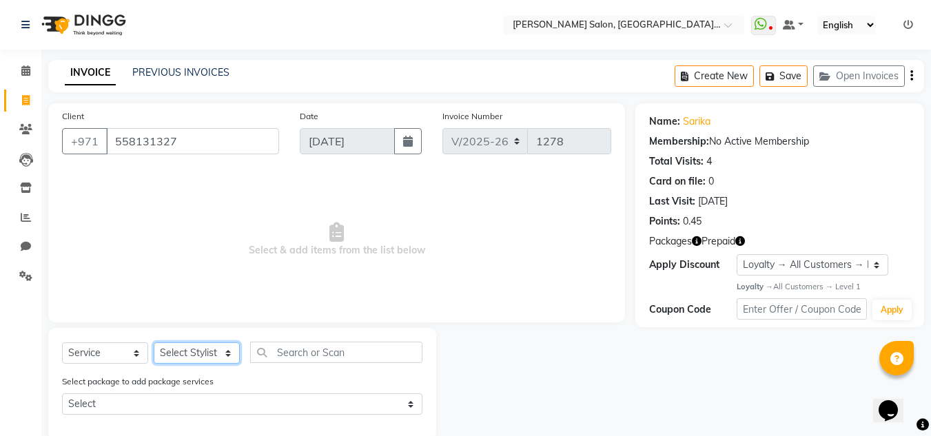
select select "89061"
click at [154, 342] on select "Select Stylist Huma Iqbal Kabita Management Radha Riba Sales person Srijana tri…" at bounding box center [197, 352] width 86 height 21
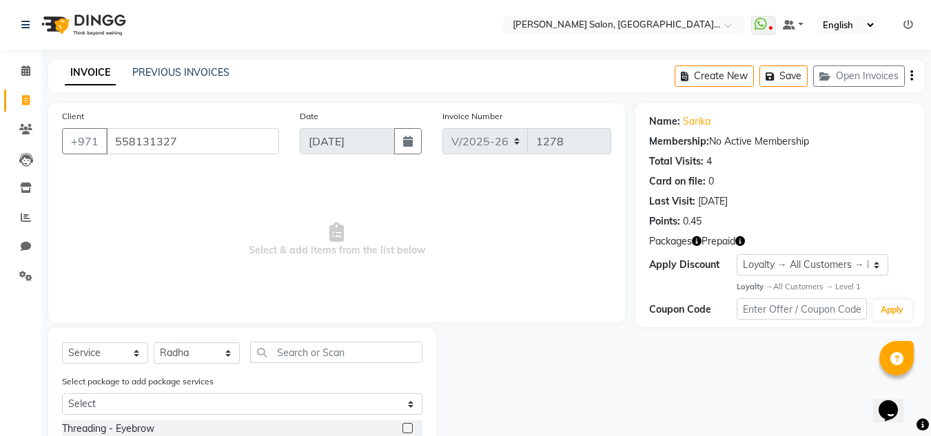
click at [311, 364] on div "Select Service Product Membership Package Voucher Prepaid Gift Card Select Styl…" at bounding box center [242, 358] width 360 height 32
click at [301, 347] on input "text" at bounding box center [336, 352] width 172 height 21
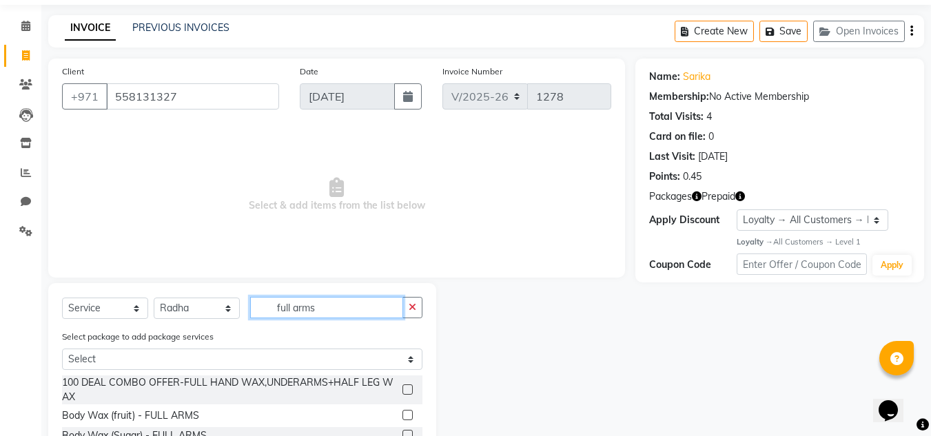
scroll to position [116, 0]
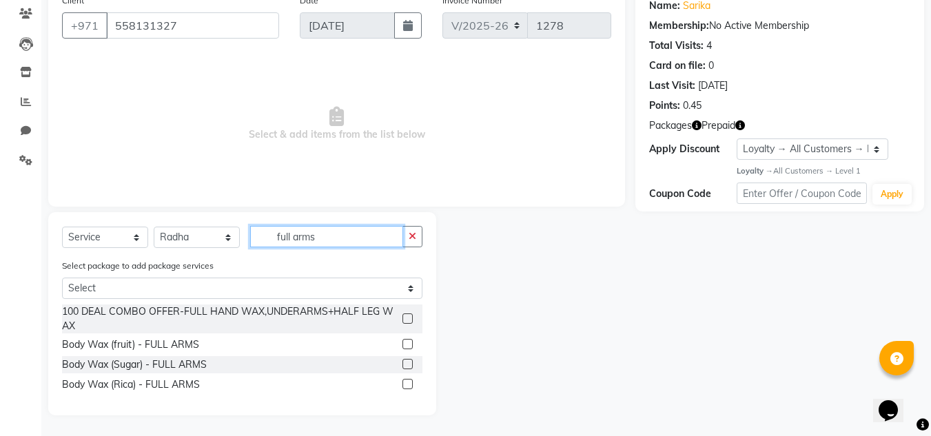
type input "full arms"
click at [407, 341] on label at bounding box center [407, 344] width 10 height 10
click at [407, 341] on input "checkbox" at bounding box center [406, 344] width 9 height 9
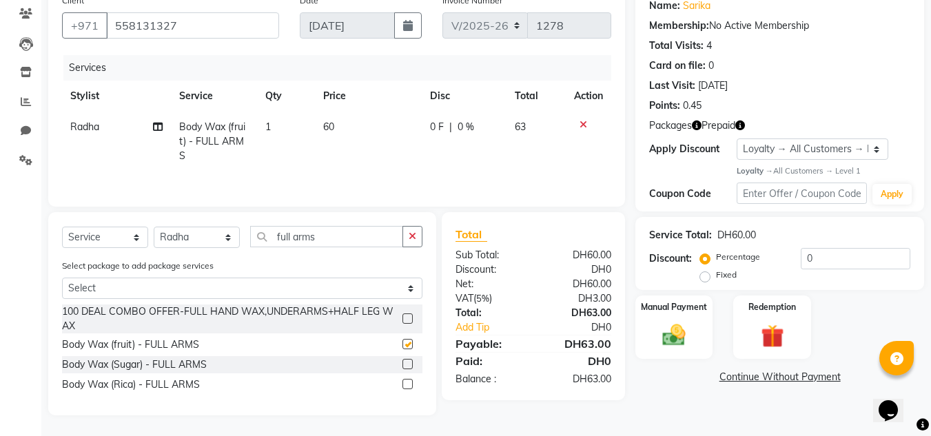
checkbox input "false"
drag, startPoint x: 326, startPoint y: 238, endPoint x: 132, endPoint y: 225, distance: 194.0
click at [135, 228] on div "Select Service Product Membership Package Voucher Prepaid Gift Card Select Styl…" at bounding box center [242, 242] width 360 height 32
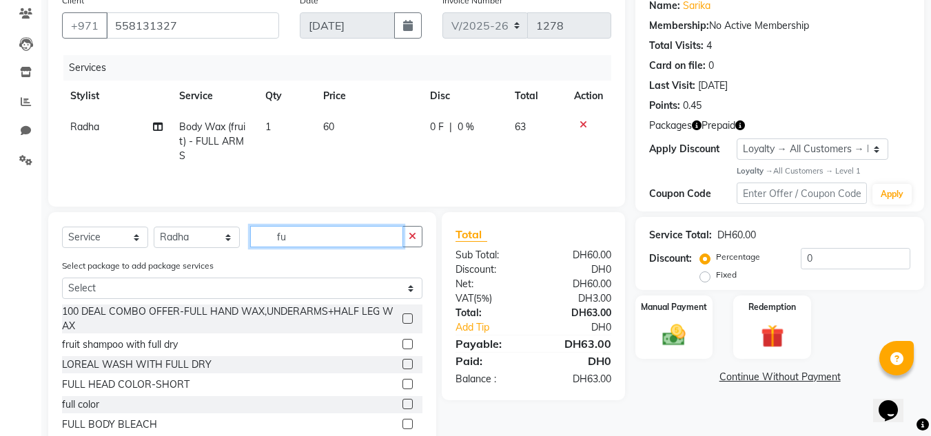
type input "f"
type input "arms"
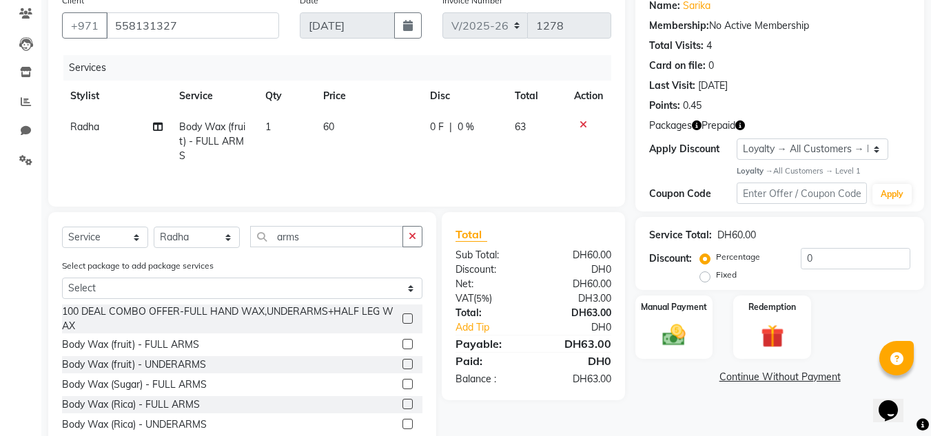
click at [405, 360] on label at bounding box center [407, 364] width 10 height 10
click at [405, 360] on input "checkbox" at bounding box center [406, 364] width 9 height 9
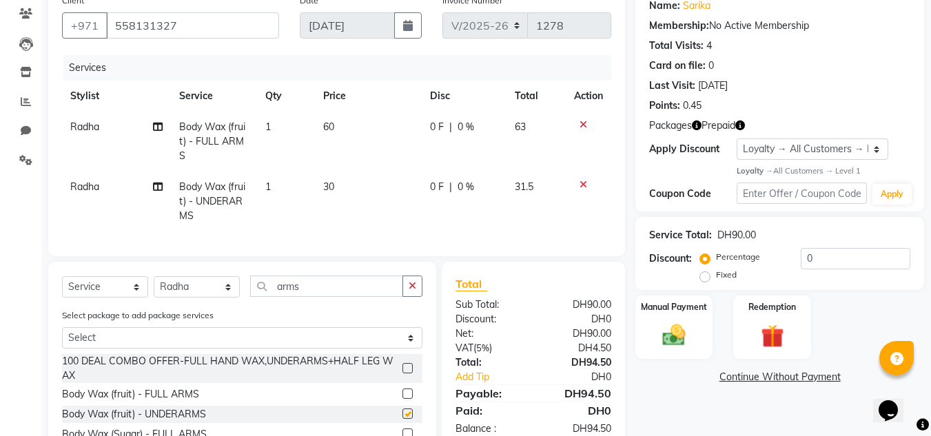
checkbox input "false"
drag, startPoint x: 336, startPoint y: 301, endPoint x: 118, endPoint y: 269, distance: 219.3
click at [138, 275] on div "Select Service Product Membership Package Voucher Prepaid Gift Card Select Styl…" at bounding box center [242, 383] width 388 height 243
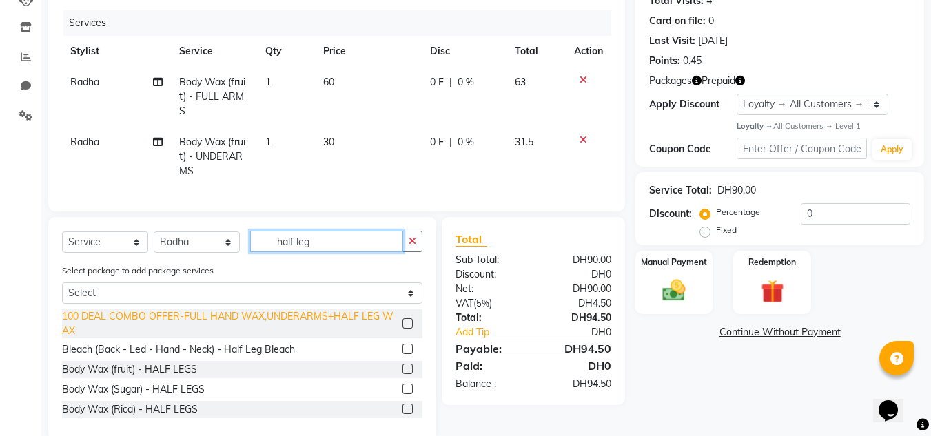
scroll to position [185, 0]
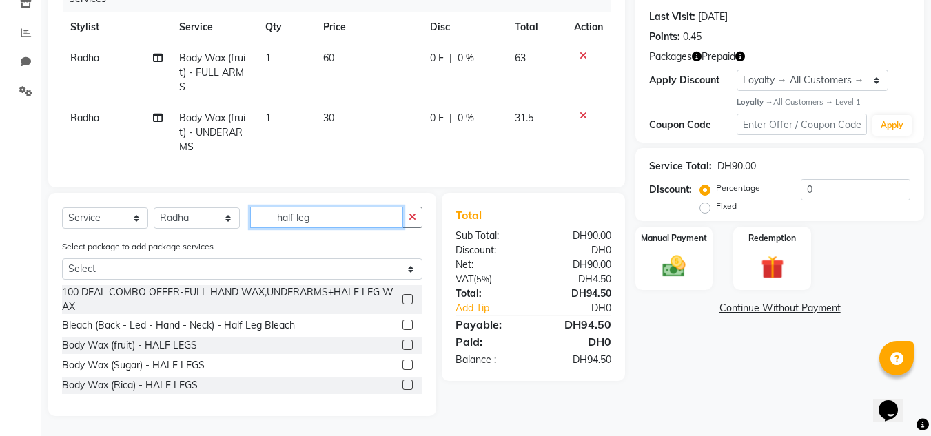
type input "half leg"
drag, startPoint x: 409, startPoint y: 354, endPoint x: 119, endPoint y: 311, distance: 293.2
click at [409, 350] on label at bounding box center [407, 345] width 10 height 10
click at [409, 350] on input "checkbox" at bounding box center [406, 345] width 9 height 9
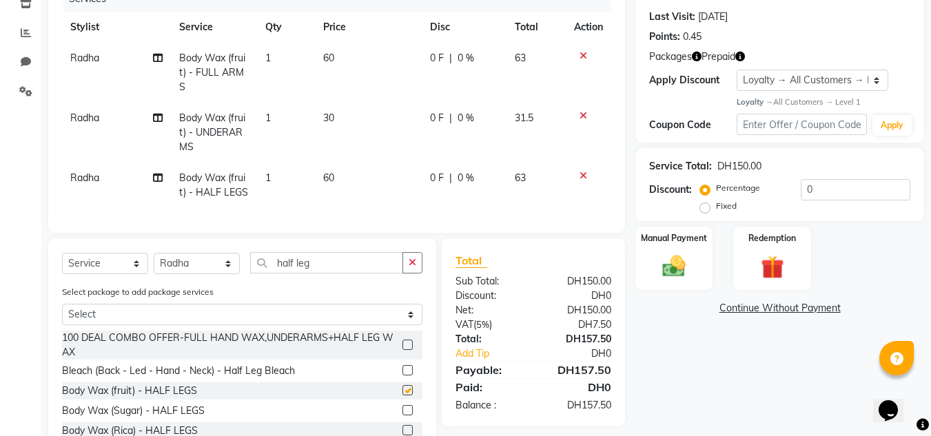
checkbox input "false"
drag, startPoint x: 343, startPoint y: 266, endPoint x: 184, endPoint y: 224, distance: 164.6
click at [215, 254] on div "Select Service Product Membership Package Voucher Prepaid Gift Card Select Styl…" at bounding box center [242, 349] width 388 height 223
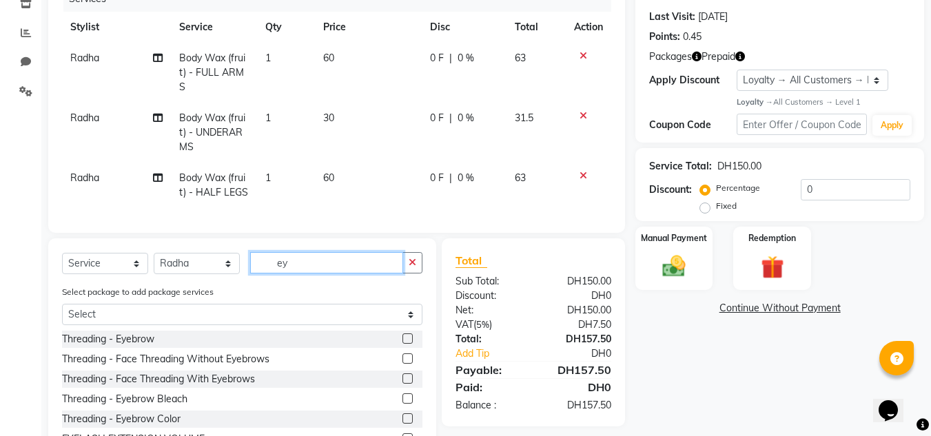
type input "ey"
click at [402, 344] on label at bounding box center [407, 338] width 10 height 10
click at [402, 344] on input "checkbox" at bounding box center [406, 339] width 9 height 9
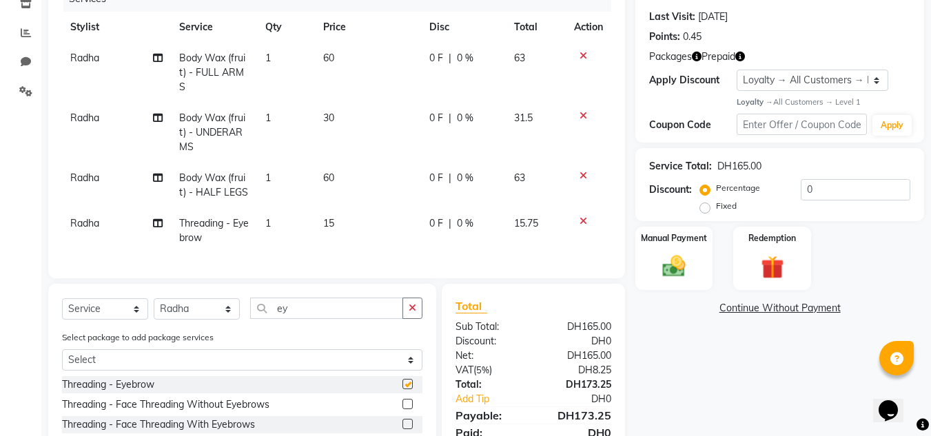
checkbox input "false"
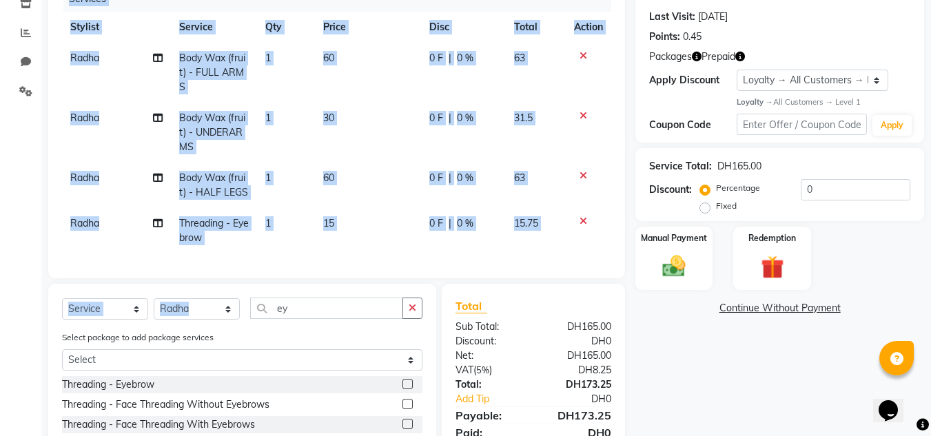
drag, startPoint x: 287, startPoint y: 308, endPoint x: 133, endPoint y: 287, distance: 155.7
click at [134, 288] on div "Client +971 558131327 Date 03-09-2025 Invoice Number V/2025 V/2025-26 1278 Serv…" at bounding box center [336, 226] width 597 height 615
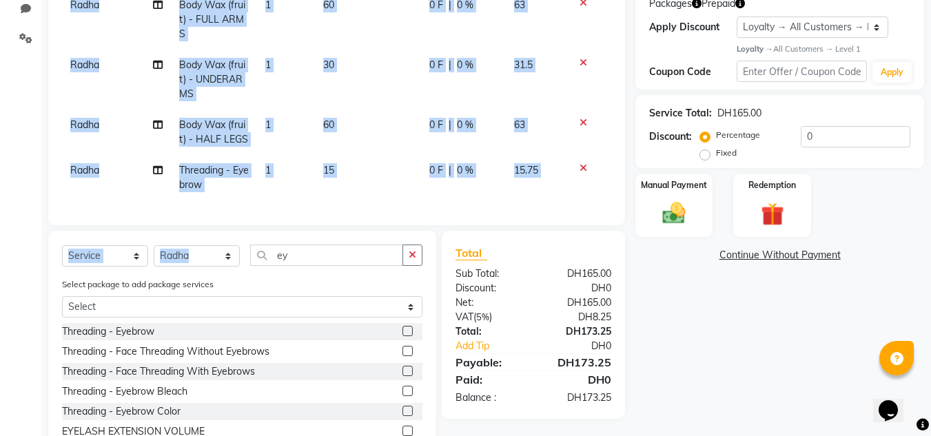
scroll to position [313, 0]
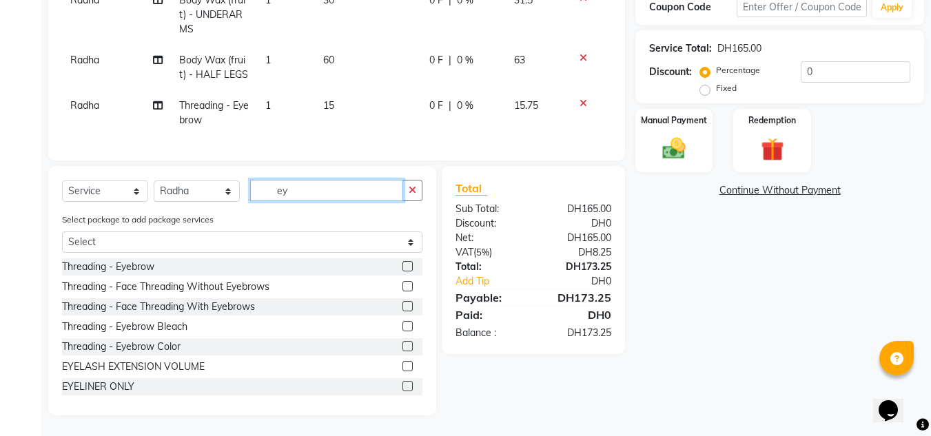
drag, startPoint x: 324, startPoint y: 198, endPoint x: 250, endPoint y: 192, distance: 74.0
click at [258, 192] on input "ey" at bounding box center [326, 190] width 153 height 21
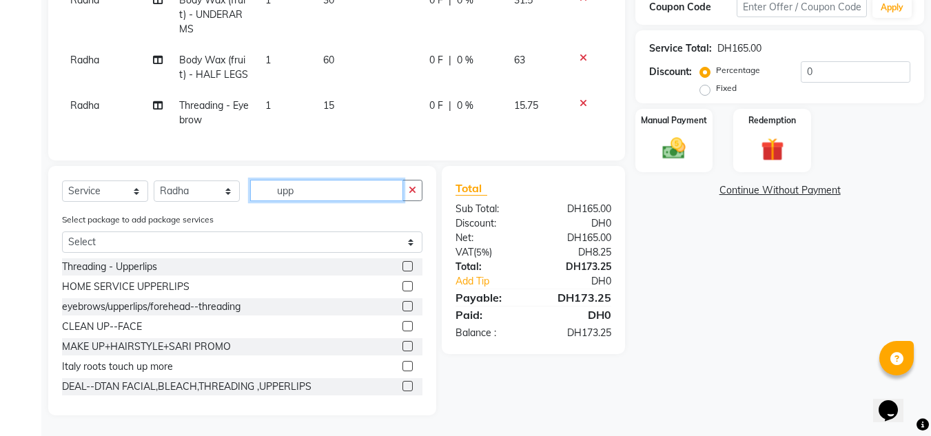
scroll to position [255, 0]
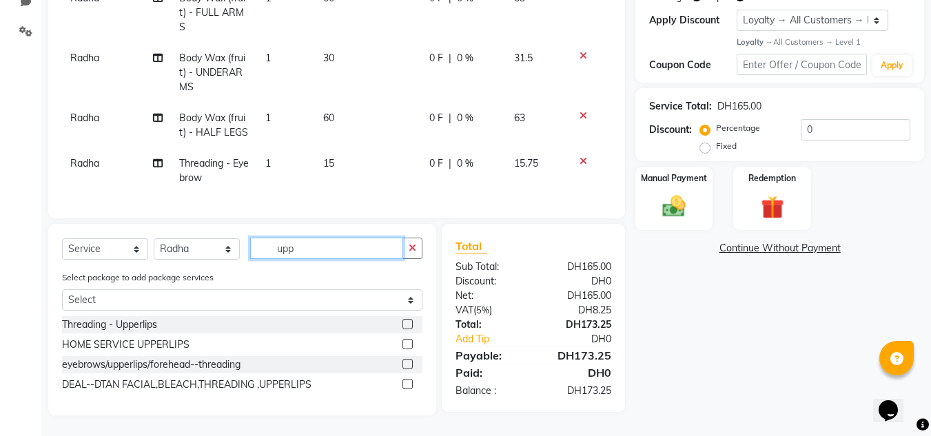
type input "upp"
click at [406, 329] on div at bounding box center [406, 326] width 9 height 14
click at [408, 327] on label at bounding box center [407, 324] width 10 height 10
click at [408, 327] on input "checkbox" at bounding box center [406, 324] width 9 height 9
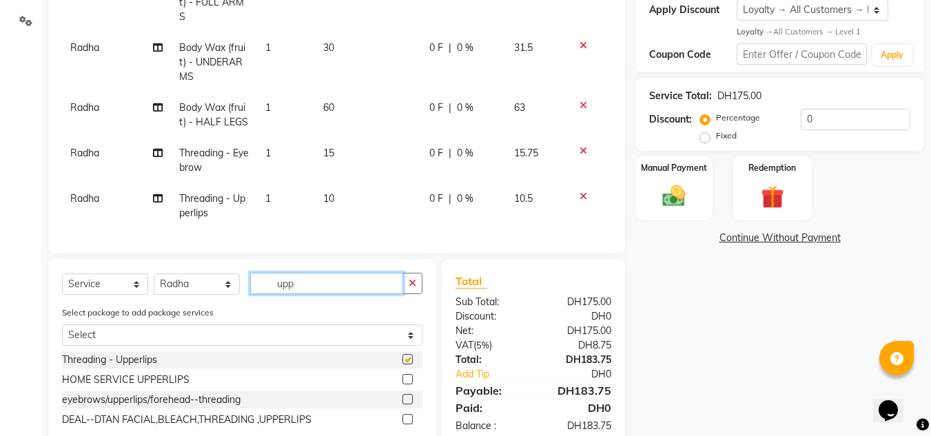
drag, startPoint x: 300, startPoint y: 289, endPoint x: 100, endPoint y: 270, distance: 200.7
click at [131, 276] on div "Select Service Product Membership Package Voucher Prepaid Gift Card Select Styl…" at bounding box center [242, 355] width 388 height 192
checkbox input "false"
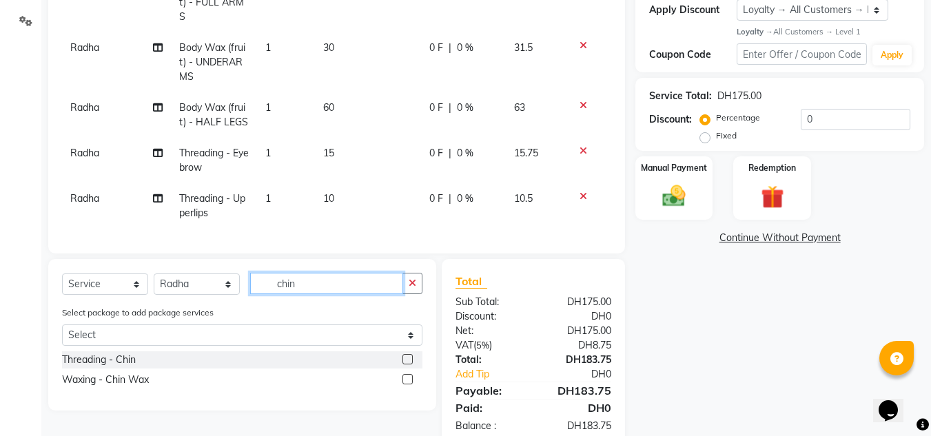
type input "chin"
click at [402, 364] on label at bounding box center [407, 359] width 10 height 10
click at [402, 364] on input "checkbox" at bounding box center [406, 359] width 9 height 9
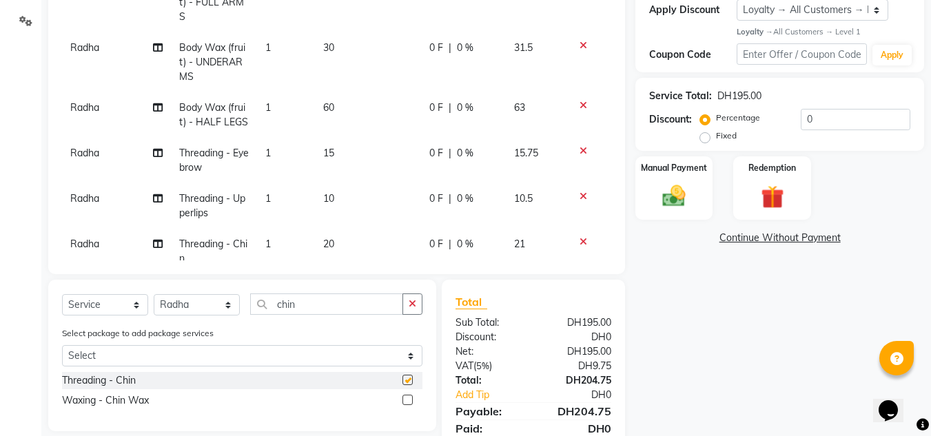
checkbox input "false"
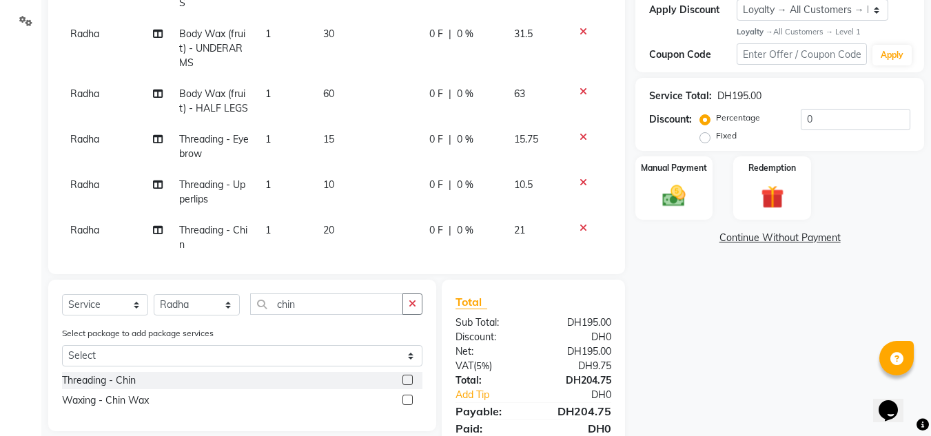
scroll to position [35, 0]
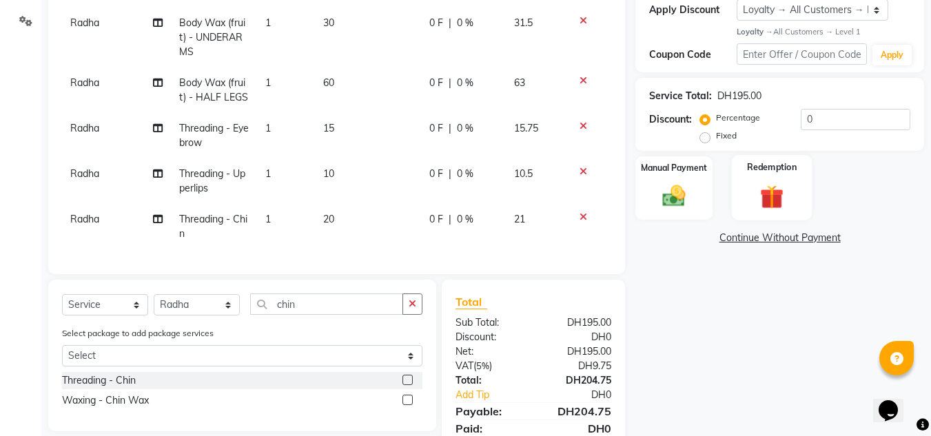
click at [796, 200] on div "Redemption" at bounding box center [772, 187] width 81 height 65
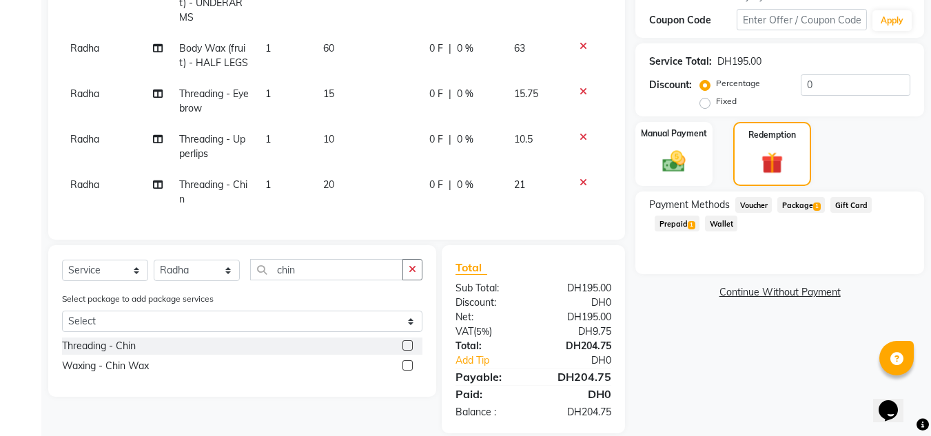
scroll to position [307, 0]
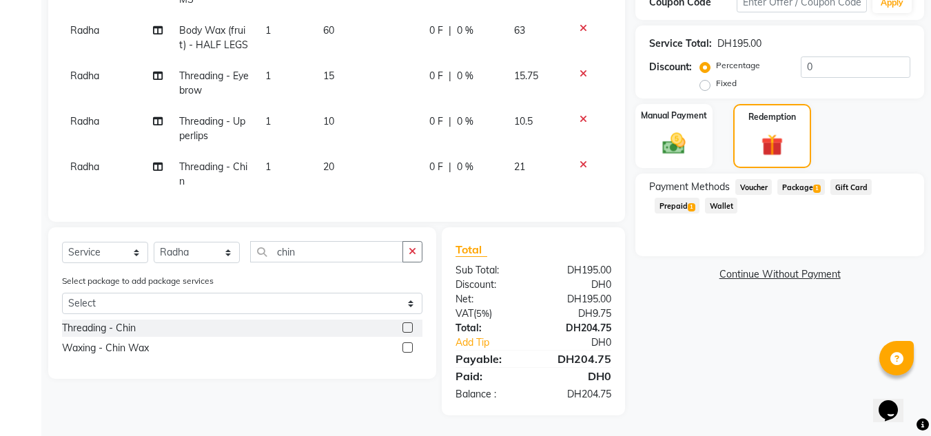
click at [679, 206] on span "Prepaid 1" at bounding box center [677, 206] width 45 height 16
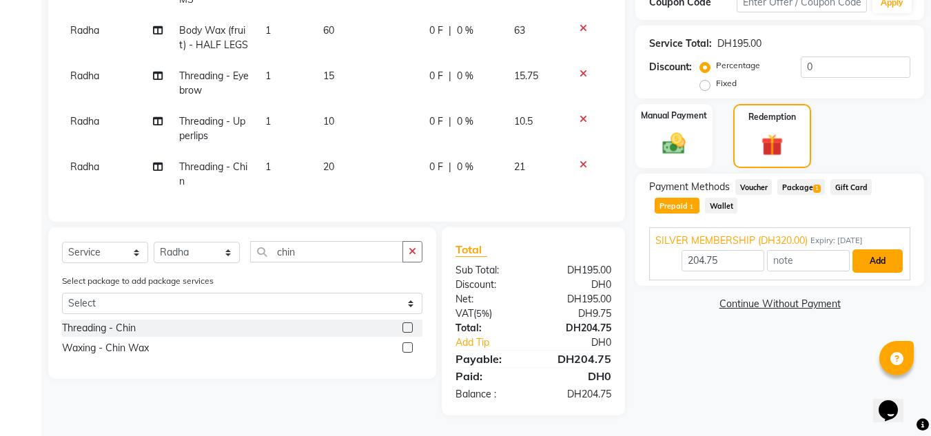
click at [865, 258] on button "Add" at bounding box center [877, 260] width 50 height 23
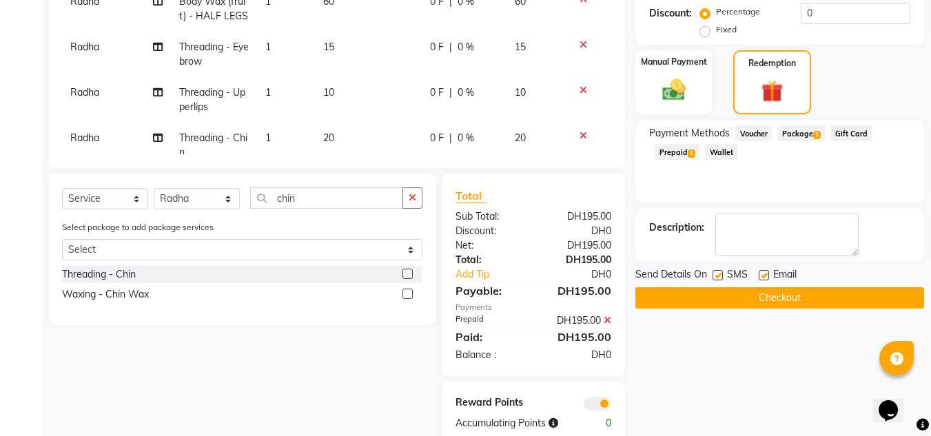
scroll to position [390, 0]
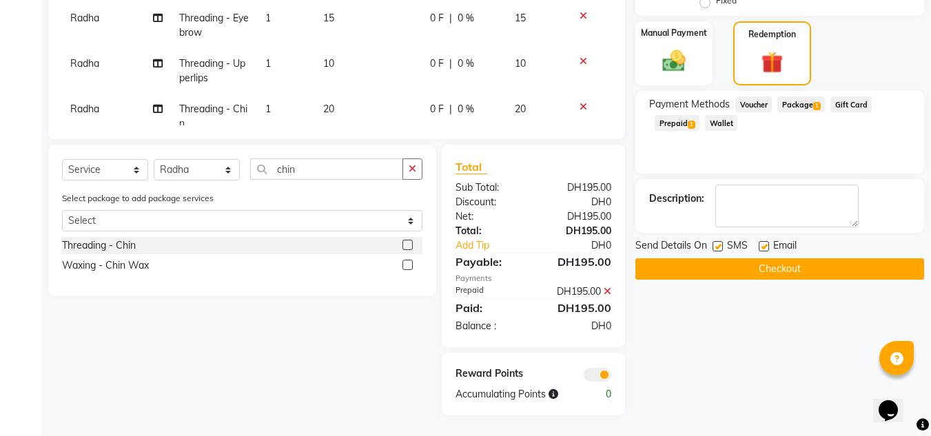
click at [694, 273] on button "Checkout" at bounding box center [779, 268] width 289 height 21
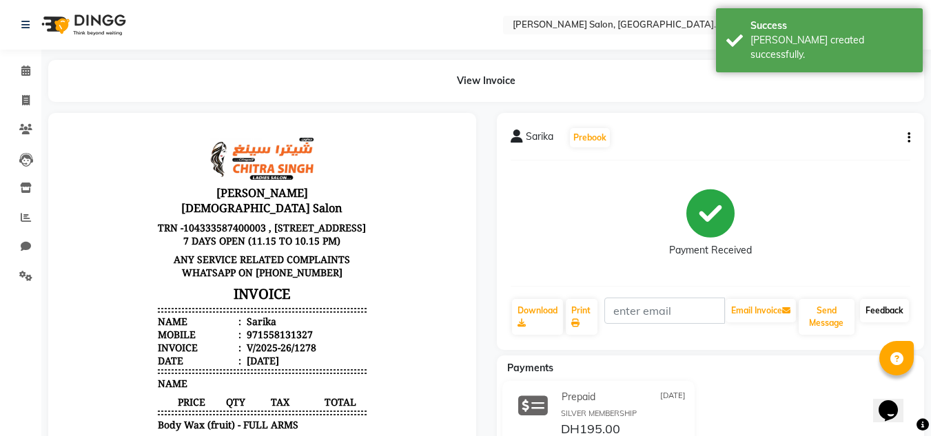
click at [867, 302] on link "Feedback" at bounding box center [884, 310] width 49 height 23
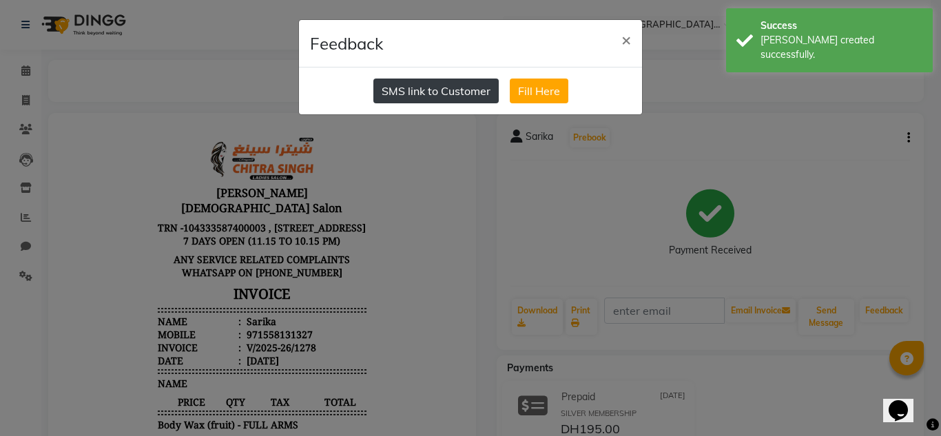
drag, startPoint x: 433, startPoint y: 76, endPoint x: 429, endPoint y: 96, distance: 19.7
click at [431, 81] on div "SMS link to Customer Fill Here" at bounding box center [470, 91] width 343 height 47
click at [411, 96] on button "SMS link to Customer" at bounding box center [435, 91] width 125 height 25
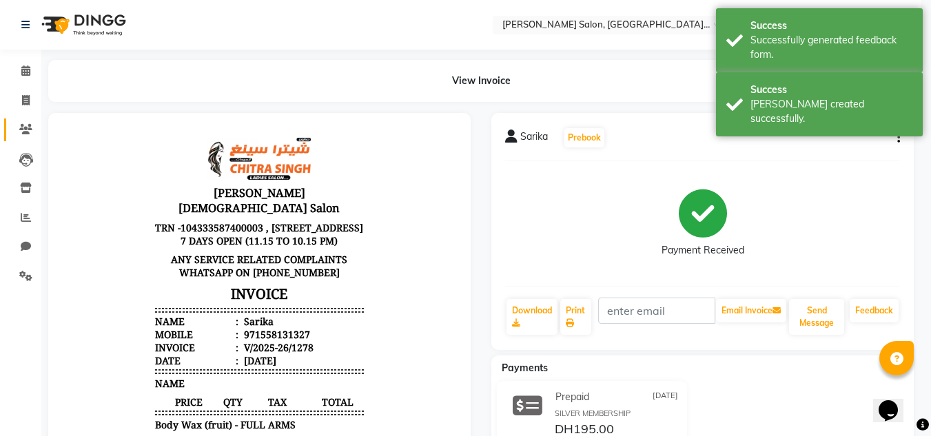
click at [13, 133] on link "Clients" at bounding box center [20, 129] width 33 height 23
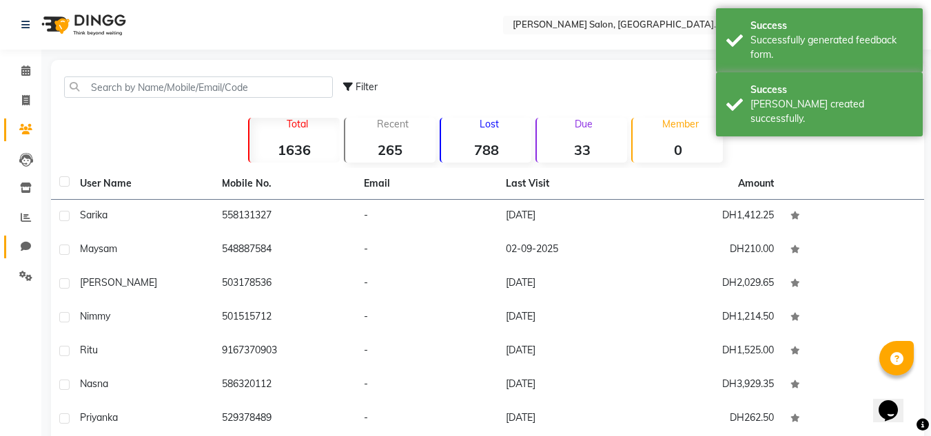
click at [28, 236] on link "Chat" at bounding box center [20, 247] width 33 height 23
select select "100"
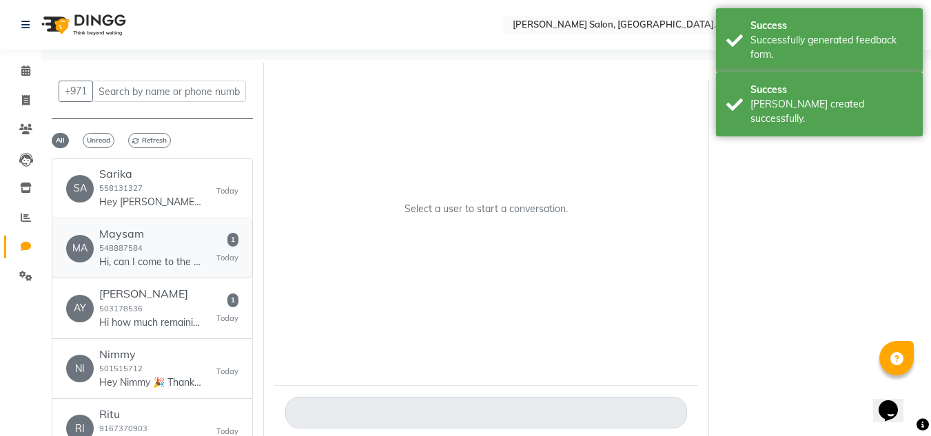
click at [129, 262] on p "Hi, can I come to the make eyebrows and up the lip" at bounding box center [150, 262] width 103 height 14
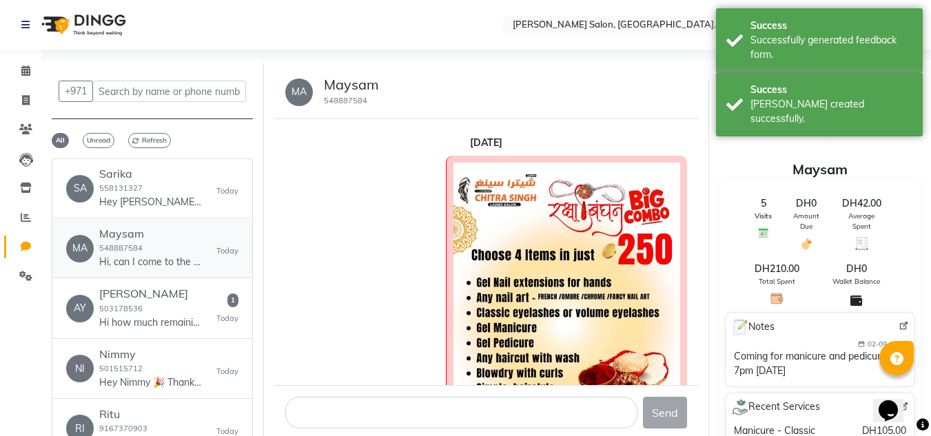
scroll to position [748, 0]
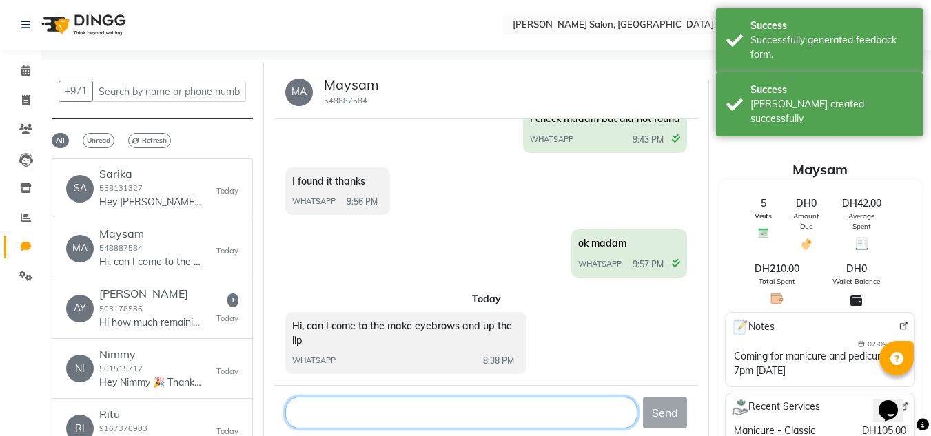
click at [402, 410] on textarea at bounding box center [461, 413] width 353 height 32
drag, startPoint x: 382, startPoint y: 419, endPoint x: 341, endPoint y: 382, distance: 54.6
click at [378, 415] on textarea at bounding box center [461, 413] width 353 height 32
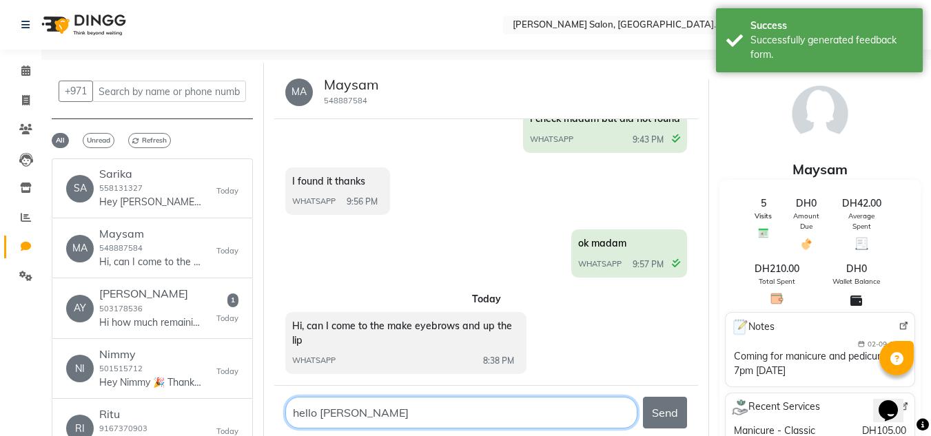
type textarea "hello madam"
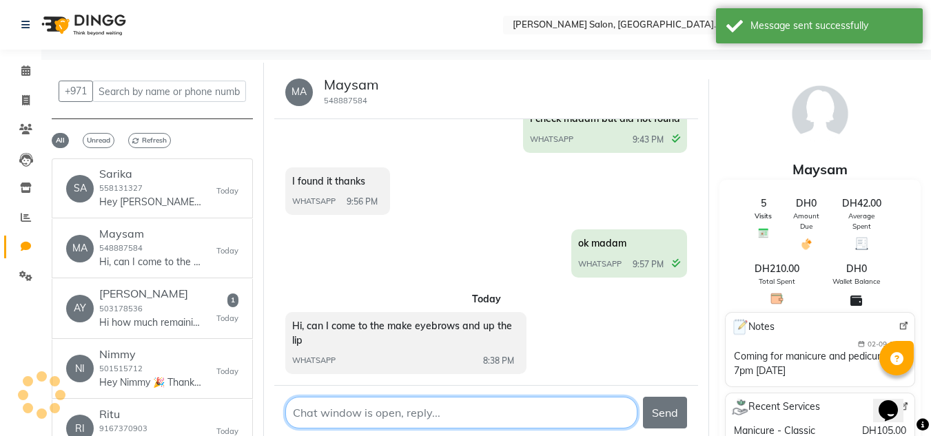
type textarea "u"
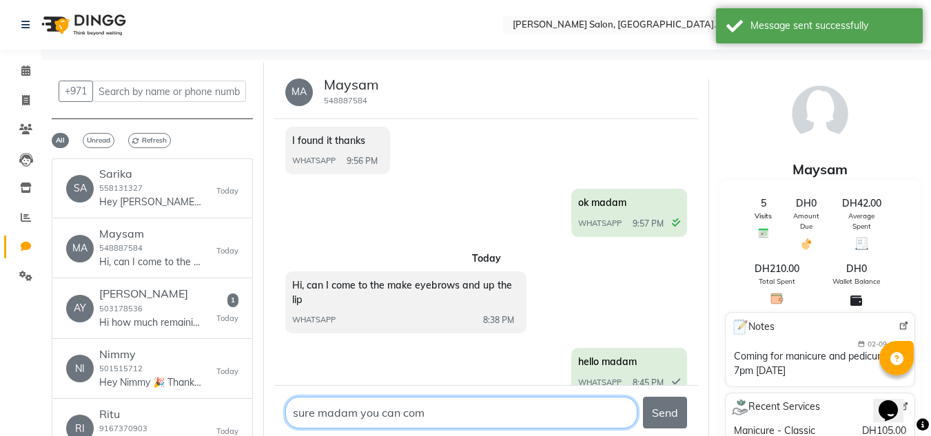
type textarea "sure madam you can come"
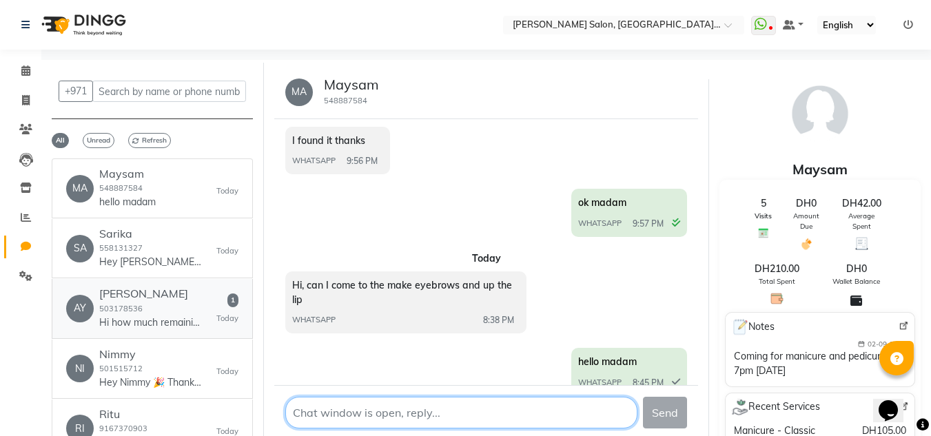
scroll to position [851, 0]
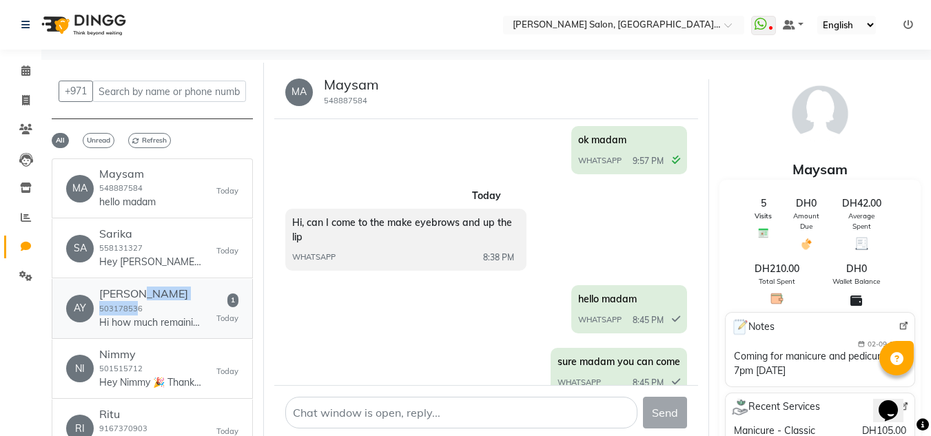
click at [136, 294] on div "Aya Fares 503178536 Hi how much remaining?" at bounding box center [150, 308] width 103 height 42
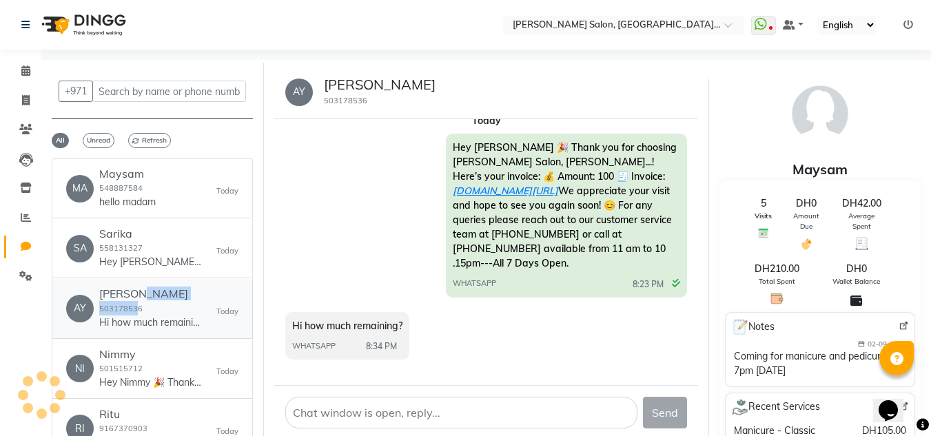
scroll to position [413, 0]
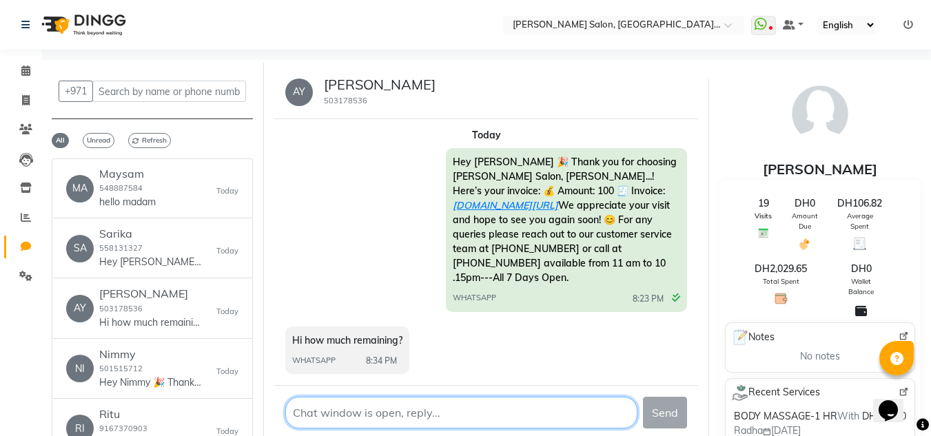
click at [363, 414] on textarea at bounding box center [461, 413] width 353 height 32
type textarea "madam your balance from membership 85 left ..."
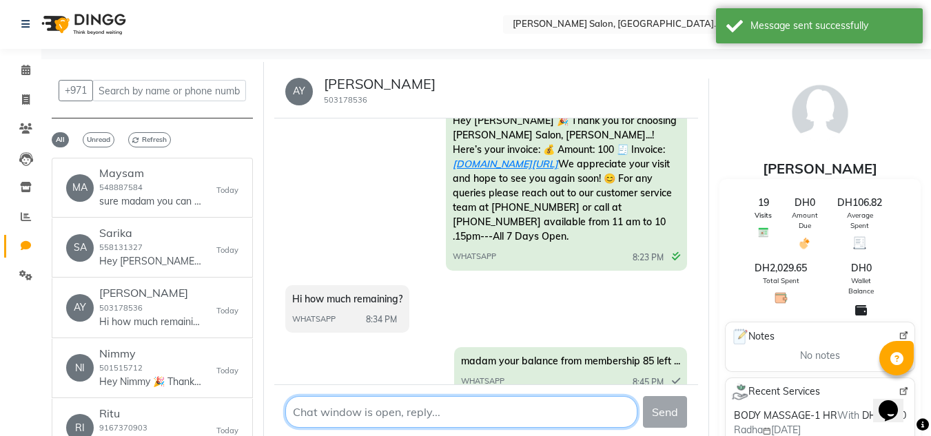
scroll to position [10, 0]
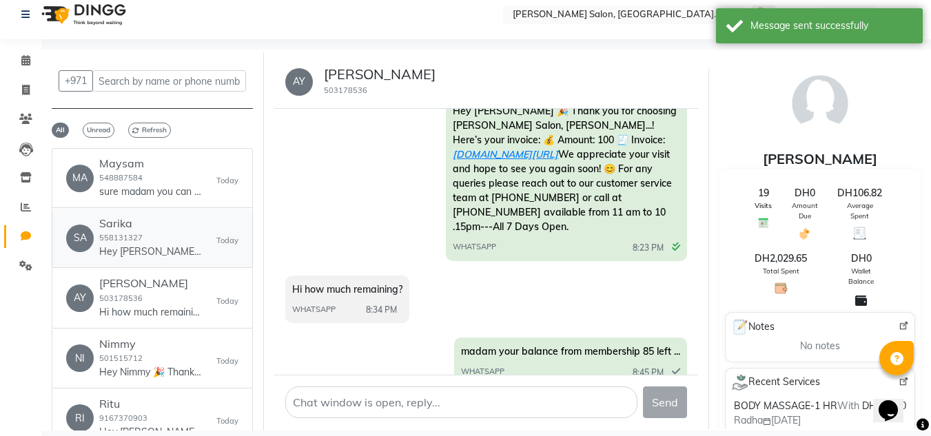
drag, startPoint x: 155, startPoint y: 238, endPoint x: 159, endPoint y: 246, distance: 9.2
click at [155, 238] on div "Sarika 558131327 Hey Sarika 🎉 Thank you for choosing Chitra Singh Salon, Al Jad…" at bounding box center [150, 238] width 103 height 42
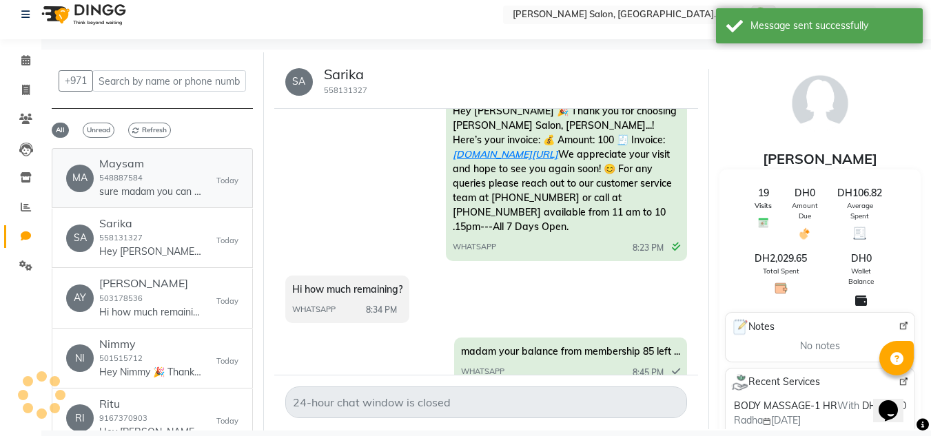
click at [170, 171] on div "Maysam 548887584 sure madam you can come" at bounding box center [150, 178] width 103 height 42
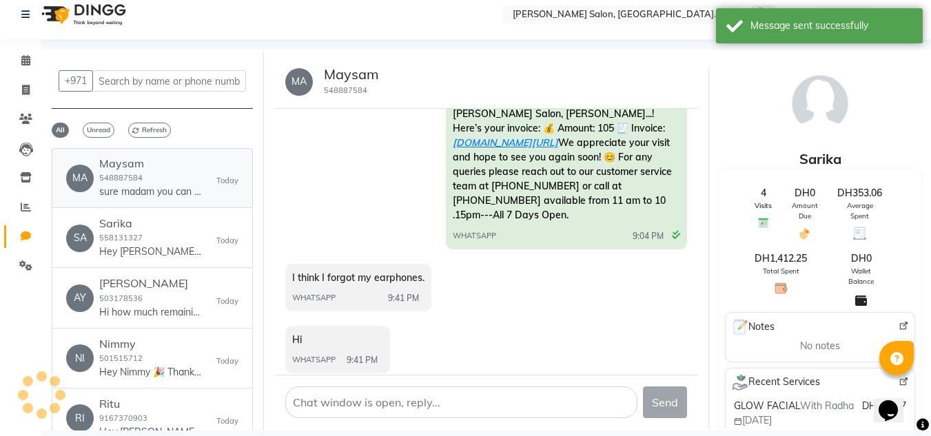
scroll to position [873, 0]
